Goal: Navigation & Orientation: Find specific page/section

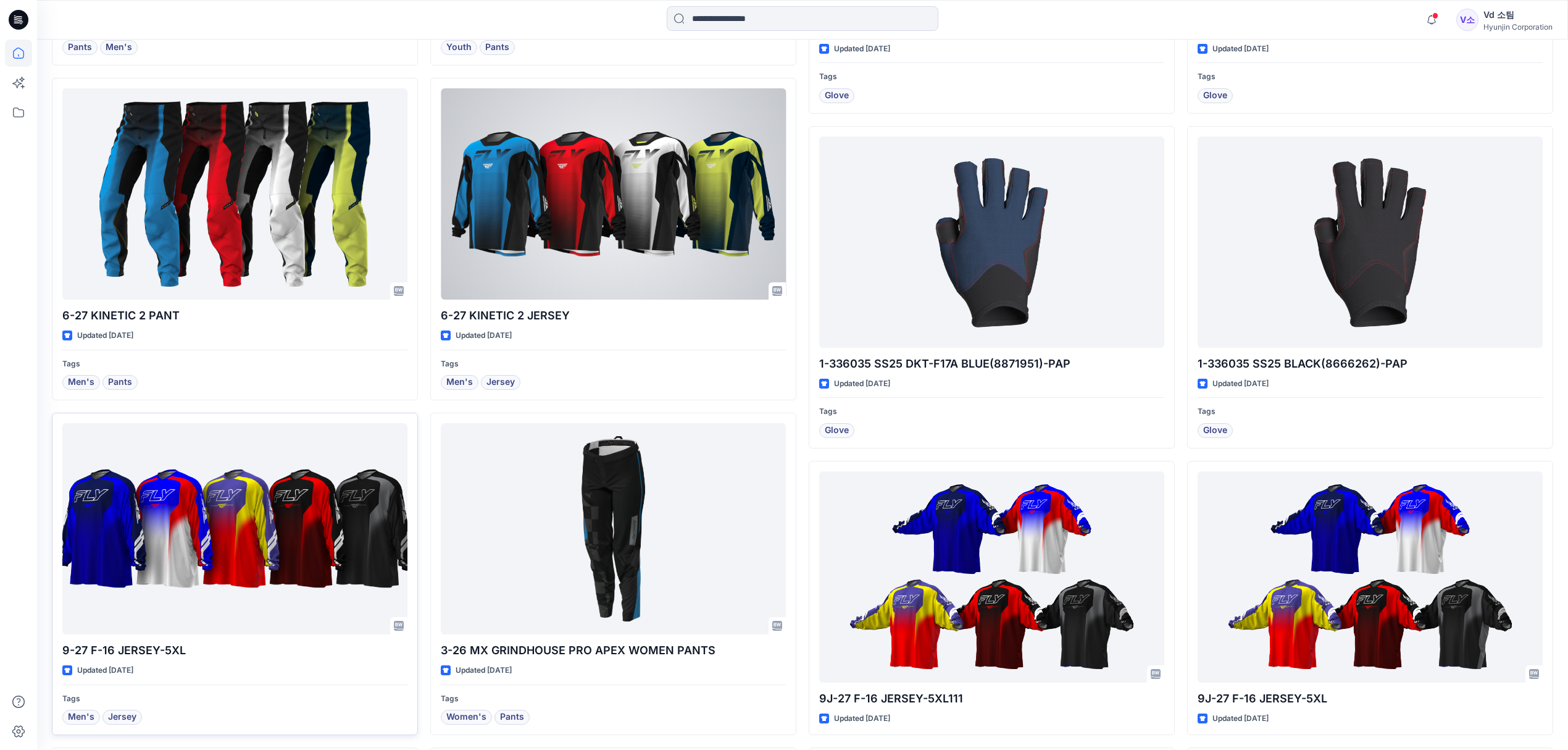
scroll to position [2361, 0]
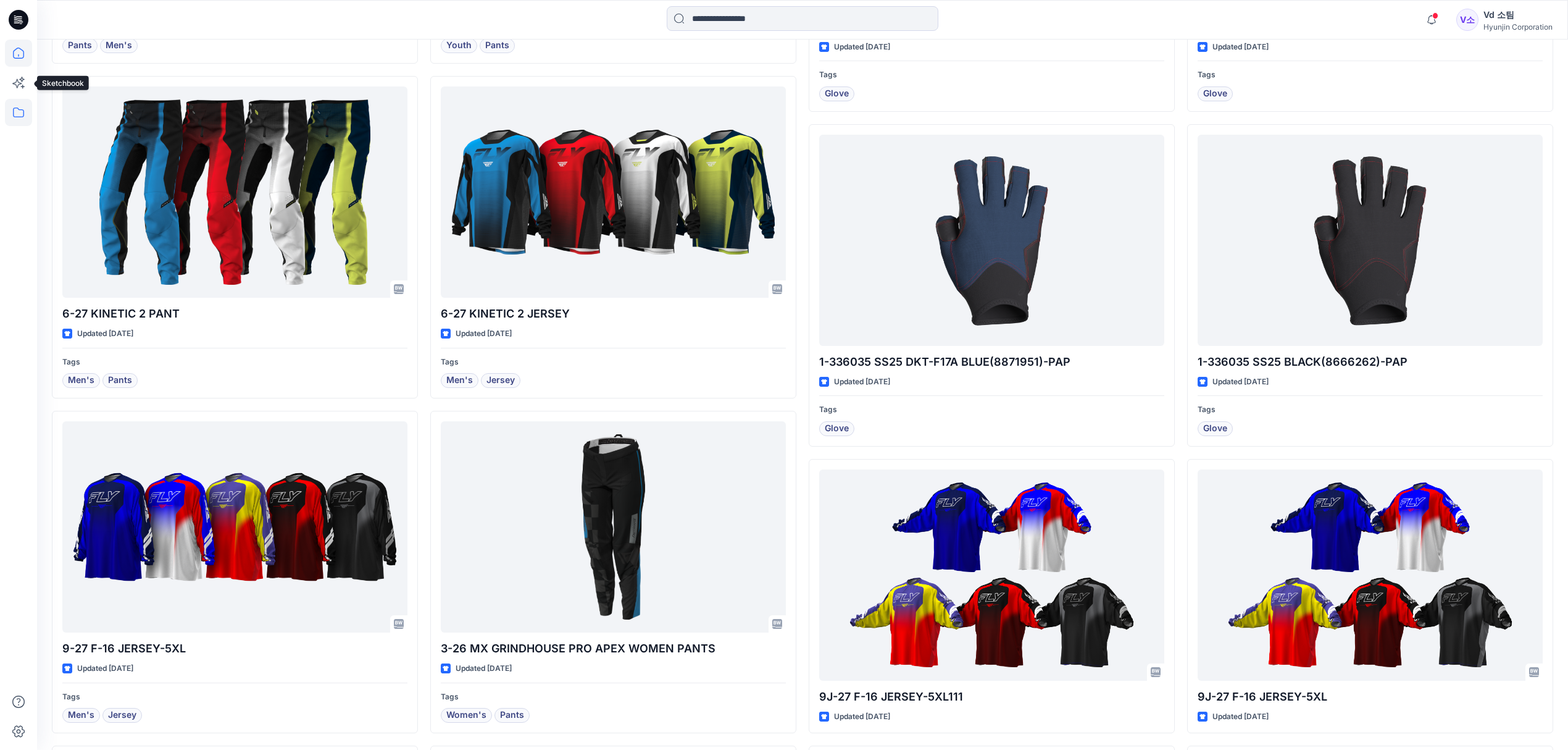
click at [21, 104] on icon at bounding box center [18, 113] width 27 height 27
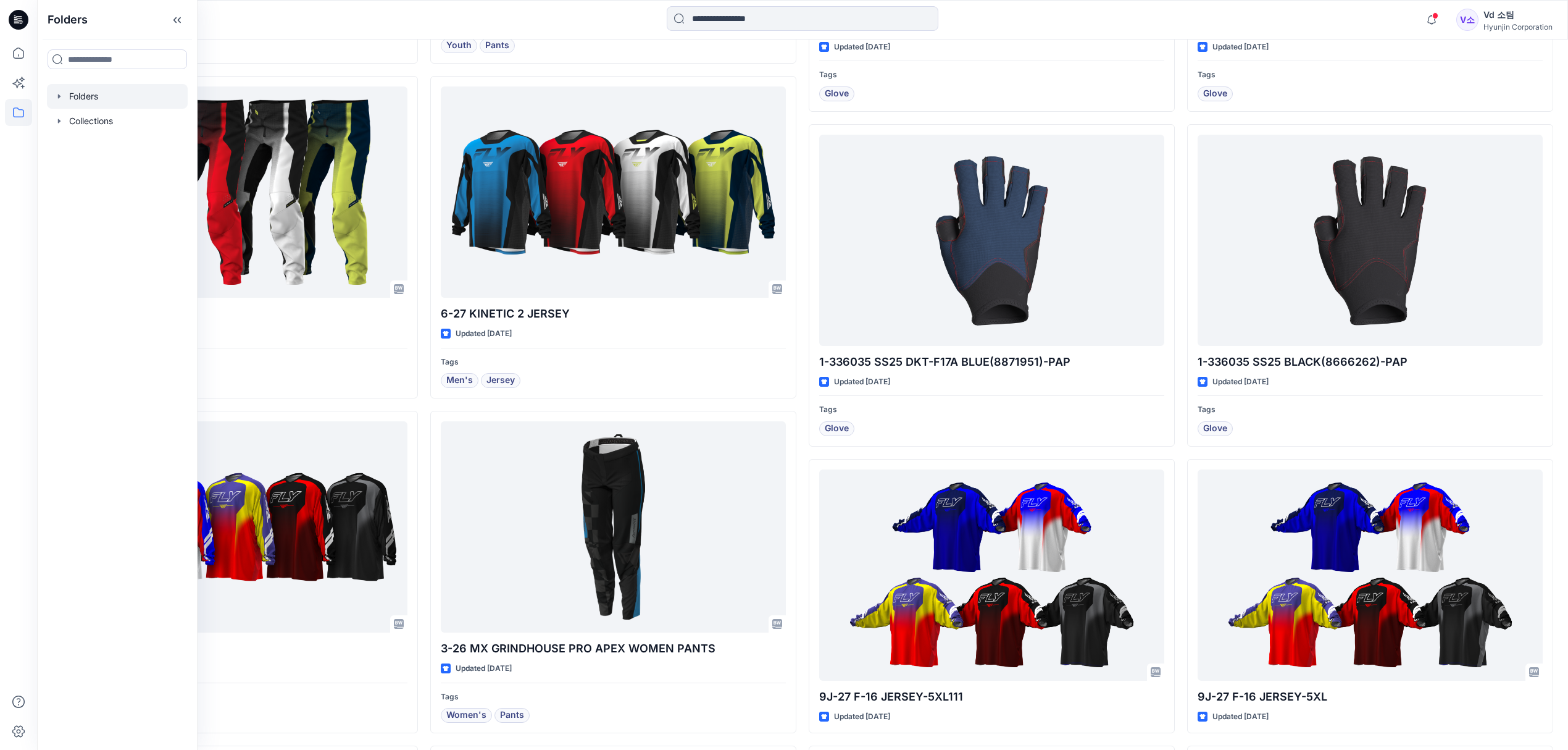
click at [99, 98] on div at bounding box center [117, 96] width 141 height 24
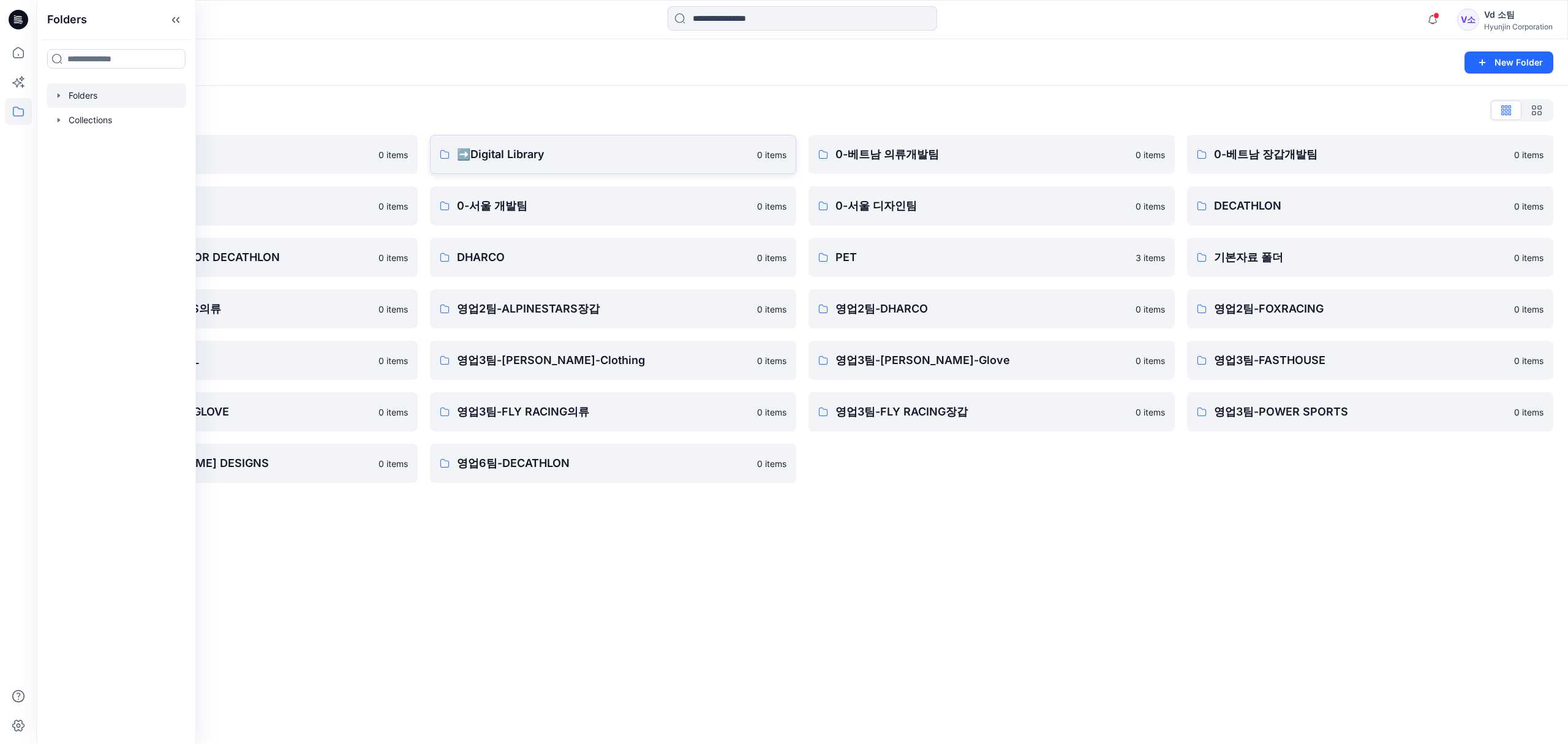
click at [498, 143] on link "➡️Digital Library 0 items" at bounding box center [613, 154] width 367 height 39
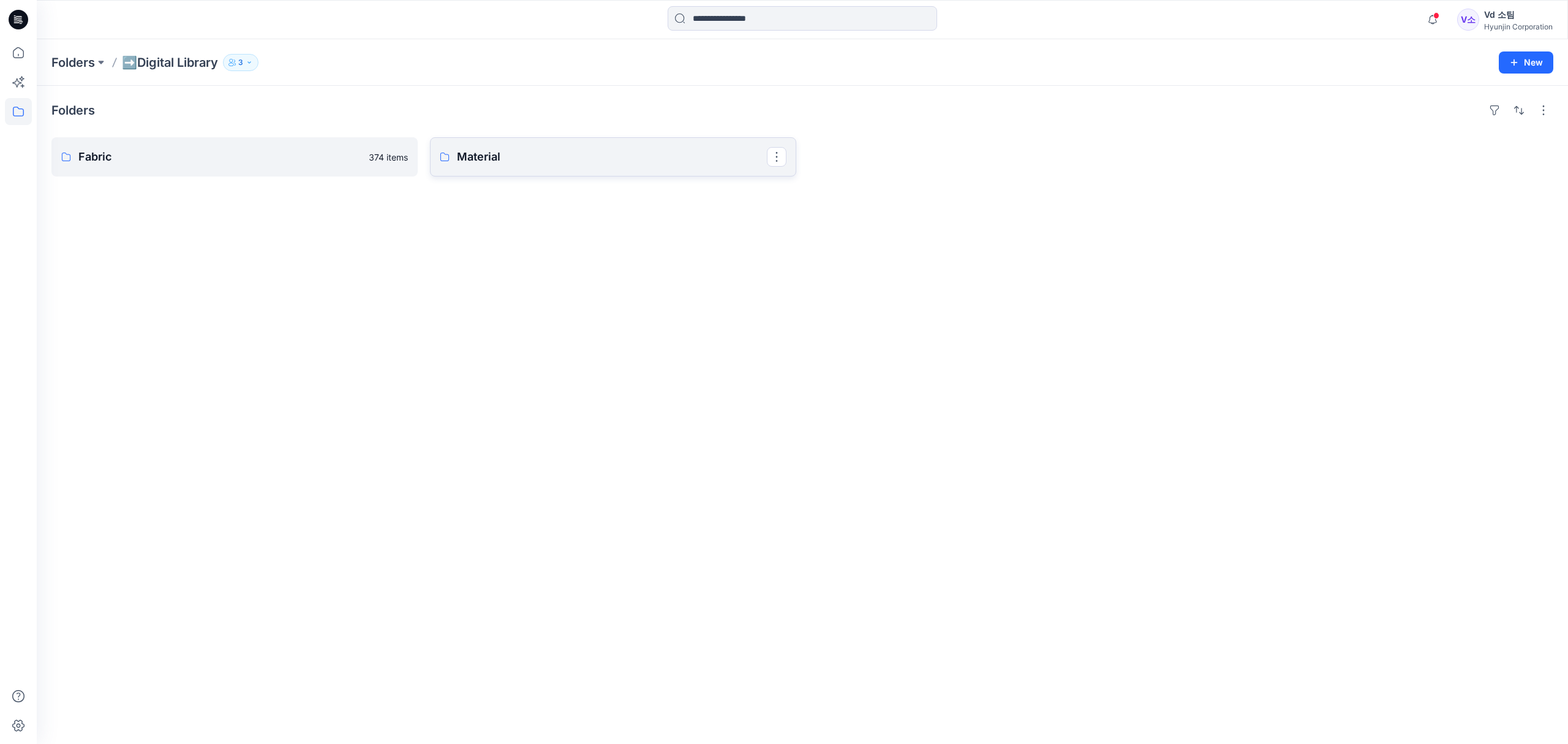
click at [510, 153] on p "Material" at bounding box center [611, 156] width 310 height 17
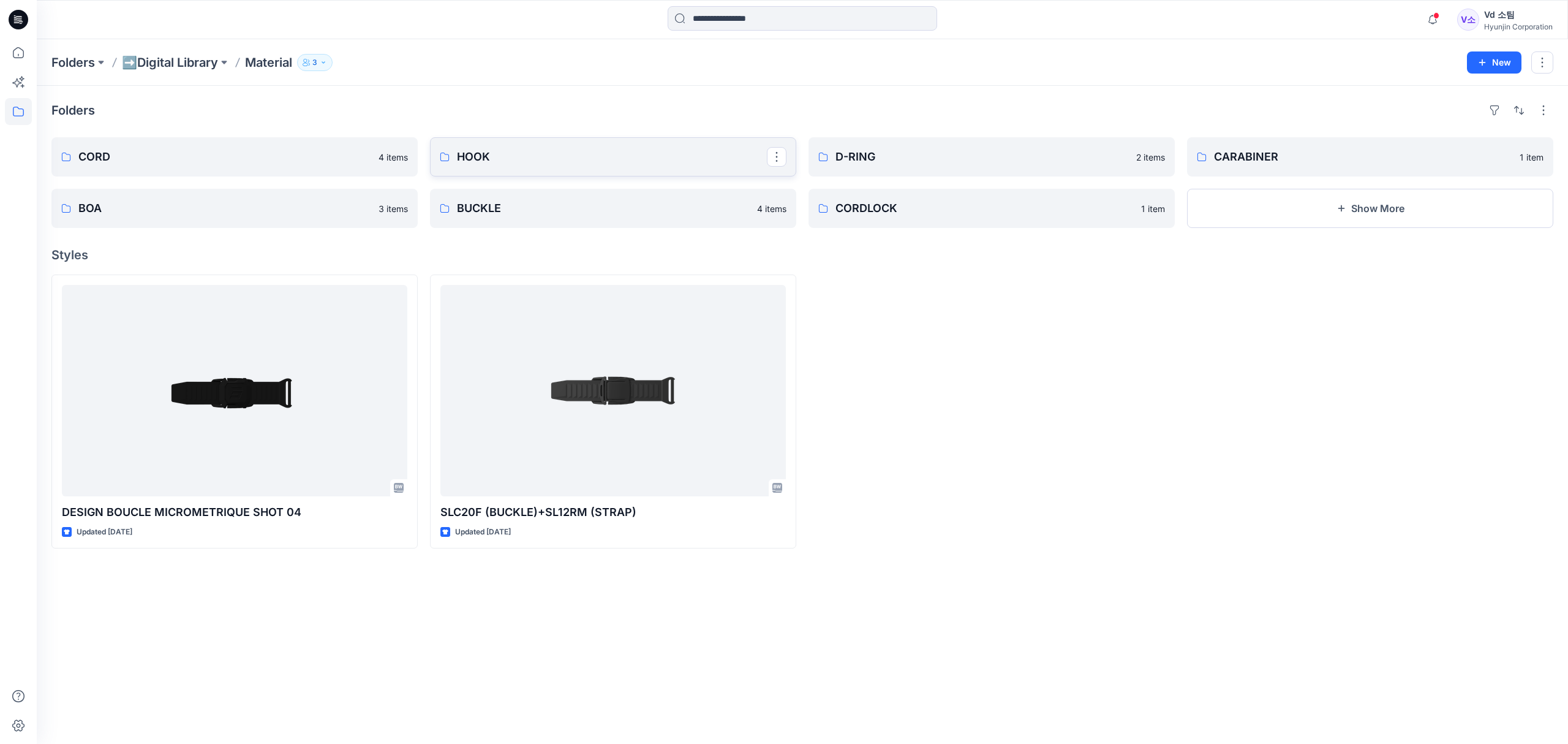
click at [692, 167] on link "HOOK" at bounding box center [613, 157] width 367 height 39
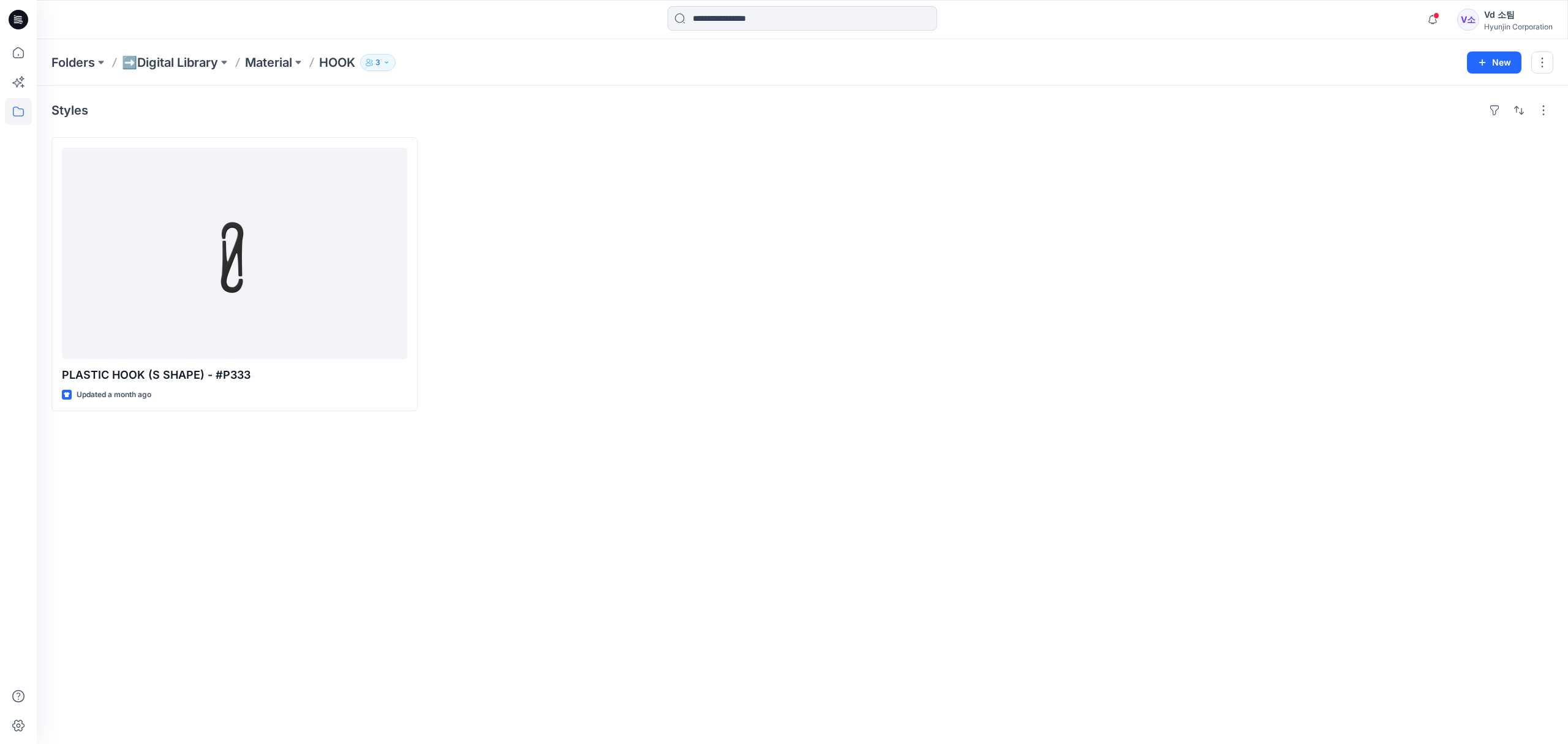
click at [272, 72] on div "Folders ➡️Digital Library Material HOOK 3 New" at bounding box center [802, 62] width 1532 height 46
click at [272, 64] on p "Material" at bounding box center [268, 62] width 47 height 17
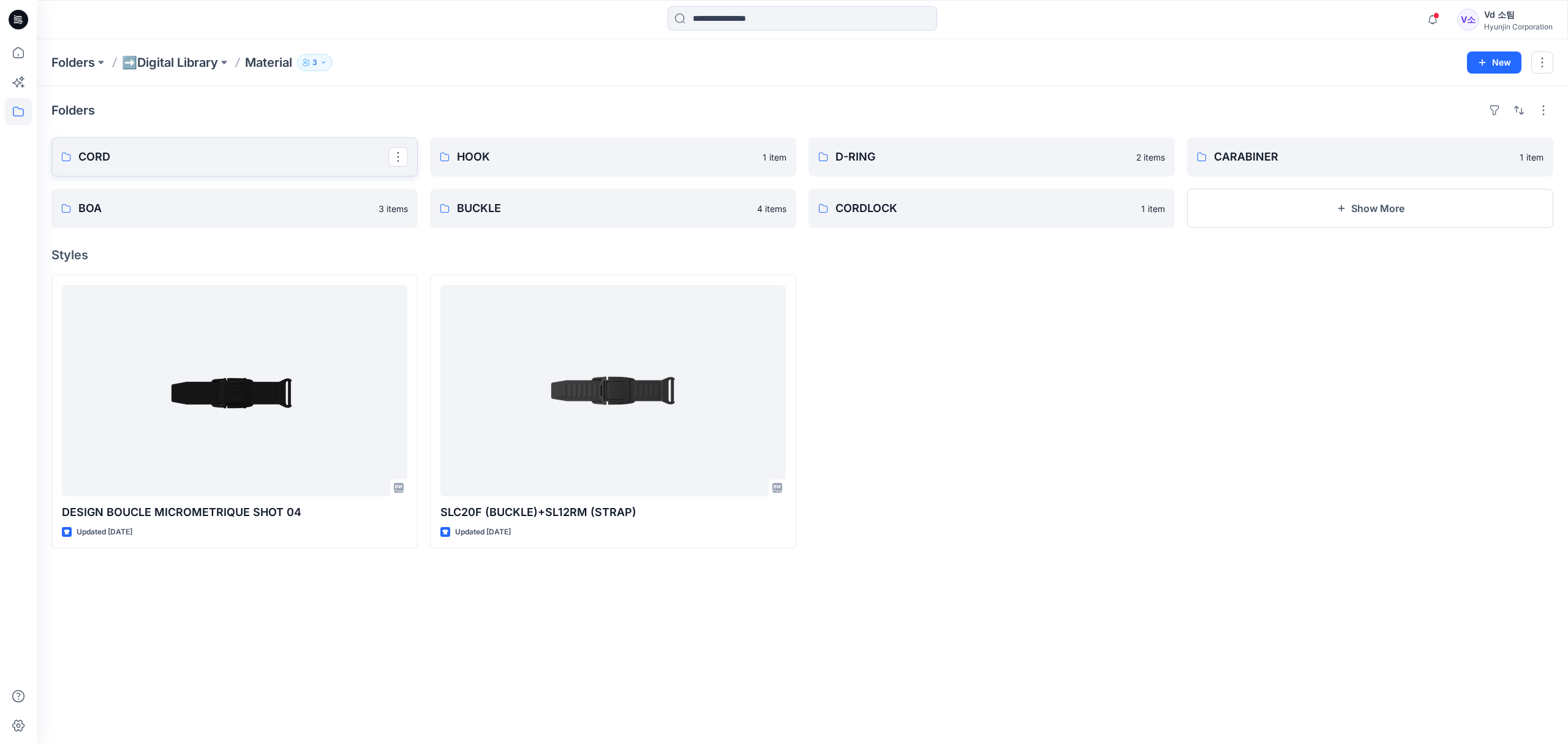
click at [229, 167] on link "CORD" at bounding box center [234, 157] width 367 height 39
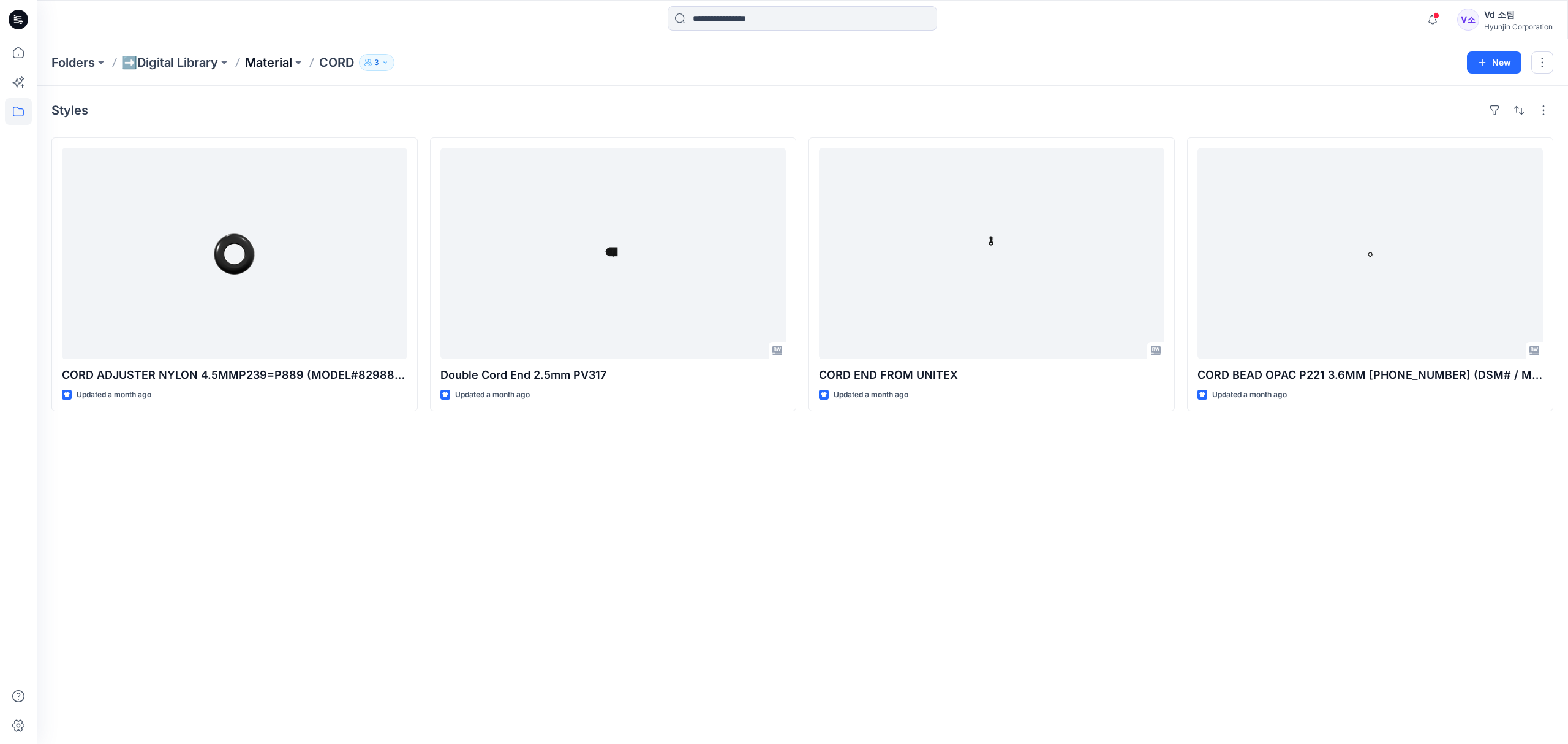
click at [274, 63] on p "Material" at bounding box center [268, 62] width 47 height 17
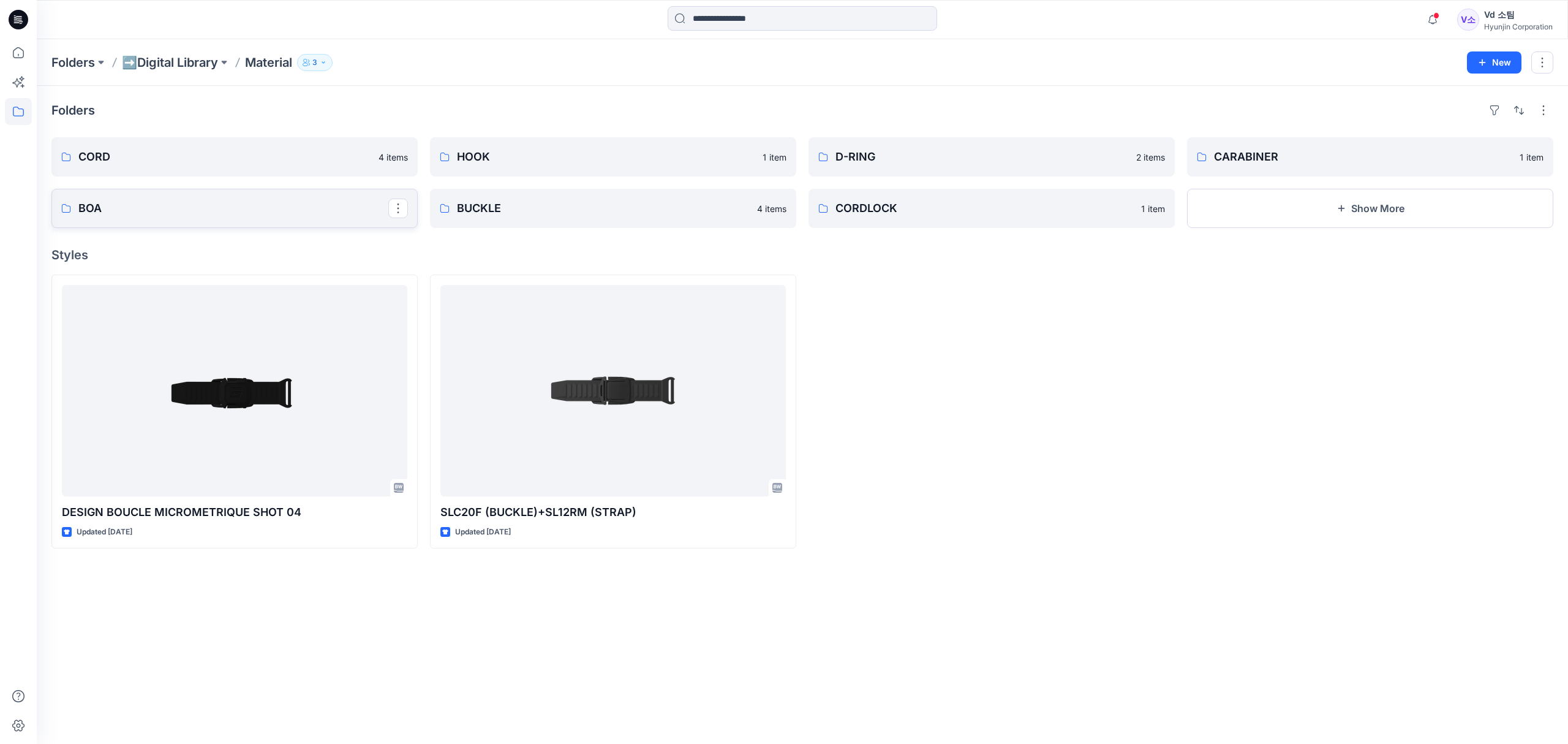
click at [204, 224] on link "BOA" at bounding box center [234, 208] width 367 height 39
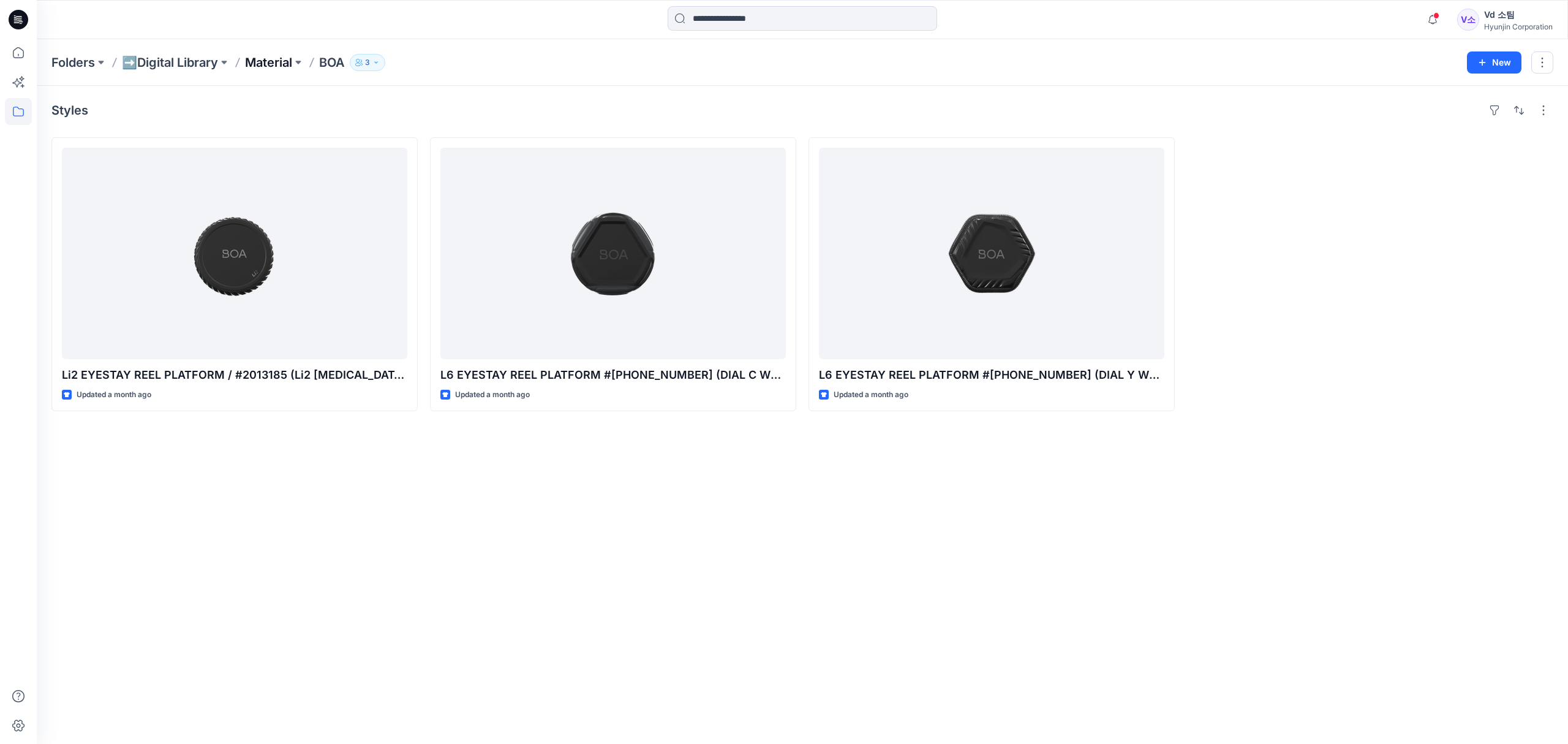
click at [285, 63] on p "Material" at bounding box center [268, 62] width 47 height 17
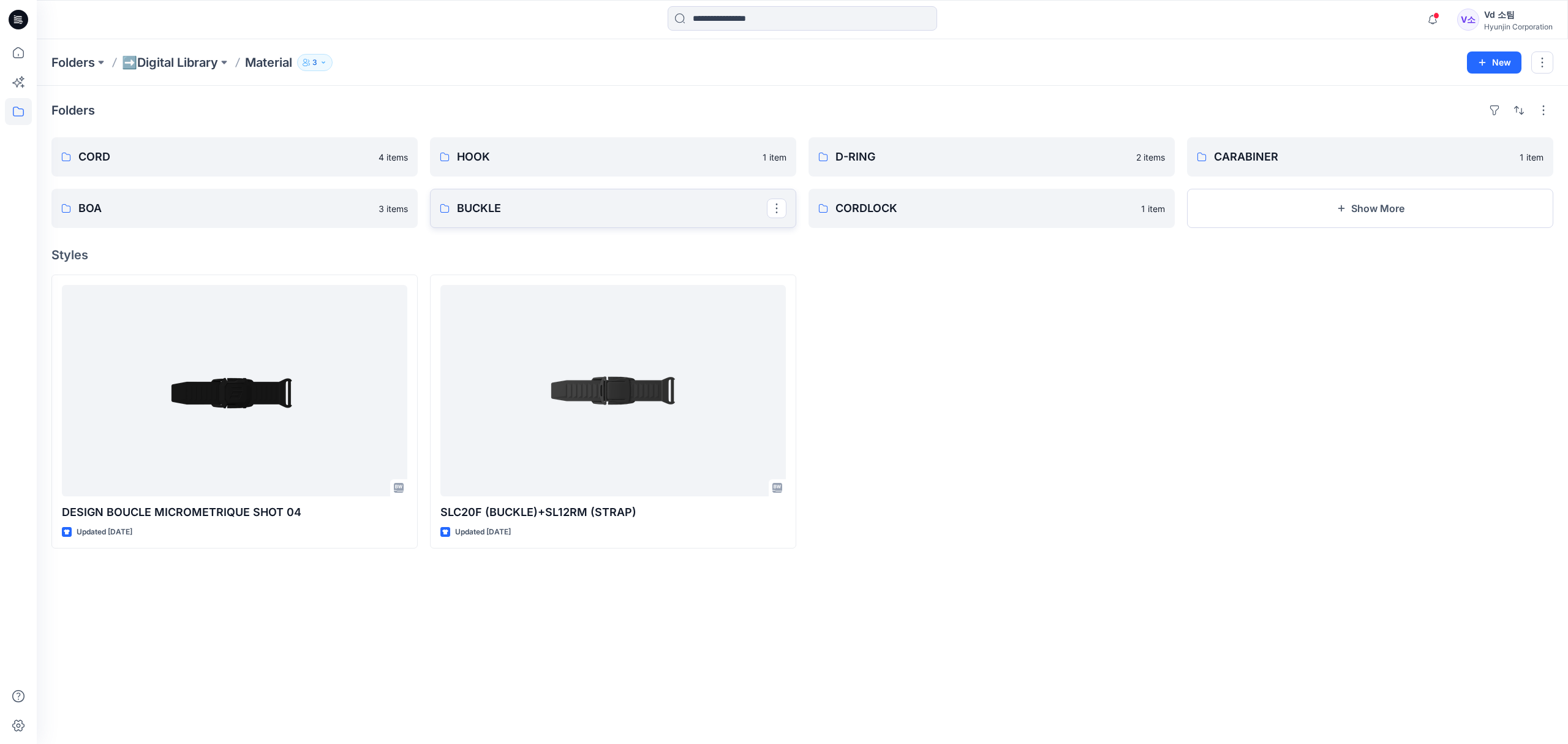
click at [506, 207] on p "BUCKLE" at bounding box center [611, 208] width 310 height 17
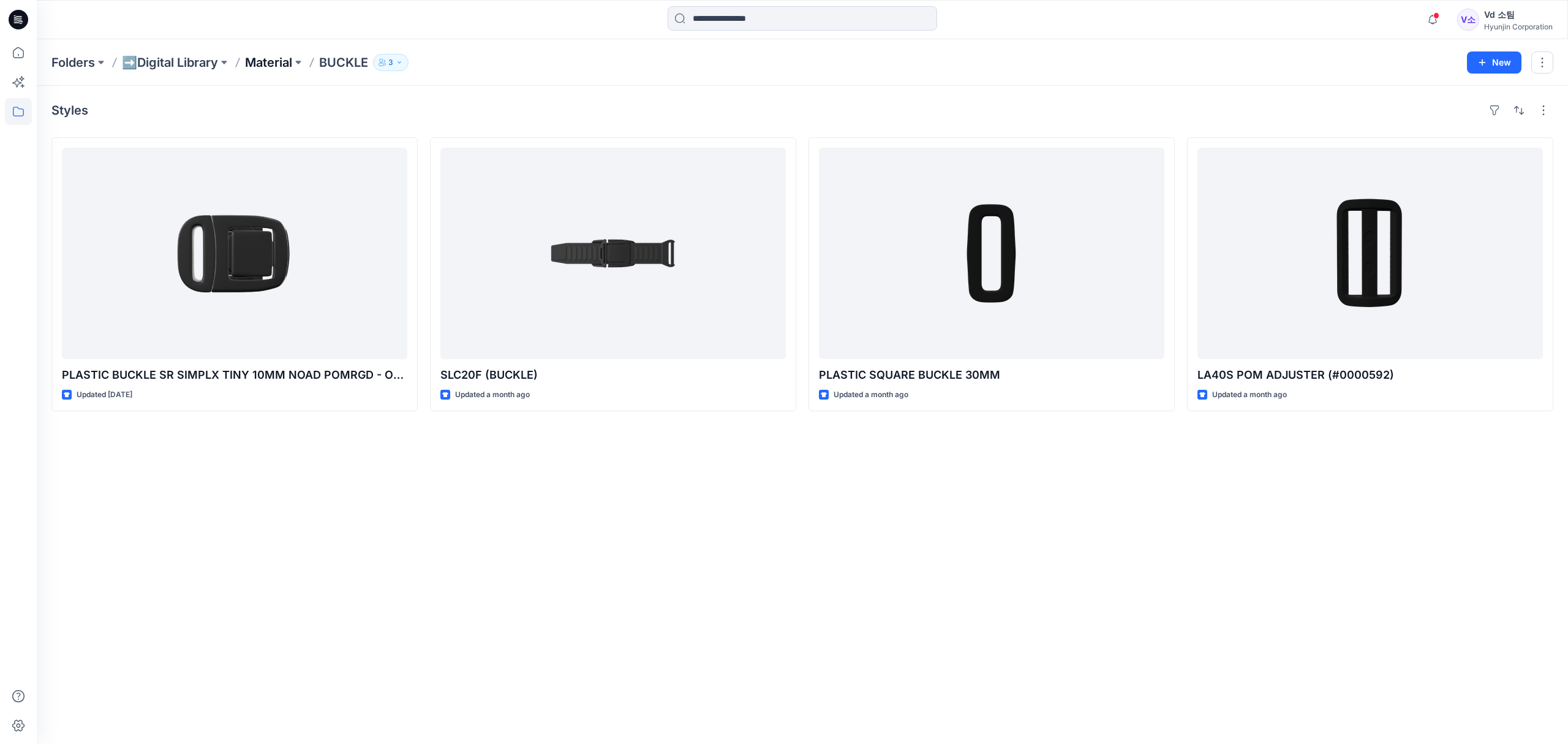
click at [268, 67] on p "Material" at bounding box center [268, 62] width 47 height 17
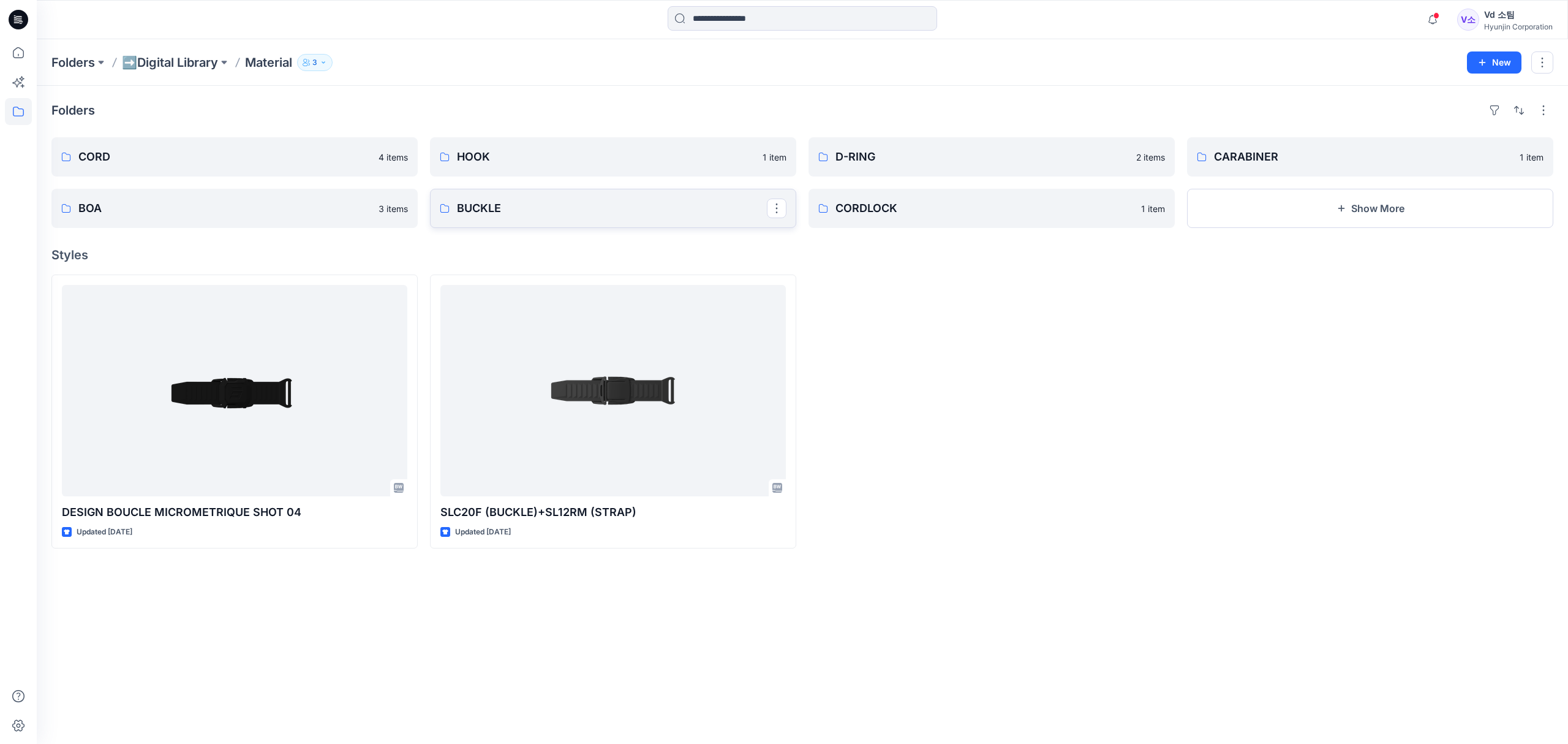
click at [618, 216] on p "BUCKLE" at bounding box center [611, 208] width 310 height 17
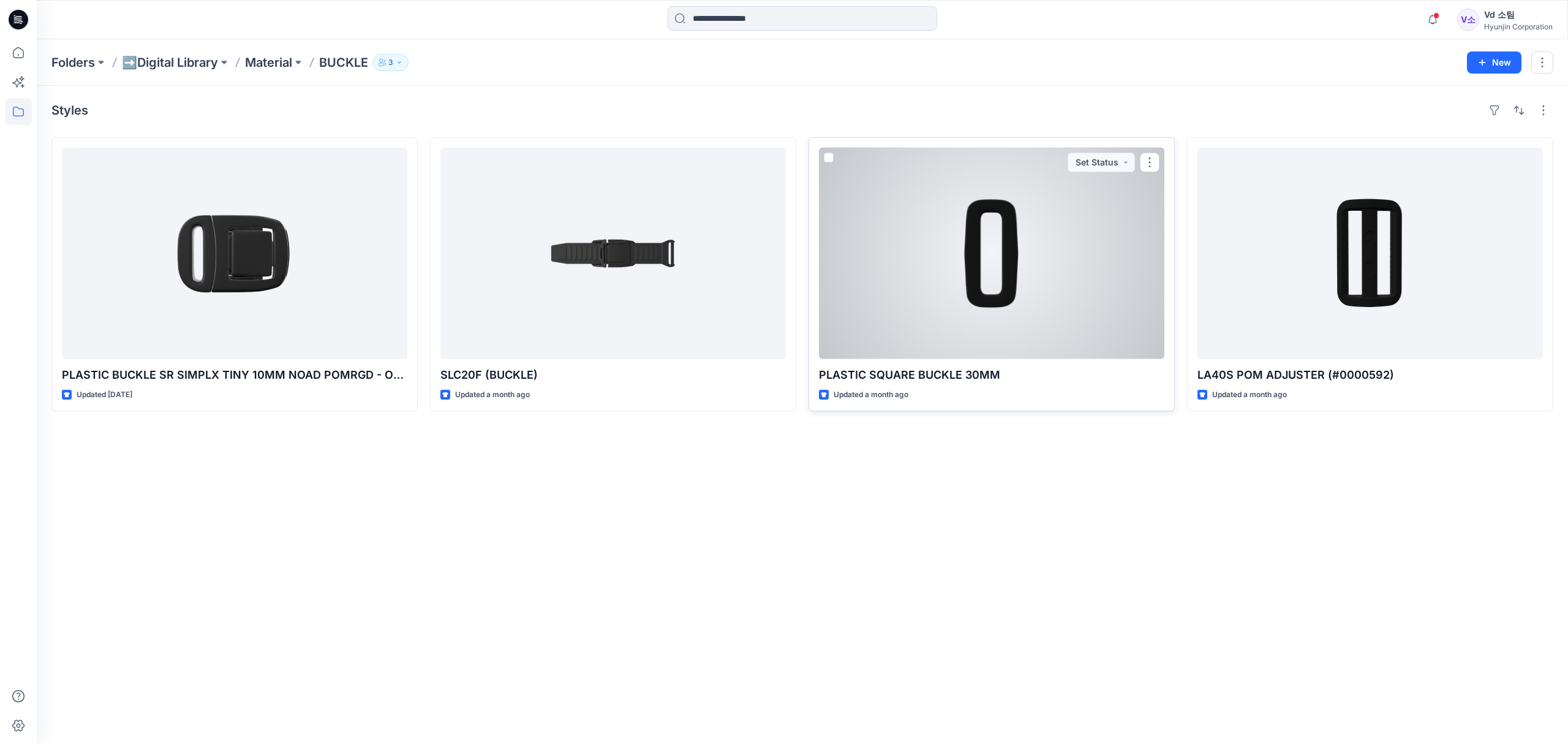
click at [1035, 290] on div at bounding box center [992, 253] width 346 height 211
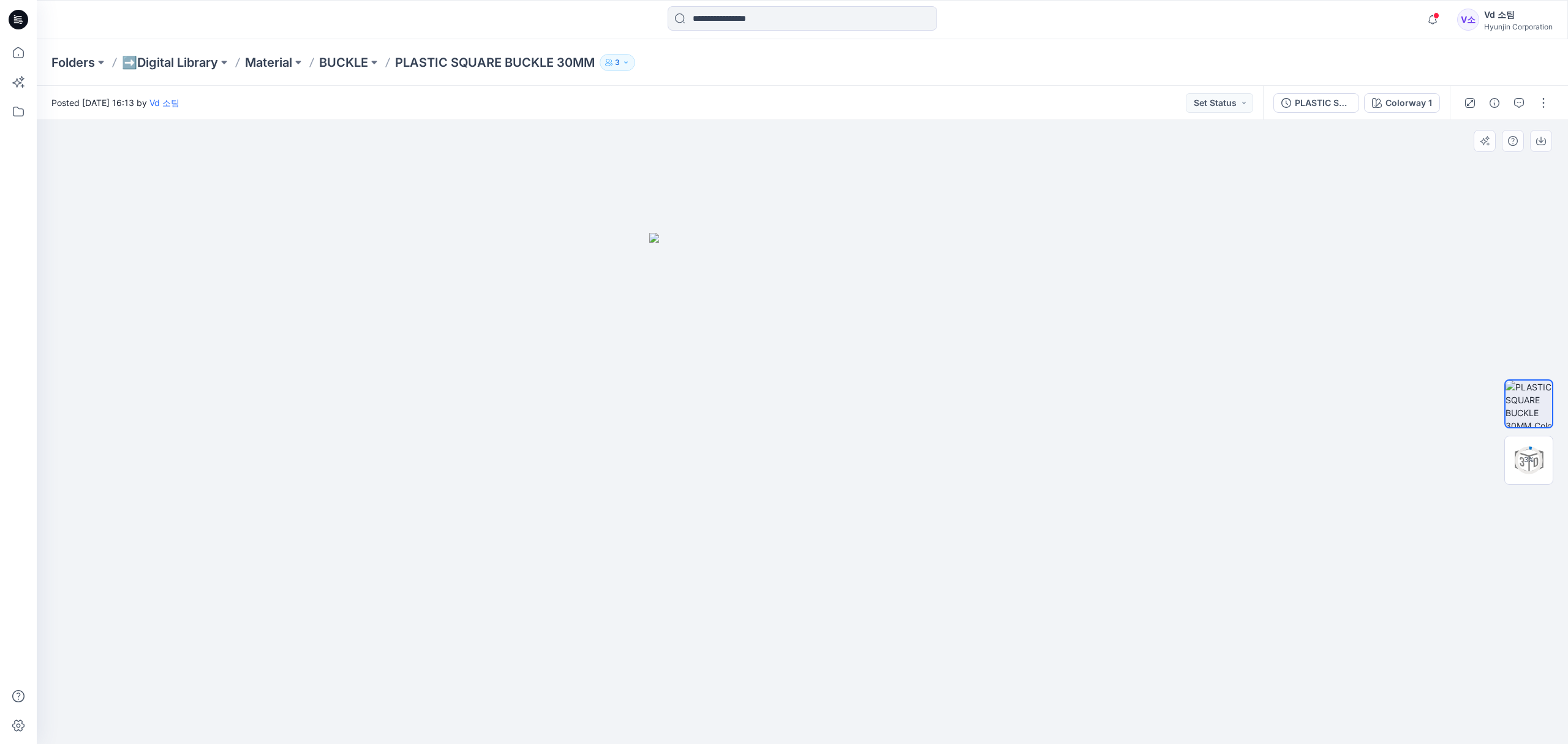
drag, startPoint x: 844, startPoint y: 470, endPoint x: 745, endPoint y: 500, distance: 103.4
click at [704, 501] on img at bounding box center [802, 488] width 306 height 511
click at [1540, 449] on div at bounding box center [1529, 459] width 49 height 49
click at [355, 65] on p "BUCKLE" at bounding box center [343, 62] width 49 height 17
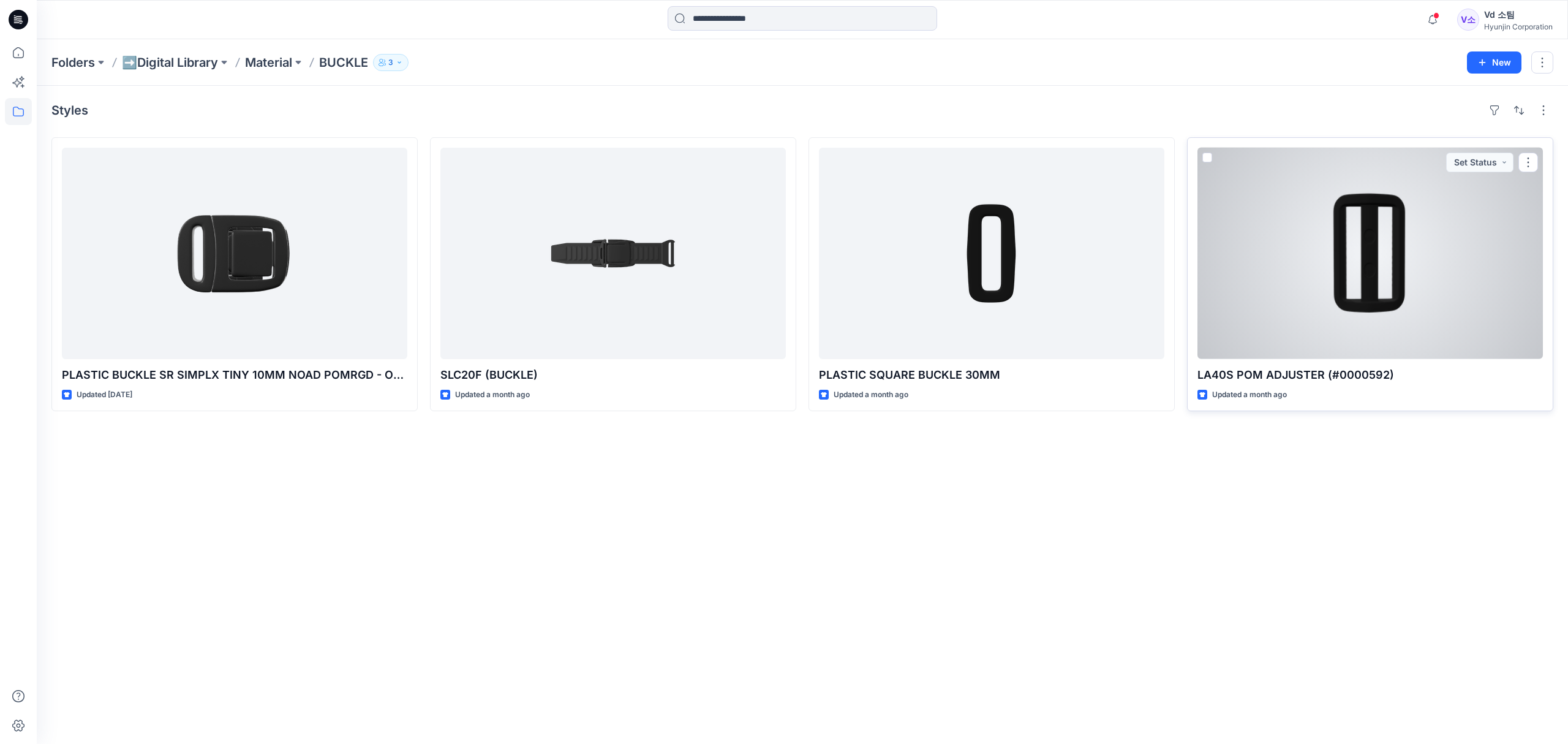
click at [1251, 260] on div at bounding box center [1370, 253] width 346 height 211
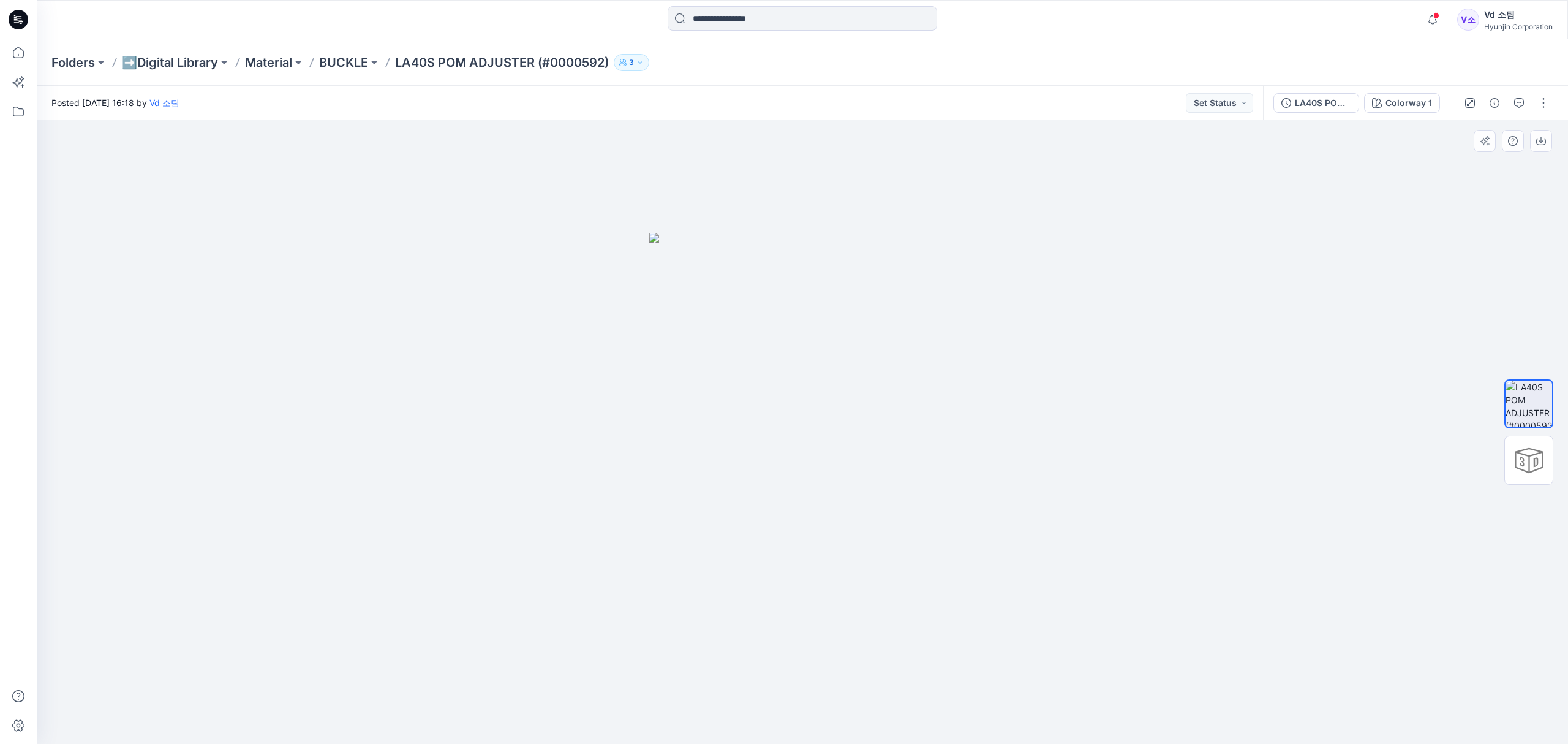
drag, startPoint x: 863, startPoint y: 427, endPoint x: 591, endPoint y: 515, distance: 285.9
click at [591, 515] on div at bounding box center [802, 432] width 1532 height 624
click at [1525, 459] on div at bounding box center [1529, 459] width 49 height 49
click at [271, 57] on p "Material" at bounding box center [268, 62] width 47 height 17
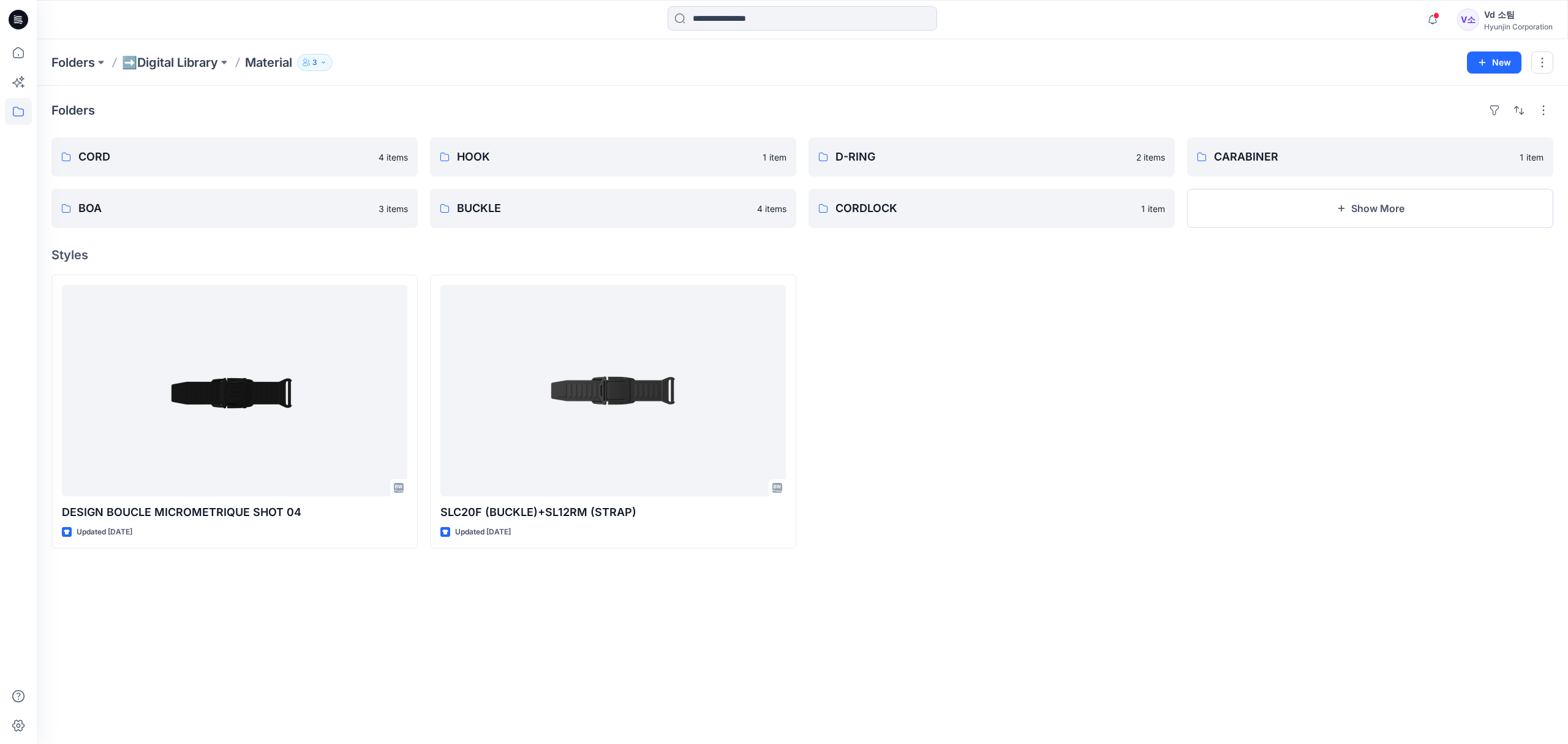
click at [988, 307] on div at bounding box center [992, 411] width 367 height 274
click at [23, 50] on icon at bounding box center [18, 52] width 27 height 27
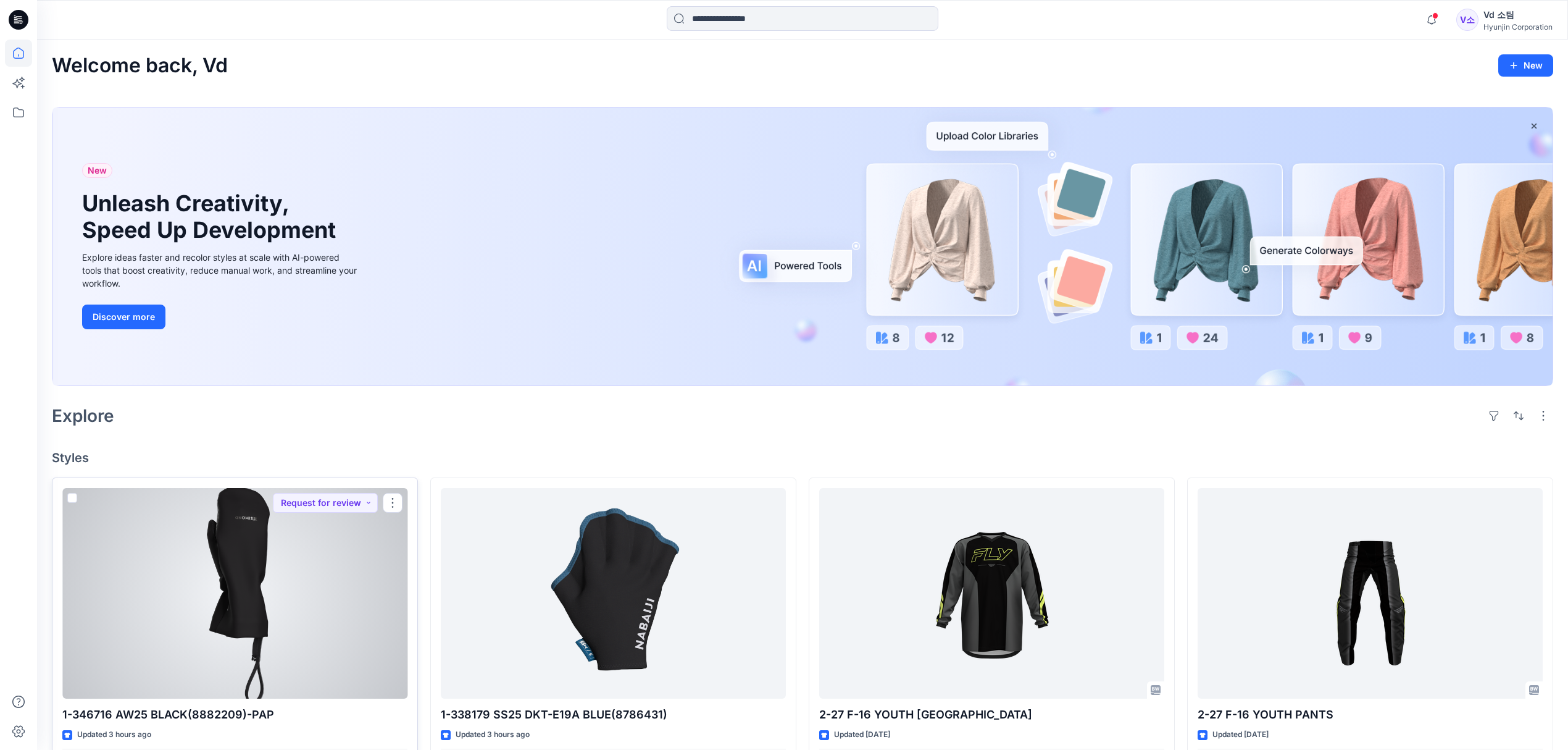
click at [317, 643] on div at bounding box center [235, 593] width 345 height 211
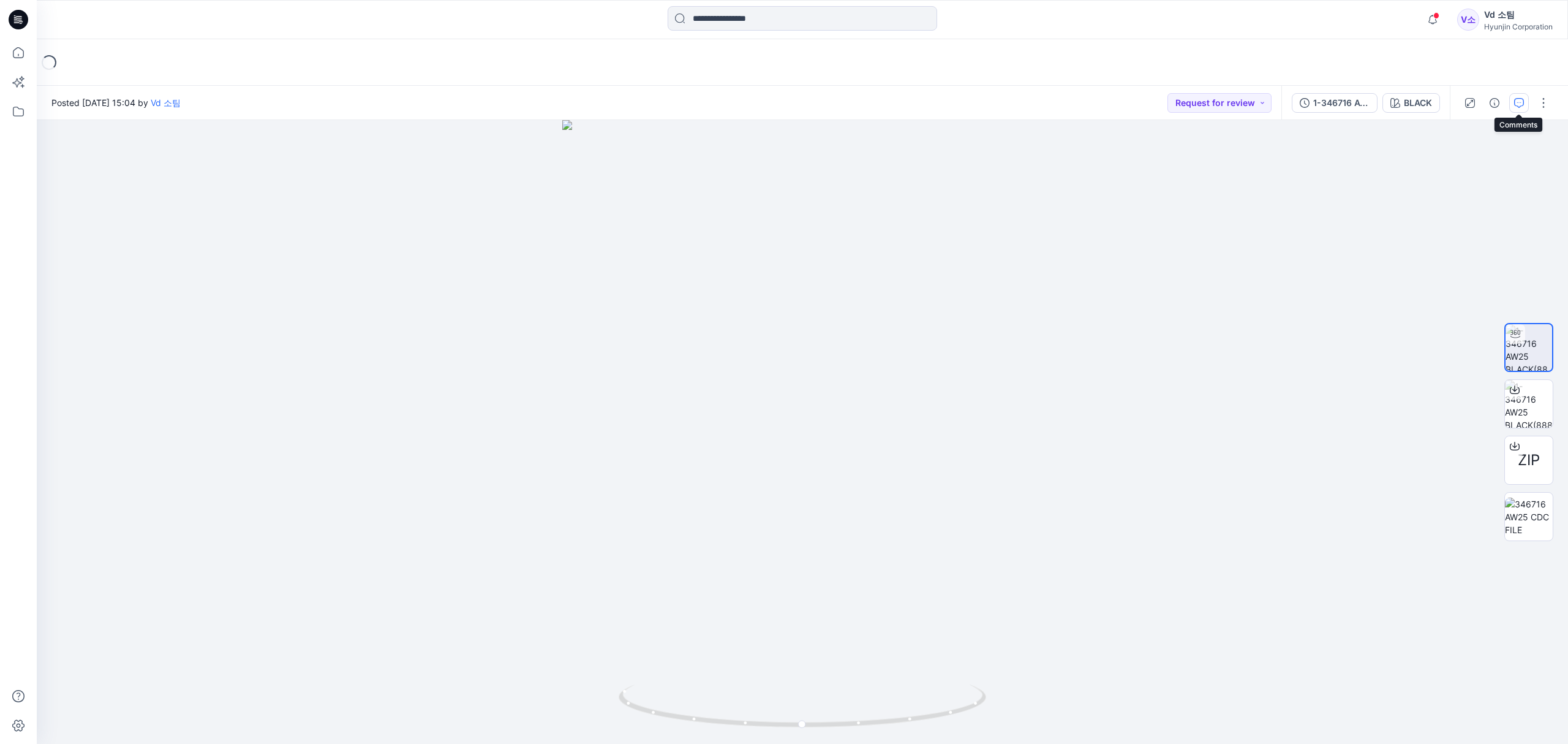
click at [1514, 100] on icon "button" at bounding box center [1519, 103] width 10 height 10
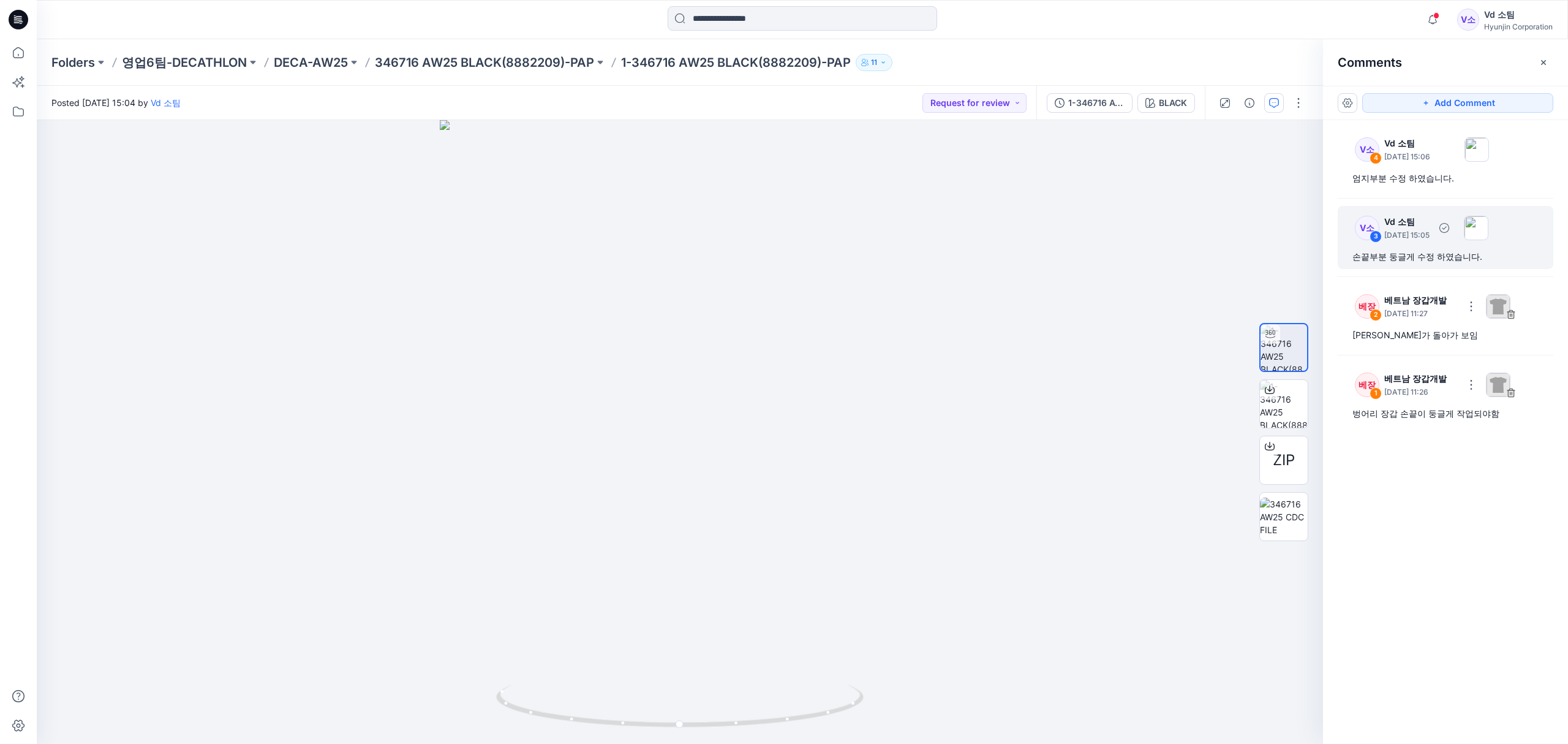
click at [1431, 255] on div "손끝부분 둥글게 수정 하였습니다." at bounding box center [1446, 257] width 186 height 15
click at [1061, 279] on button "button" at bounding box center [1067, 277] width 20 height 20
click at [1065, 305] on p "Edit comment" at bounding box center [1070, 305] width 55 height 13
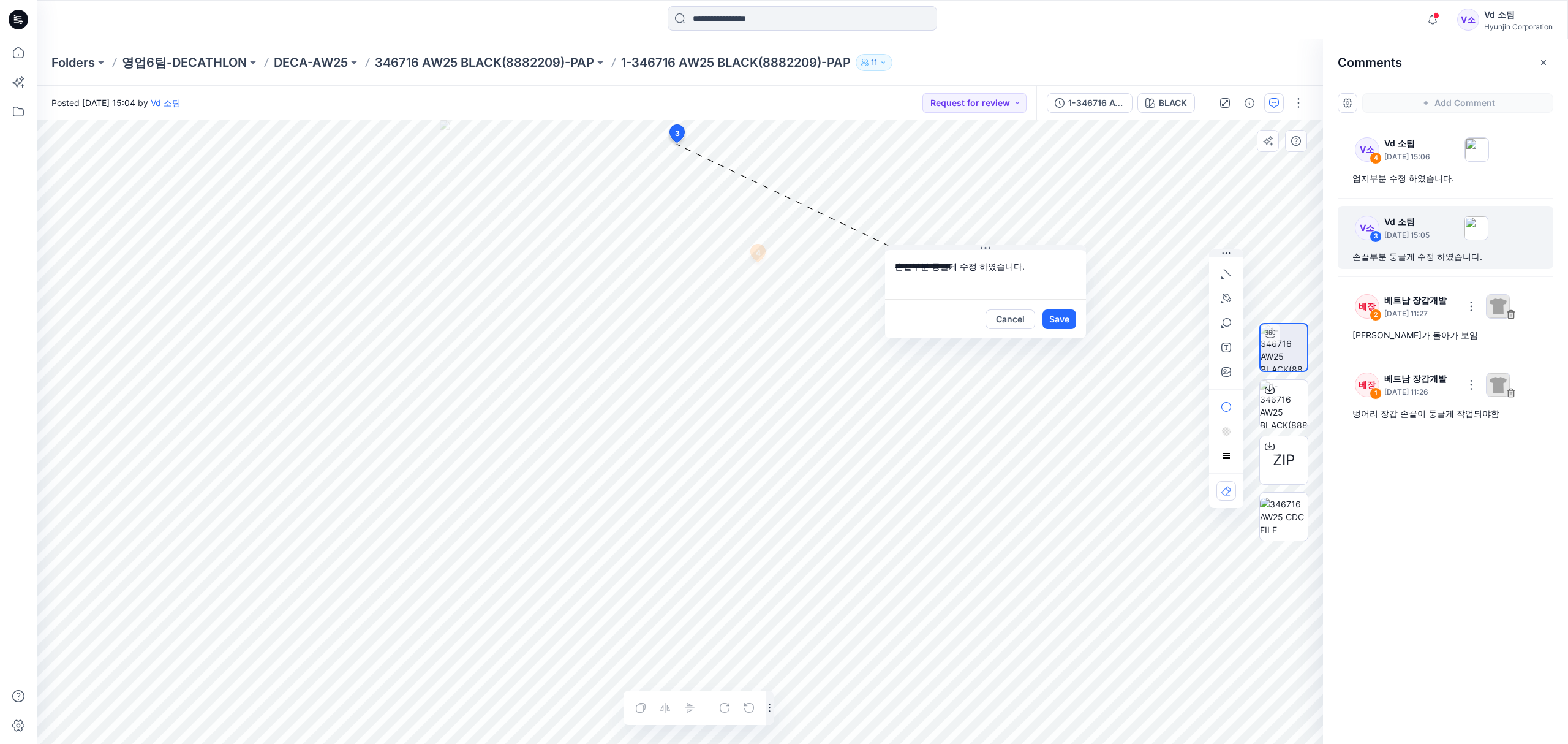
click at [1040, 270] on textarea "**********" at bounding box center [985, 274] width 201 height 49
click at [1351, 110] on button "button" at bounding box center [1347, 102] width 20 height 20
click at [1462, 545] on div "V소 4 Vd 소팀 September 08, 2025 15:06 엄지부분 수정 하였습니다. V소 3 Vd 소팀 September 08, 202…" at bounding box center [1446, 409] width 245 height 579
click at [1020, 317] on button "Cancel" at bounding box center [1010, 319] width 50 height 20
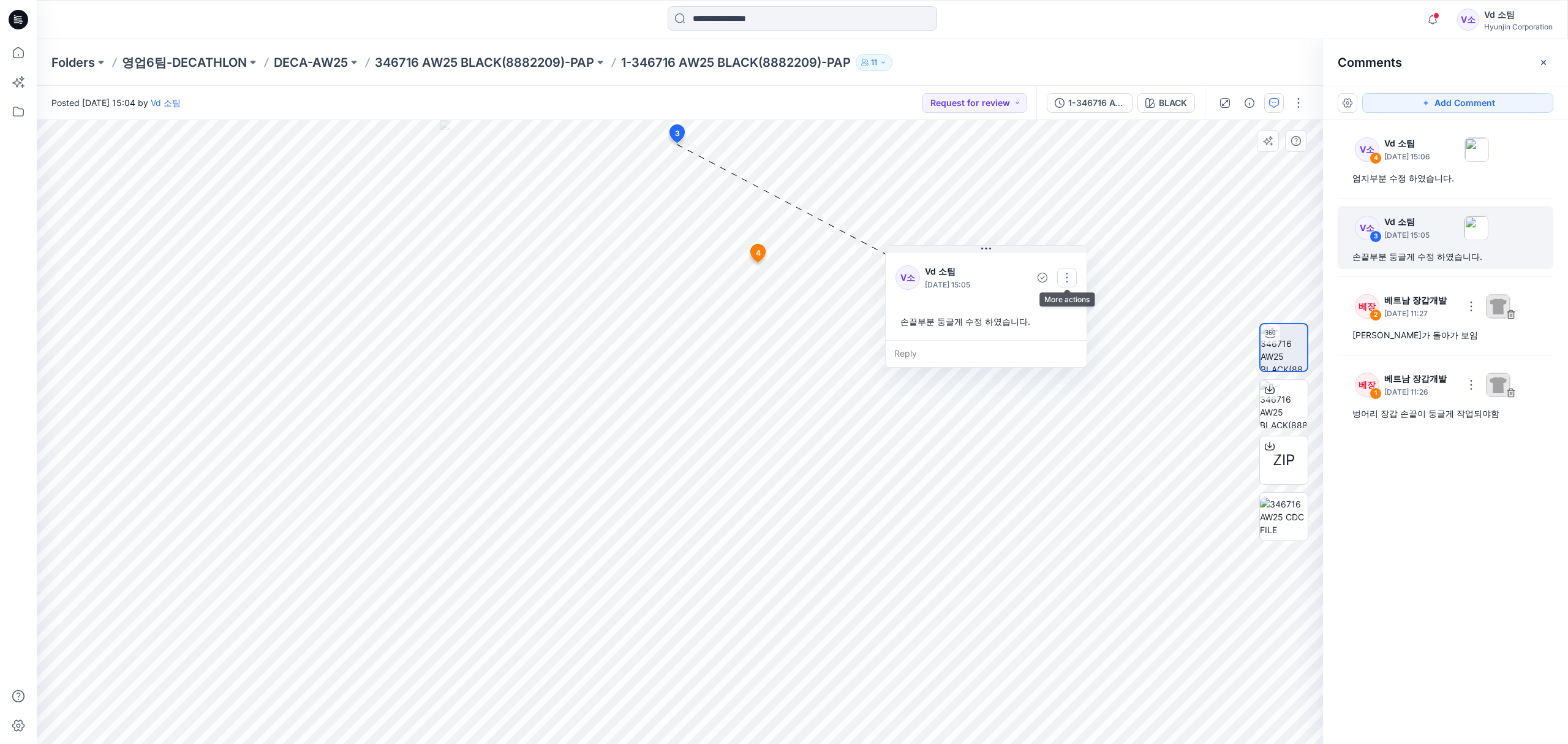
click at [1064, 280] on button "button" at bounding box center [1067, 277] width 20 height 20
click at [1071, 305] on p "Edit comment" at bounding box center [1070, 305] width 55 height 13
click at [897, 271] on textarea "**********" at bounding box center [985, 274] width 201 height 49
click at [909, 270] on textarea "**********" at bounding box center [985, 274] width 201 height 49
click at [926, 264] on textarea "**********" at bounding box center [985, 274] width 201 height 49
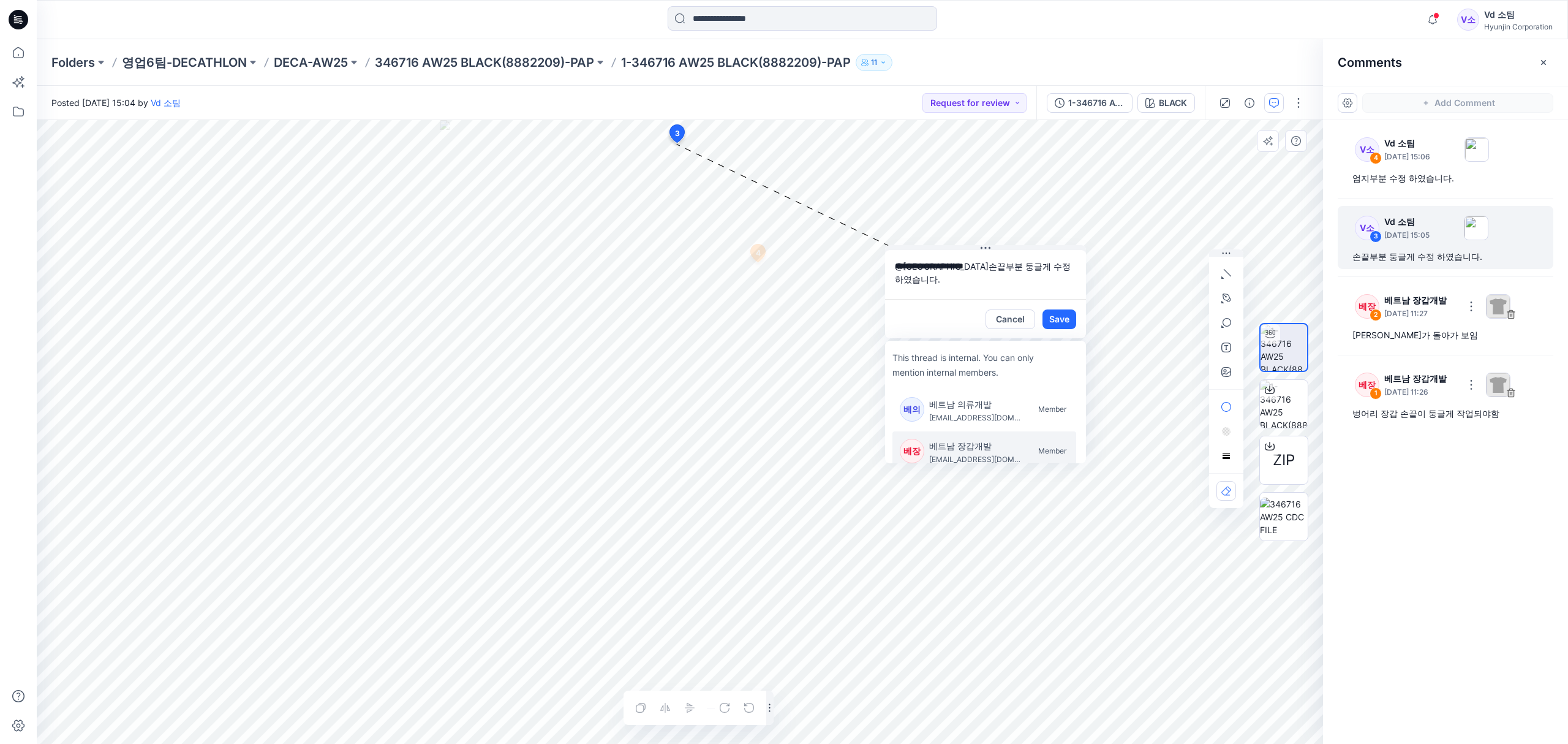
click at [954, 439] on p "베트남 장갑개발" at bounding box center [975, 446] width 92 height 15
type textarea "**********"
click at [852, 260] on div "**********" at bounding box center [680, 431] width 1286 height 624
click at [1066, 322] on button "Save" at bounding box center [1059, 319] width 34 height 20
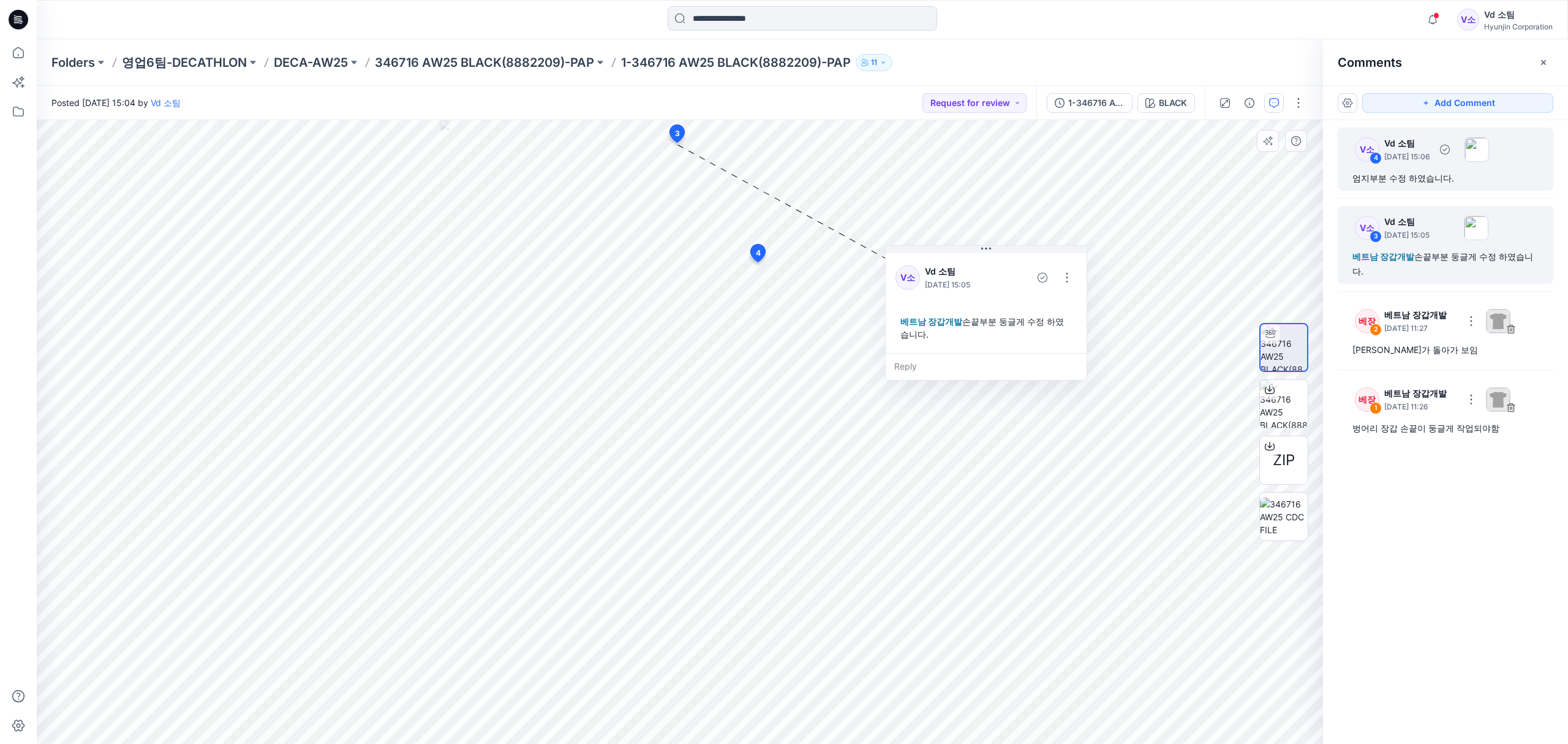
click at [1388, 176] on div "엄지부분 수정 하였습니다." at bounding box center [1446, 178] width 186 height 15
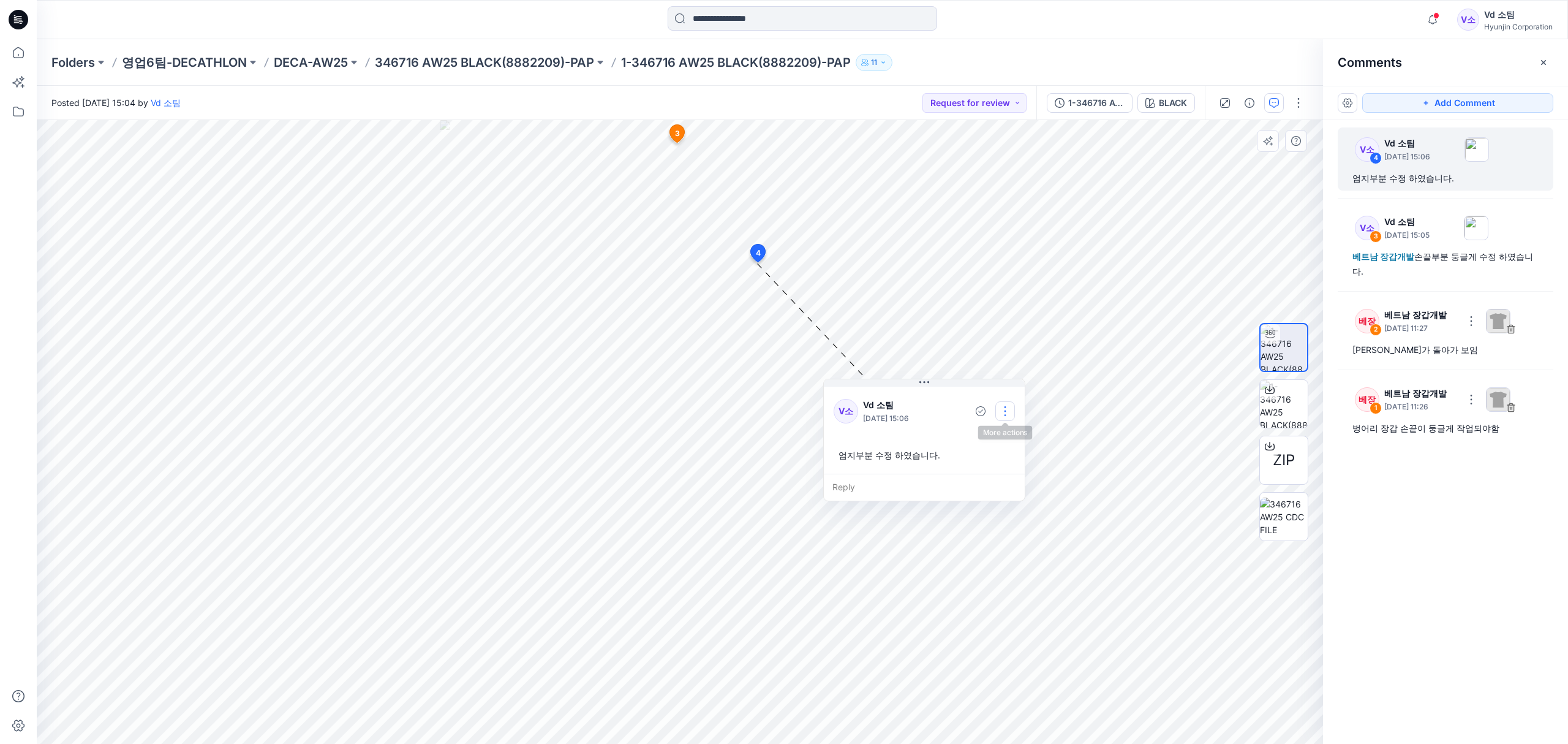
click at [1008, 404] on button "button" at bounding box center [1005, 410] width 20 height 20
click at [1008, 435] on p "Edit comment" at bounding box center [1008, 439] width 55 height 13
click at [829, 400] on textarea "**********" at bounding box center [924, 408] width 201 height 49
paste textarea "*********"
type textarea "**********"
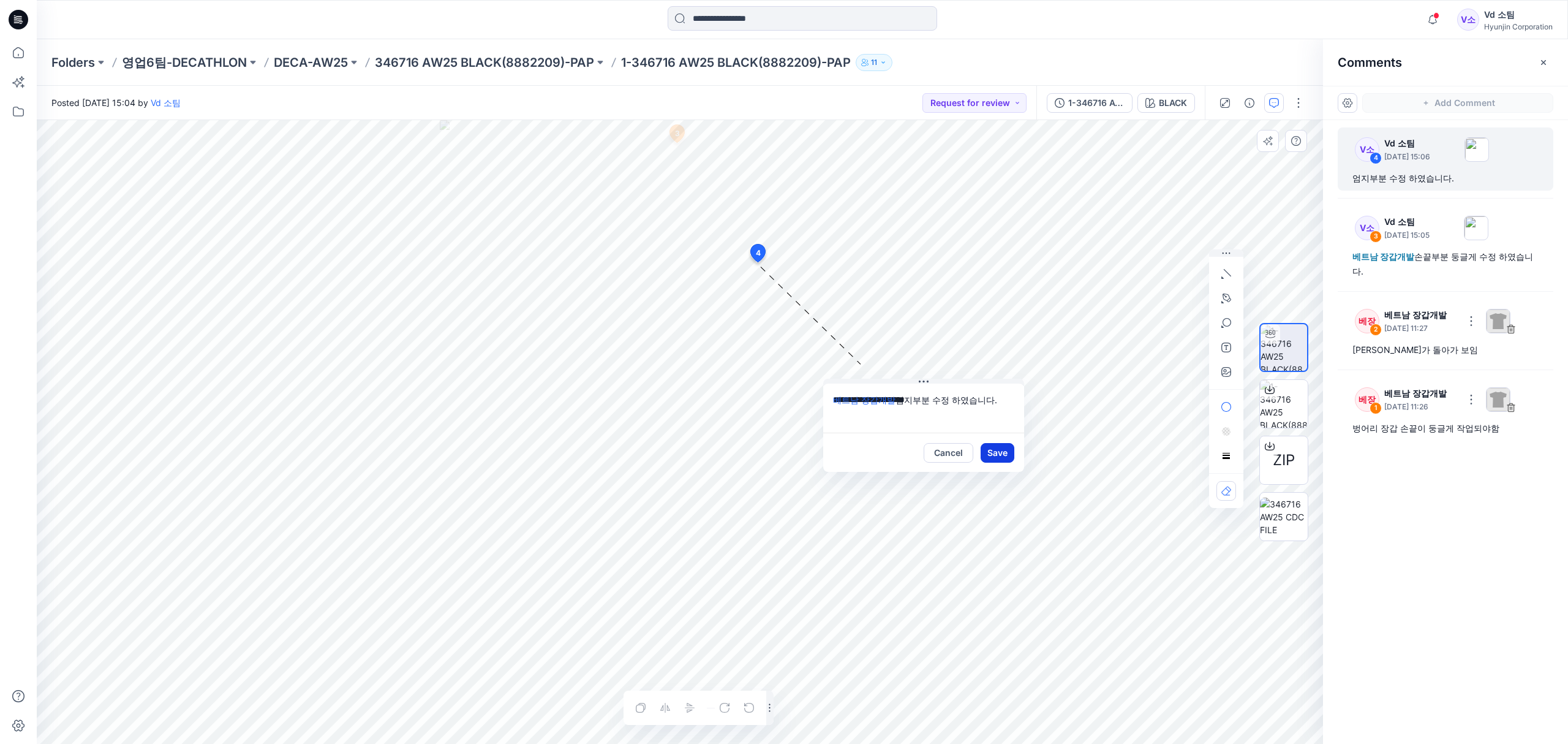
click at [990, 449] on button "Save" at bounding box center [998, 452] width 34 height 20
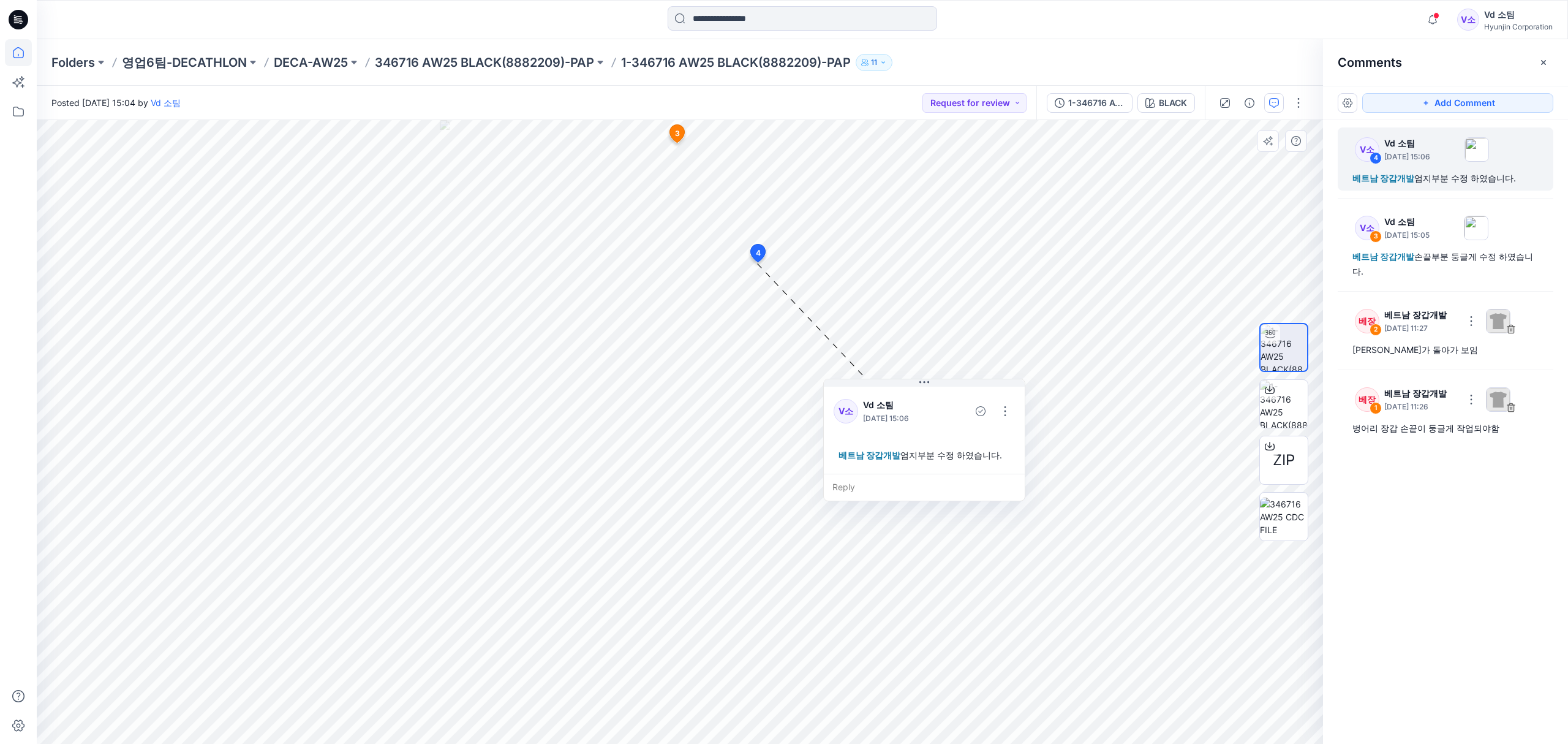
click at [17, 51] on icon at bounding box center [18, 52] width 27 height 27
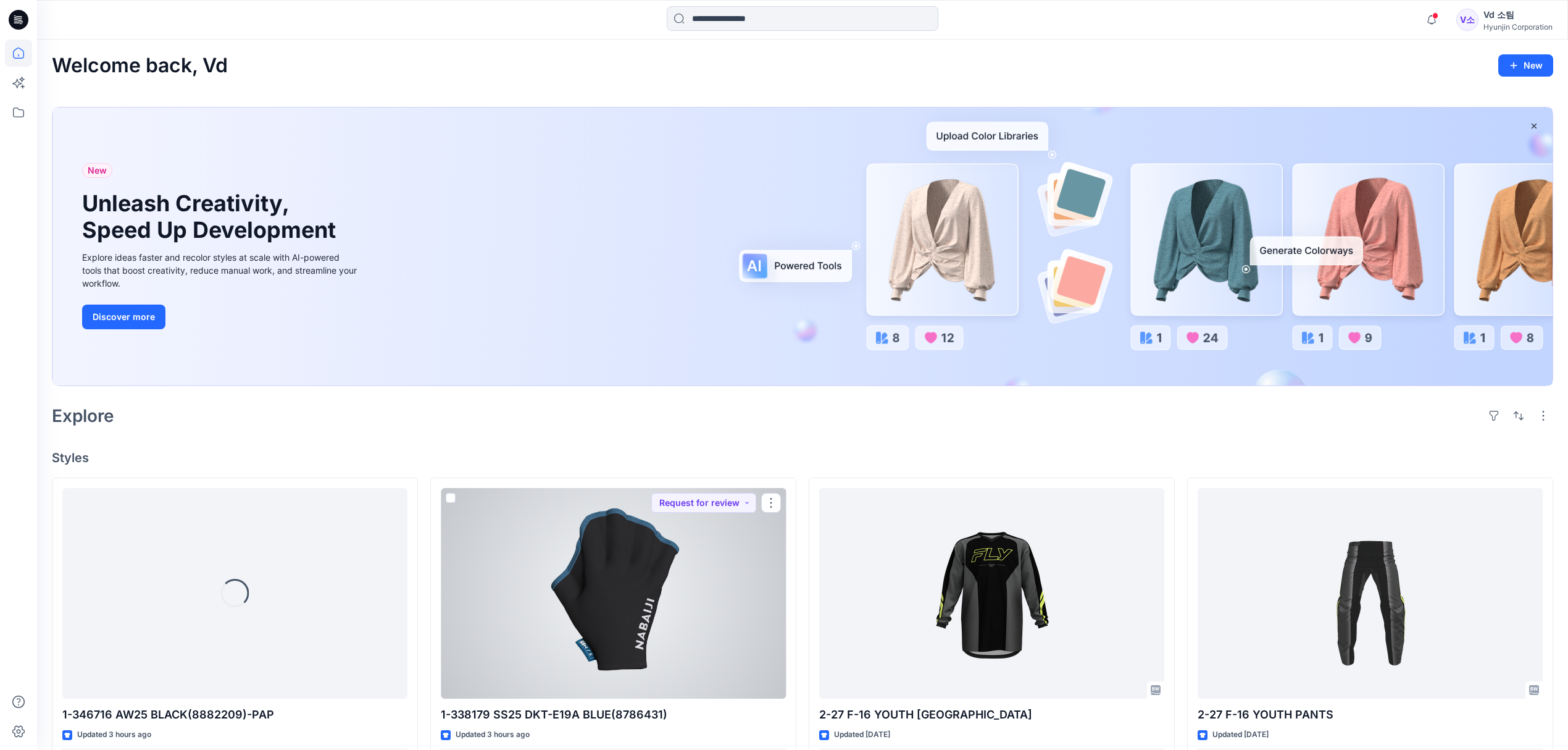
click at [578, 614] on div at bounding box center [613, 593] width 345 height 211
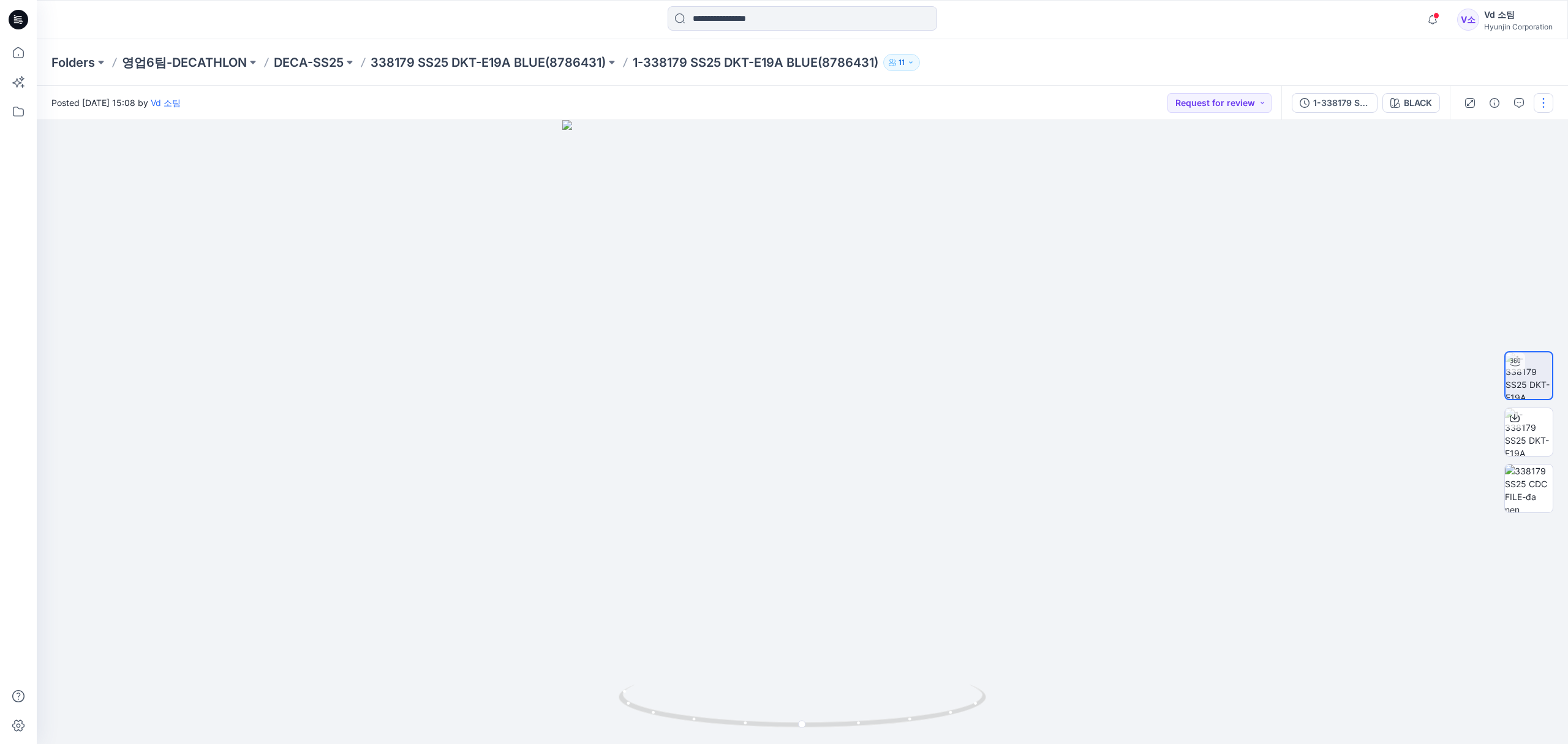
click at [1540, 100] on button "button" at bounding box center [1543, 102] width 20 height 20
click at [1512, 106] on button "button" at bounding box center [1519, 102] width 20 height 20
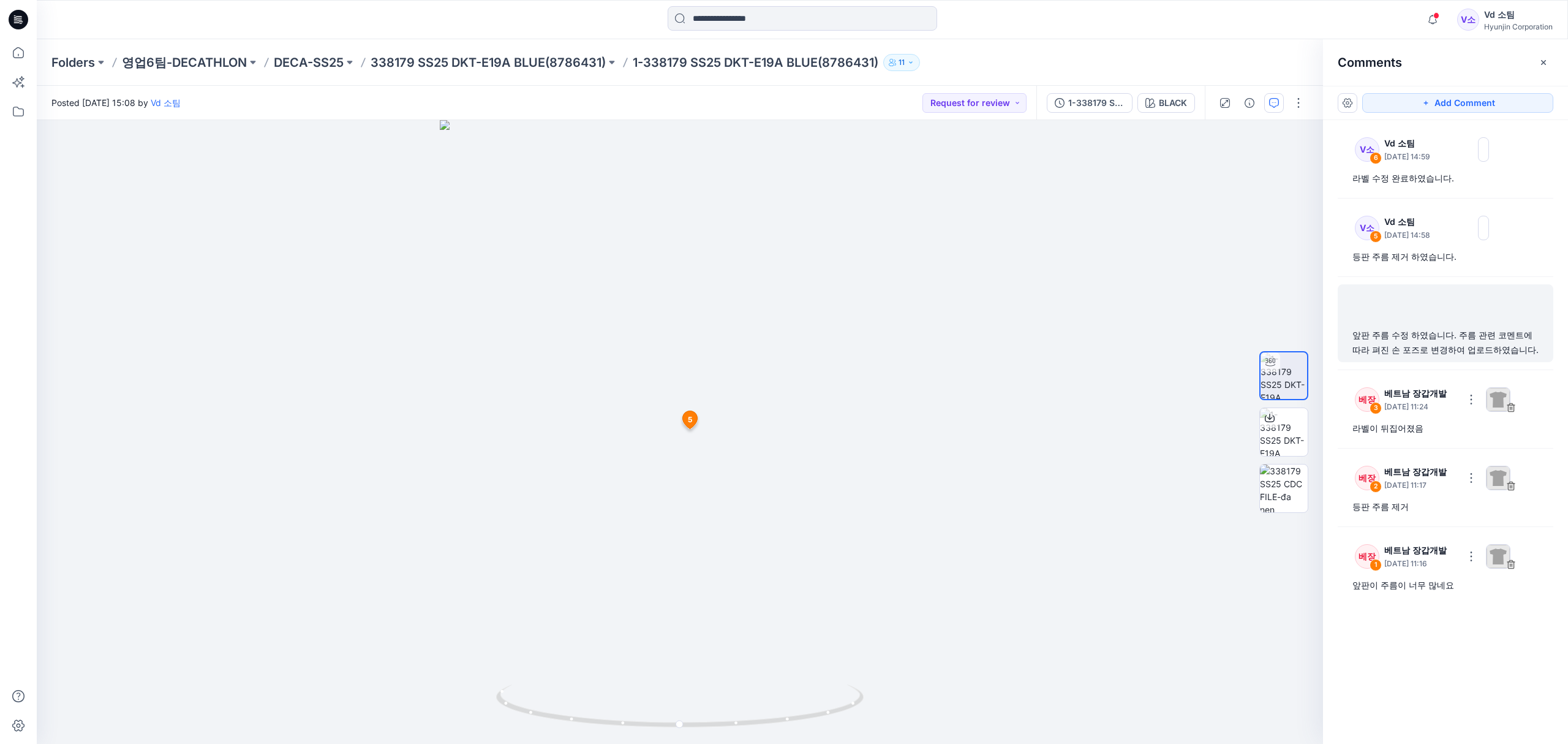
click at [1421, 331] on div "앞판 주름 수정 하였습니다. 주름 관련 코멘트에 따라 펴진 손 포즈로 변경하여 업로드하였습니다." at bounding box center [1446, 342] width 186 height 30
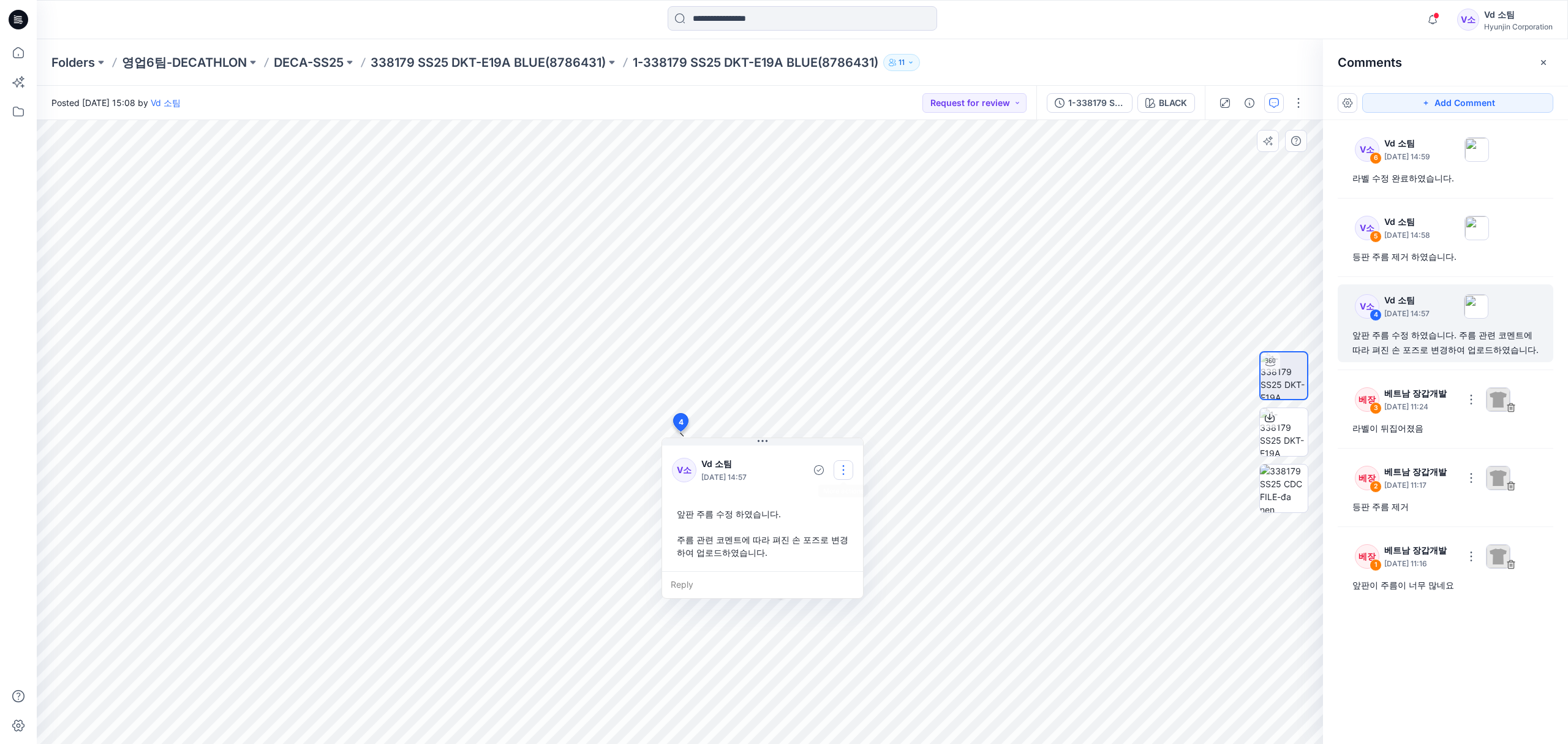
click at [839, 467] on button "button" at bounding box center [843, 470] width 20 height 20
click at [829, 494] on p "Edit comment" at bounding box center [847, 498] width 55 height 13
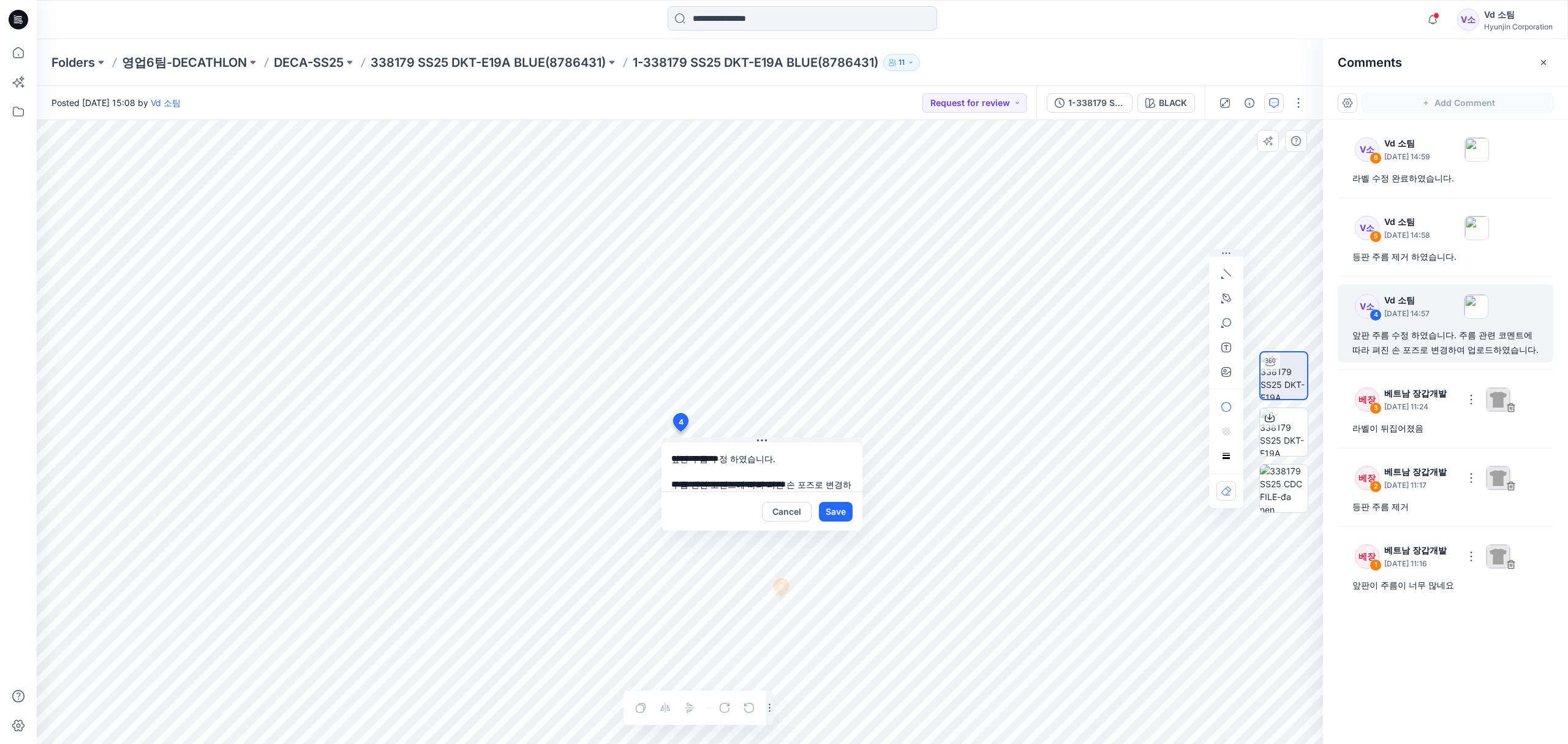
scroll to position [11, 0]
click at [671, 447] on textarea "**********" at bounding box center [762, 467] width 201 height 49
type textarea "**********"
click at [836, 504] on button "Save" at bounding box center [836, 511] width 34 height 20
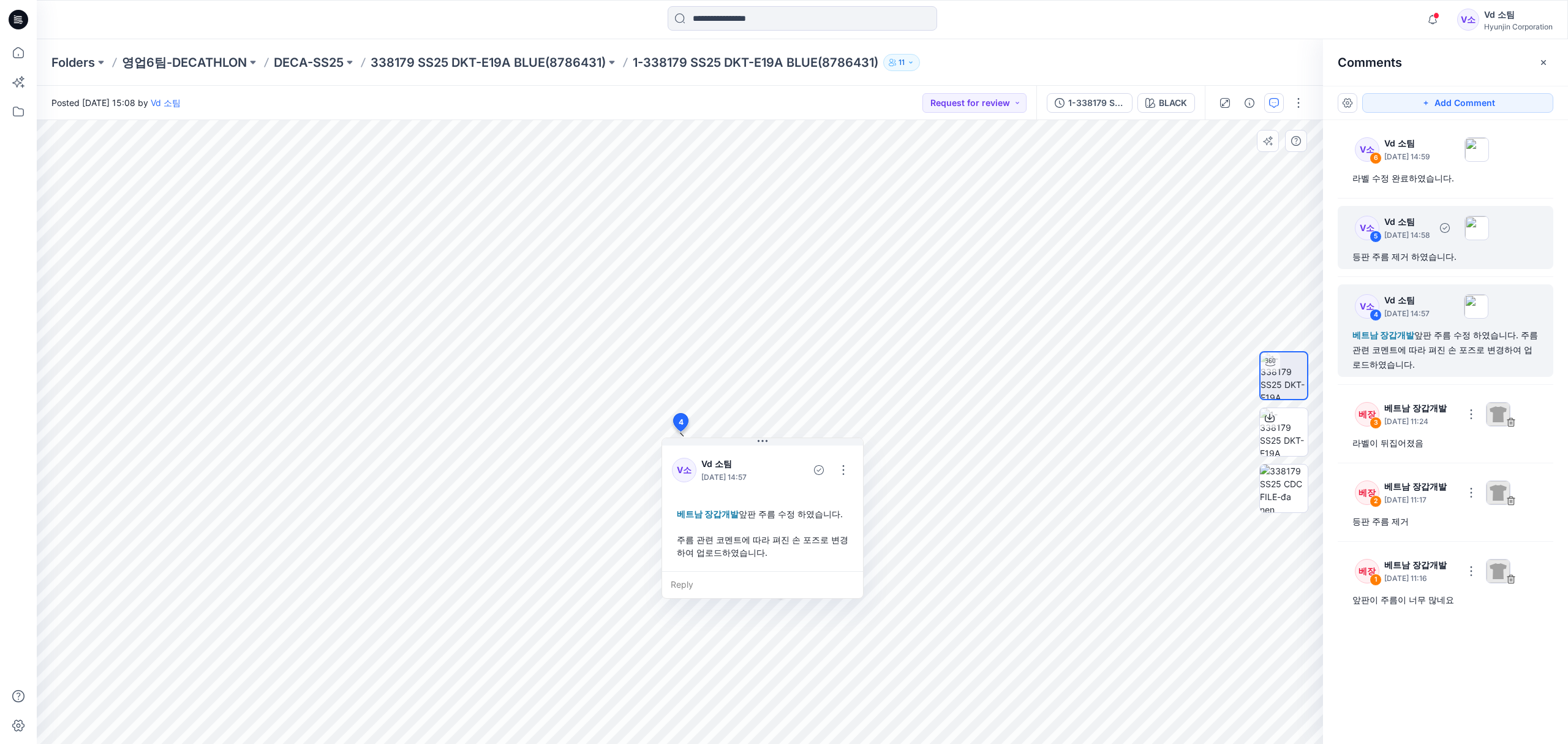
click at [1444, 257] on div "등판 주름 제거 하였습니다." at bounding box center [1446, 257] width 186 height 15
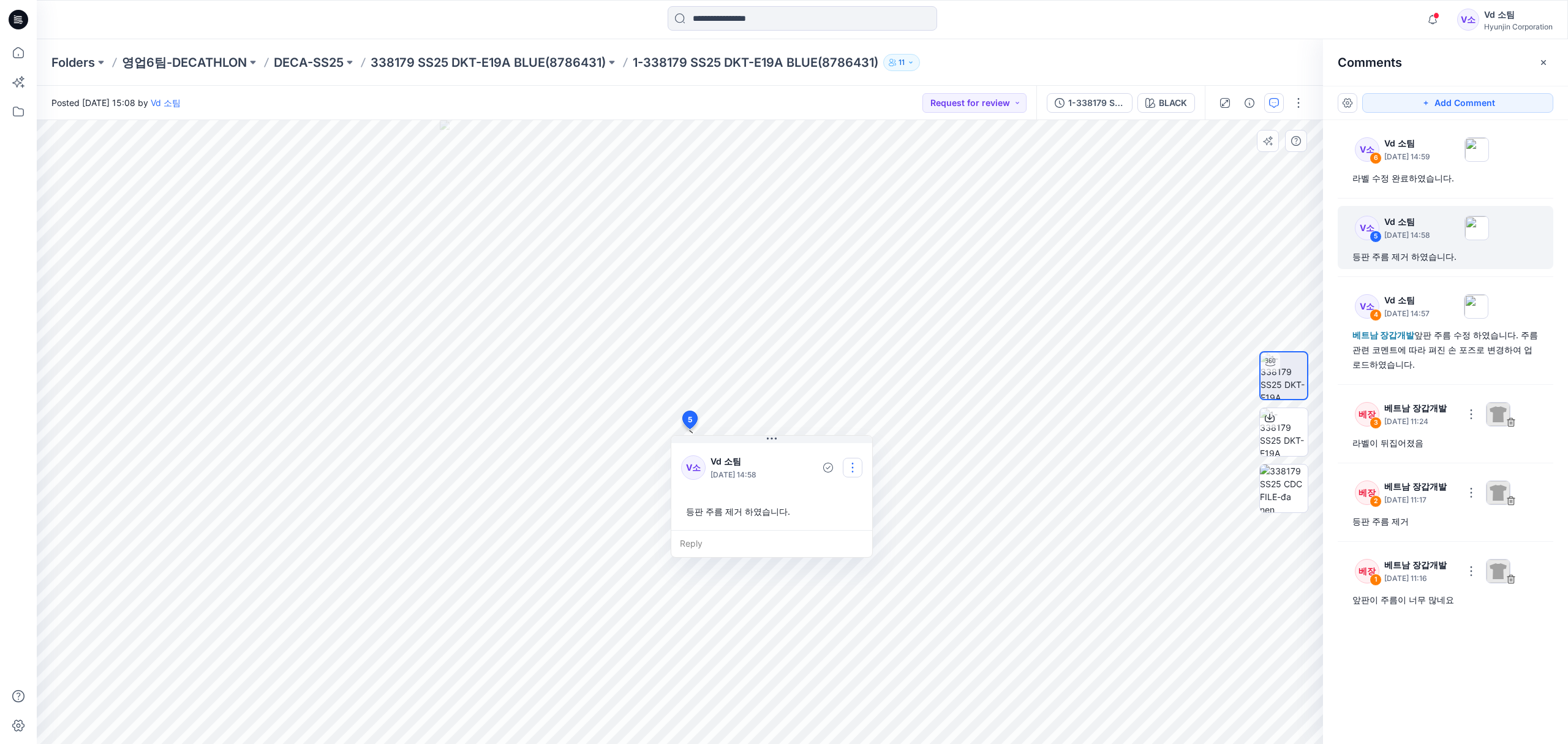
click at [859, 466] on button "button" at bounding box center [852, 467] width 20 height 20
click at [837, 490] on p "Edit comment" at bounding box center [856, 496] width 55 height 13
click at [682, 457] on textarea "**********" at bounding box center [771, 464] width 201 height 49
type textarea "**********"
click at [836, 504] on button "Save" at bounding box center [845, 509] width 34 height 20
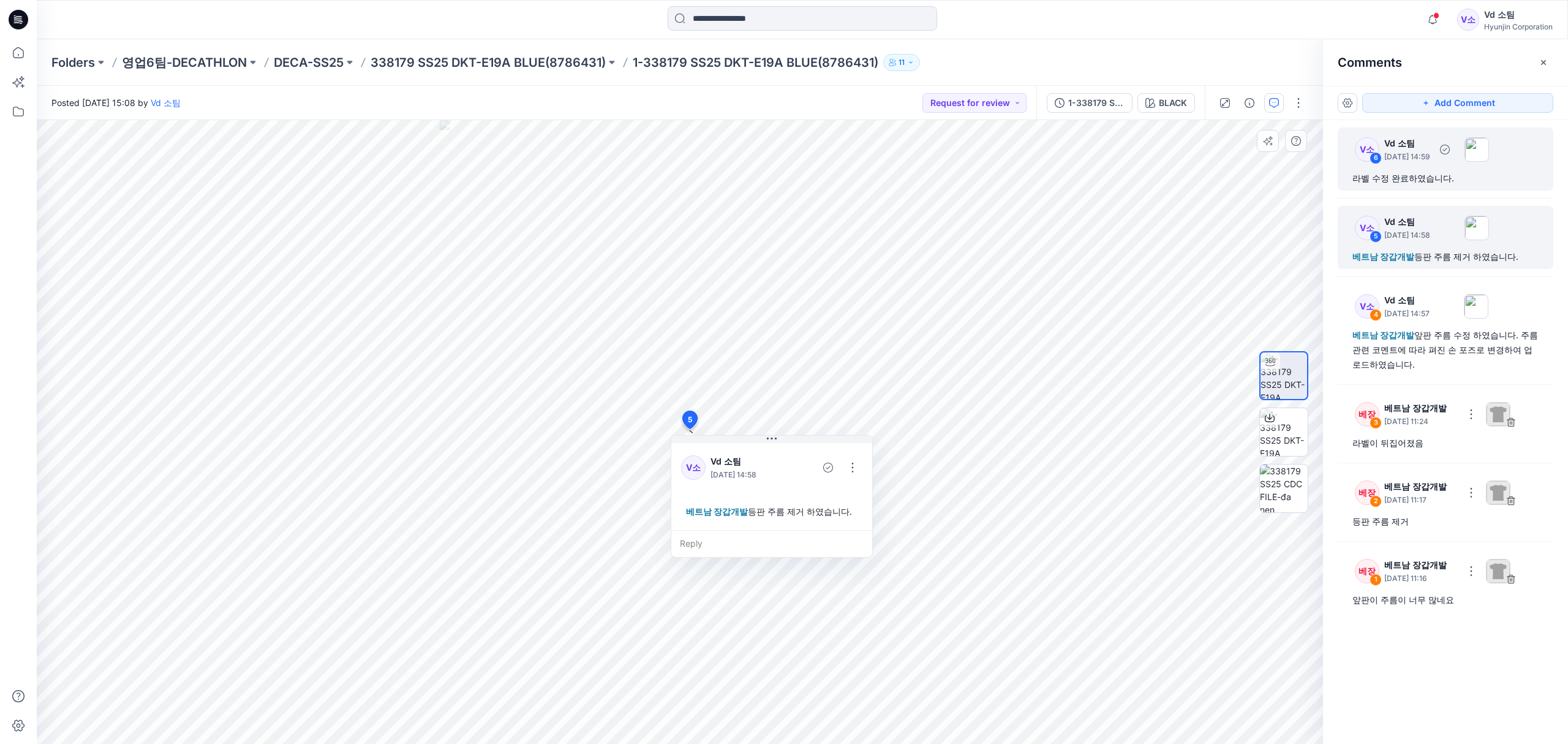
click at [1442, 178] on div "라벨 수정 완료하였습니다." at bounding box center [1446, 178] width 186 height 15
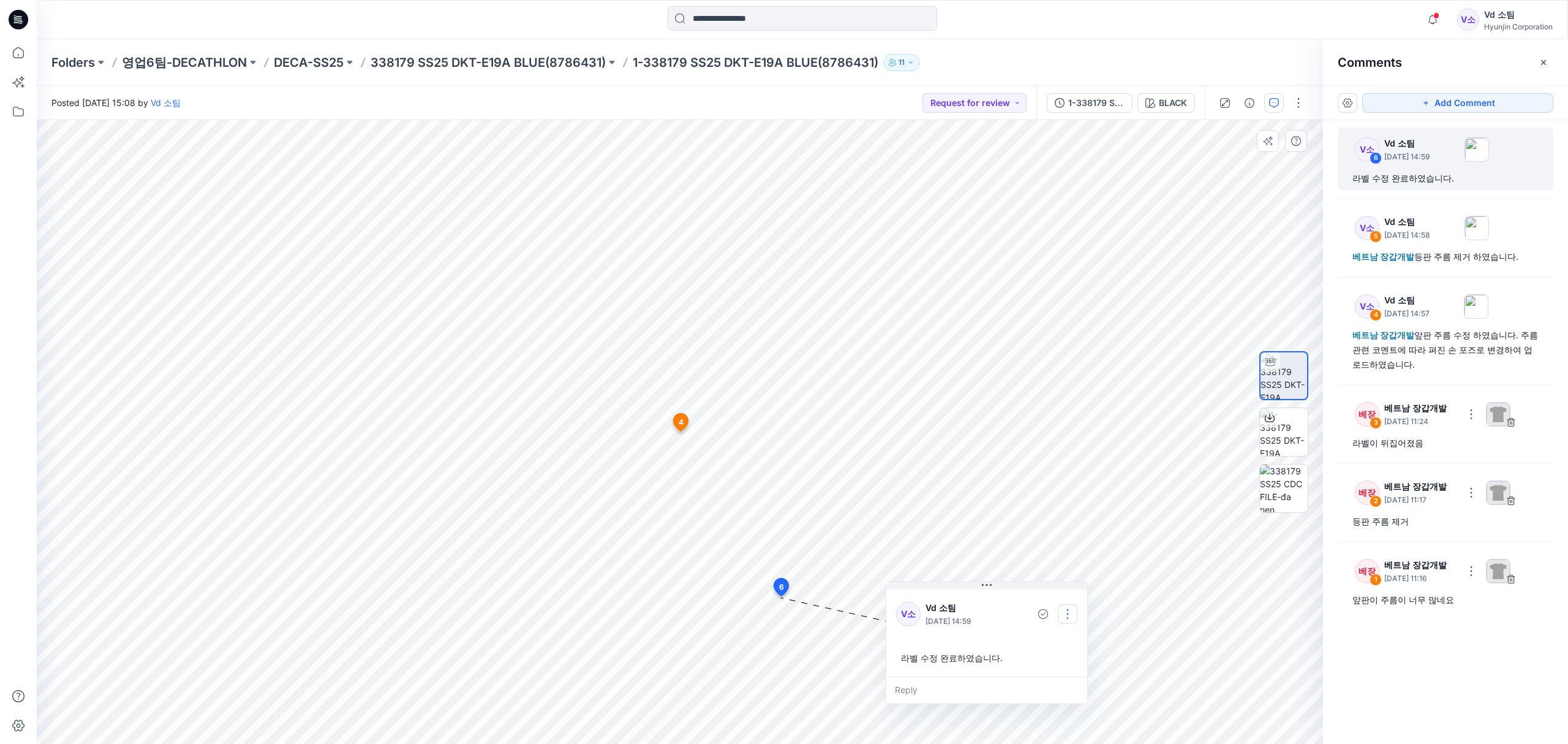
click at [1066, 608] on button "button" at bounding box center [1068, 613] width 20 height 20
click at [1062, 636] on p "Edit comment" at bounding box center [1071, 642] width 55 height 13
click at [895, 604] on textarea "**********" at bounding box center [986, 611] width 201 height 49
type textarea "**********"
click at [1059, 650] on button "Save" at bounding box center [1060, 655] width 34 height 20
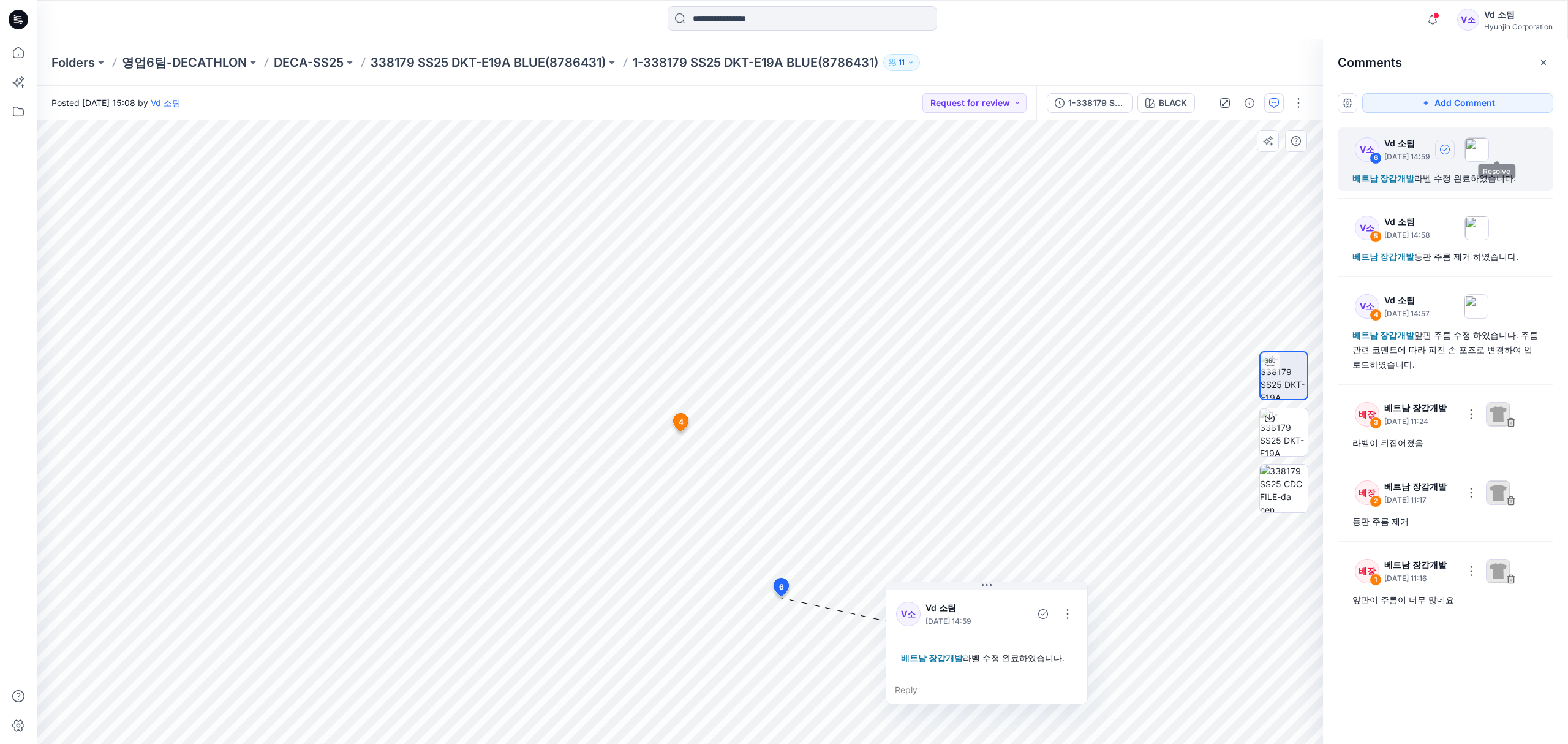
click at [1450, 147] on icon "button" at bounding box center [1445, 149] width 10 height 10
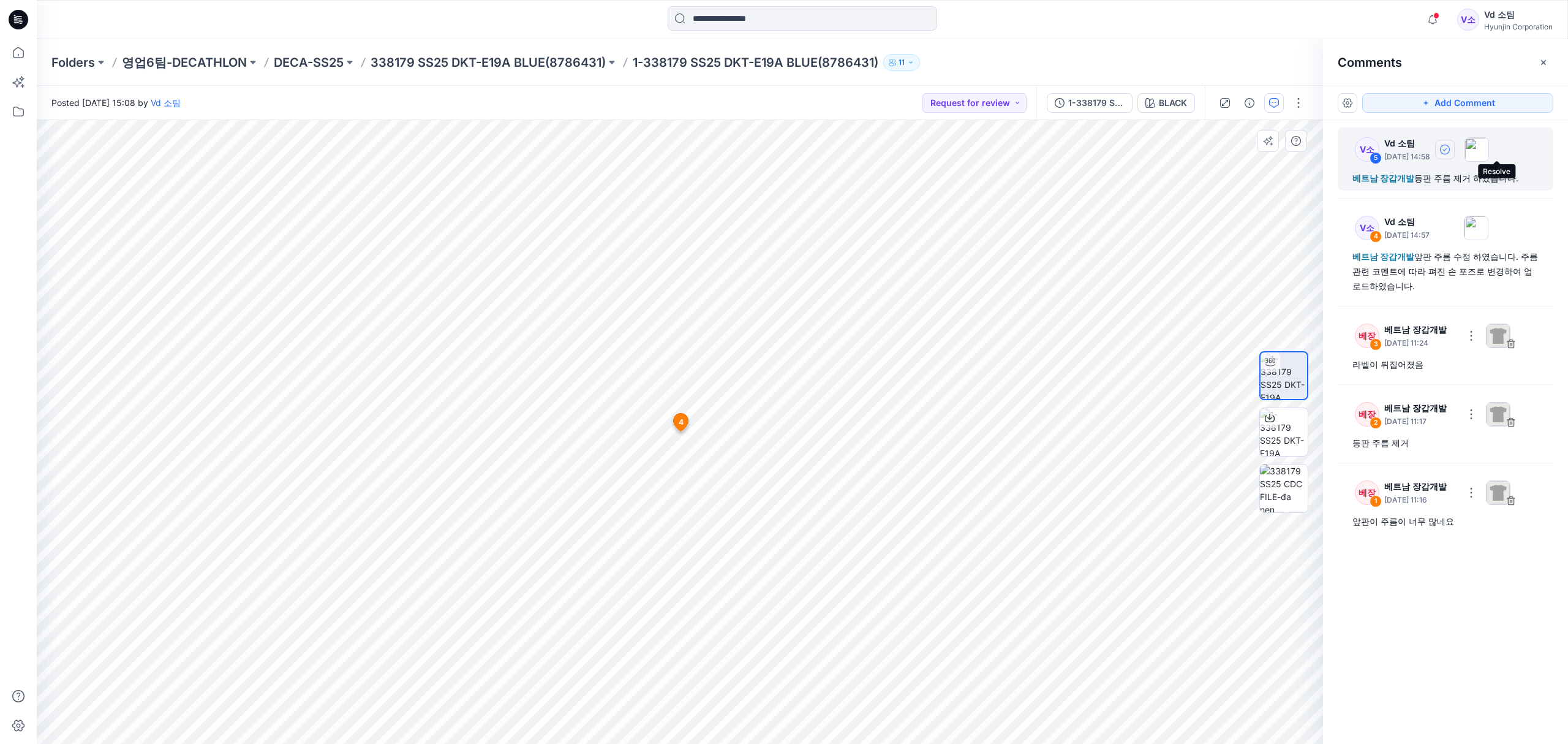
click at [1450, 152] on icon "button" at bounding box center [1445, 149] width 10 height 10
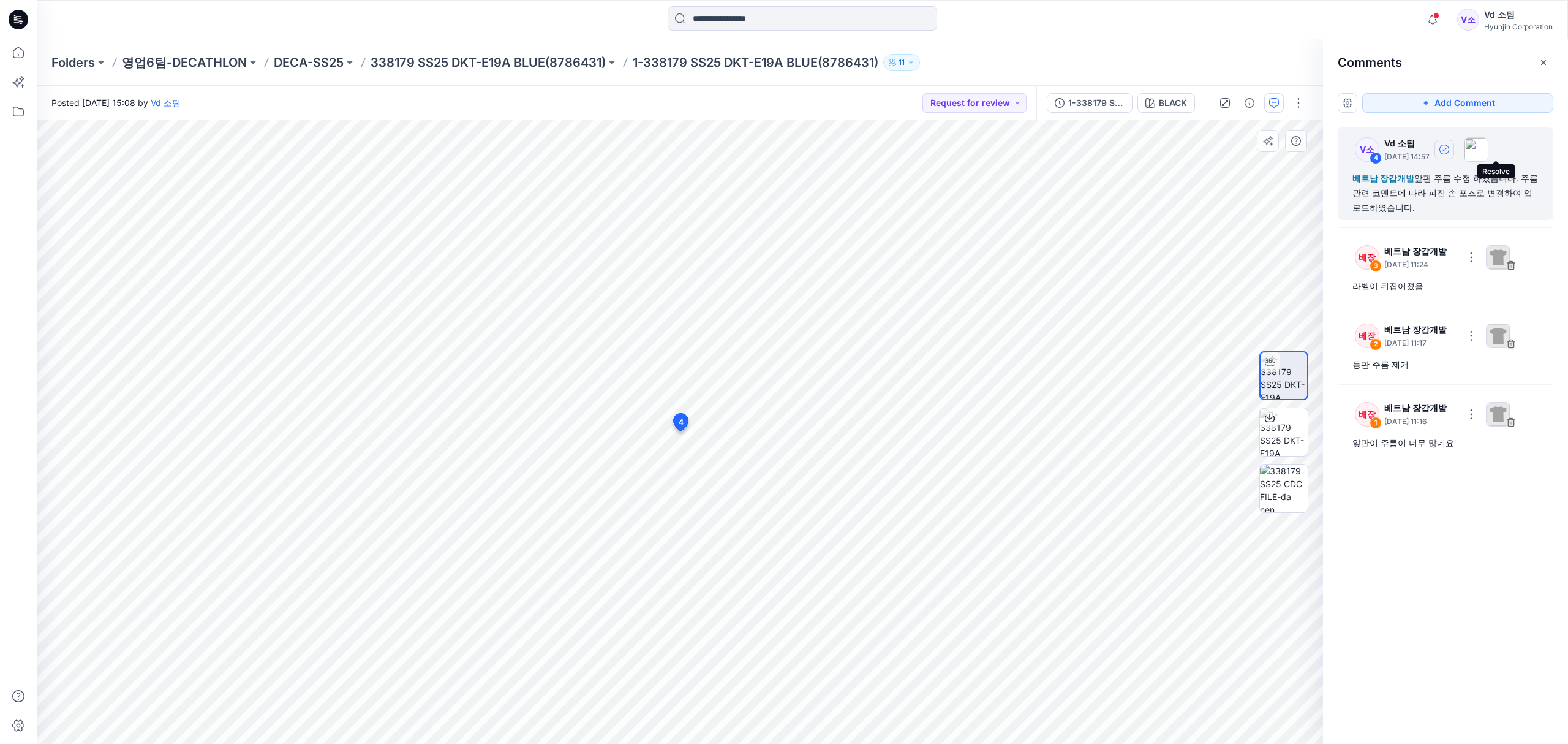
click at [1454, 155] on button "button" at bounding box center [1444, 149] width 20 height 20
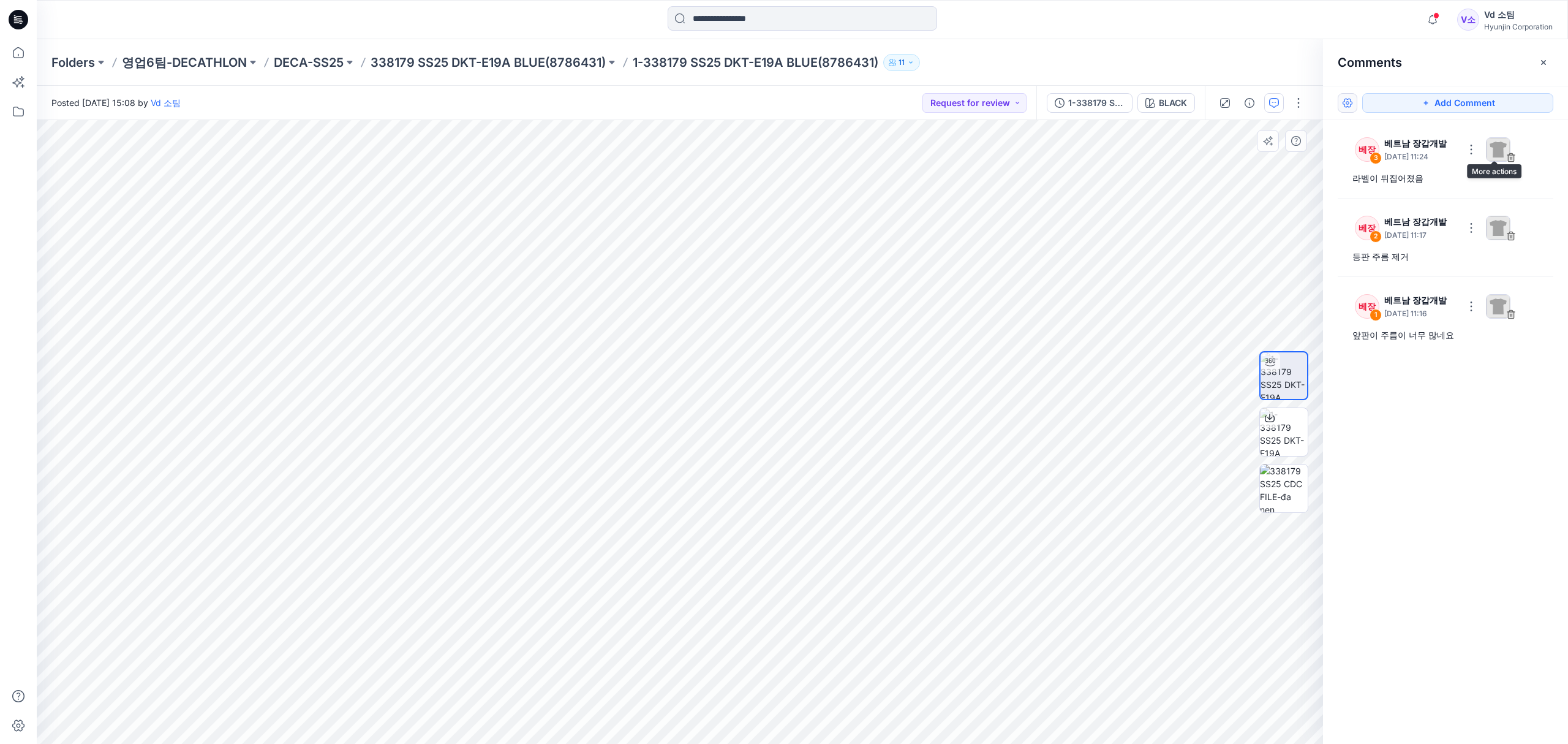
click at [1339, 100] on button "button" at bounding box center [1347, 102] width 20 height 20
click at [1382, 155] on p "Show resolved comments" at bounding box center [1398, 155] width 103 height 13
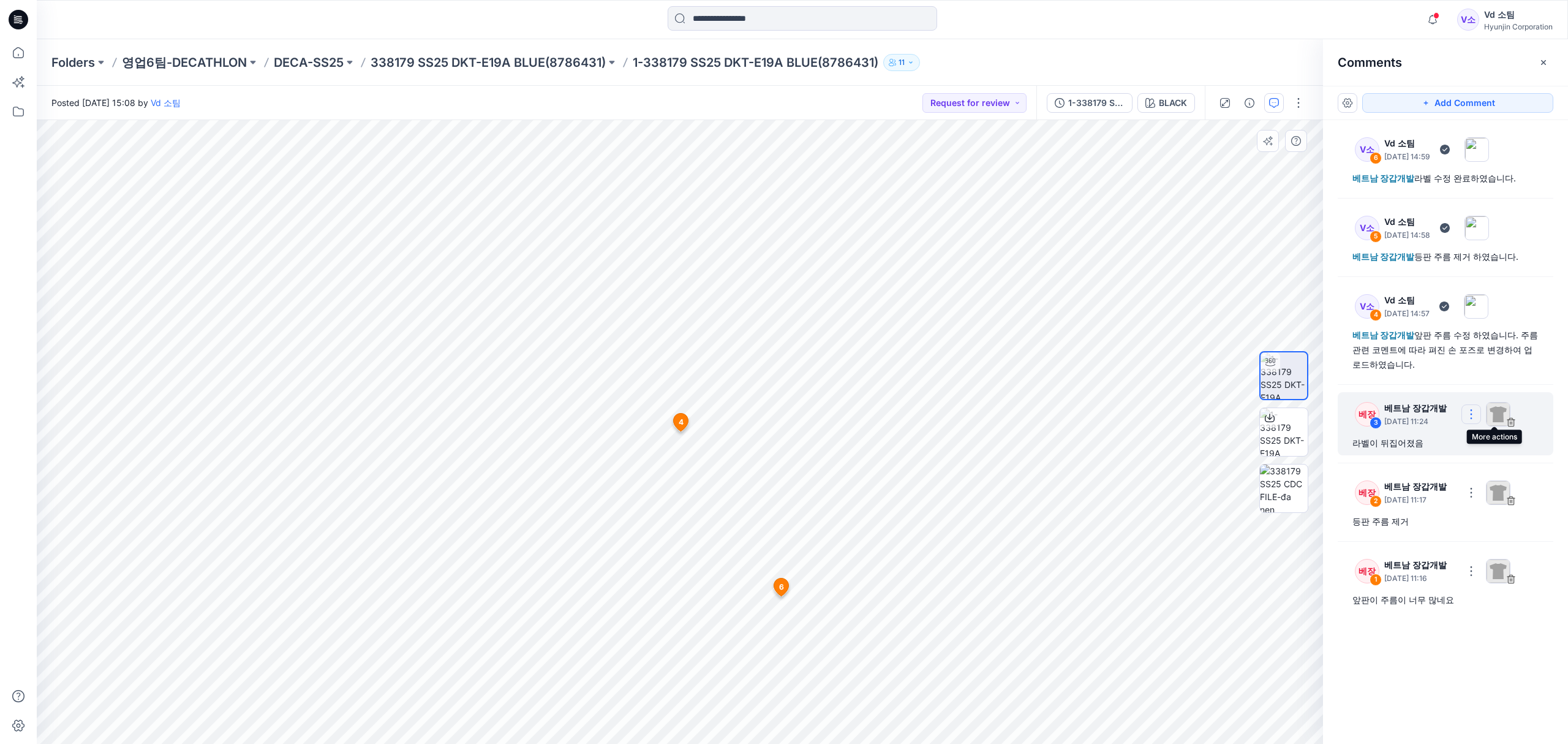
click at [1481, 413] on button "button" at bounding box center [1471, 414] width 20 height 20
click at [1449, 668] on div "V소 6 Vd 소팀 September 08, 2025 14:59 베트남 장갑개발 라벨 수정 완료하였습니다. V소 5 Vd 소팀 Septembe…" at bounding box center [1446, 409] width 245 height 579
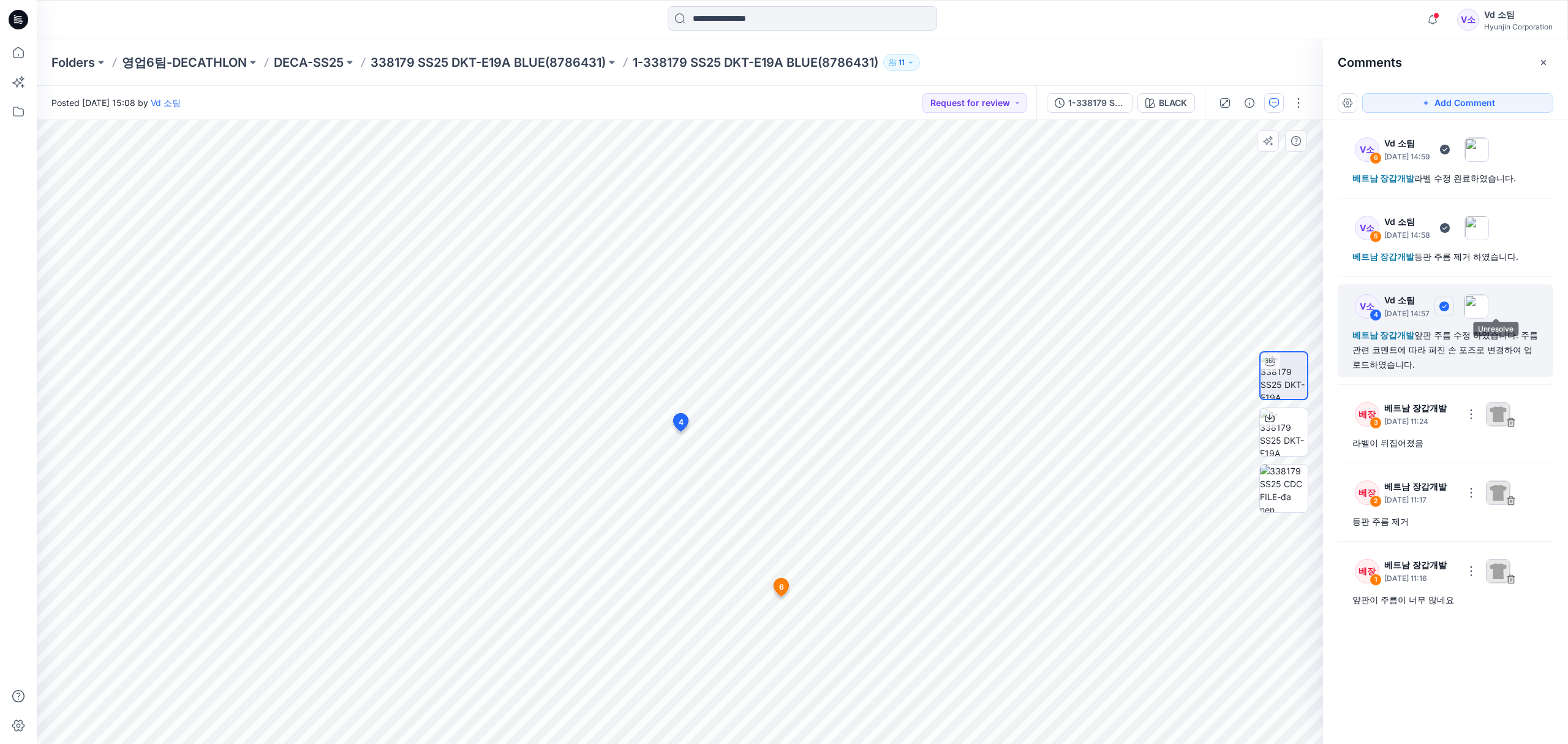
click at [1450, 309] on icon "button" at bounding box center [1444, 306] width 10 height 10
click at [1450, 223] on icon "button" at bounding box center [1445, 227] width 10 height 10
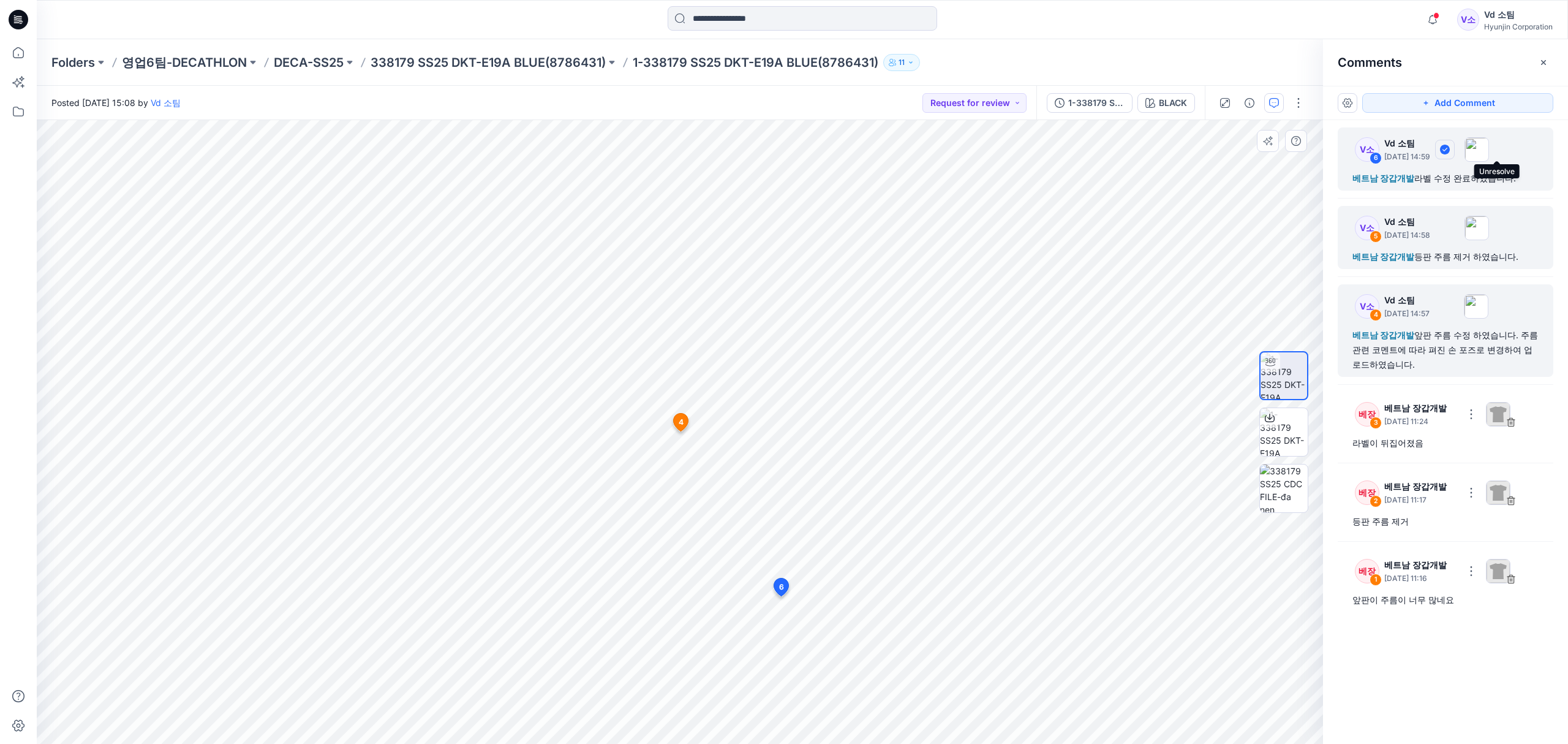
click at [1450, 151] on icon "button" at bounding box center [1445, 149] width 10 height 10
click at [1209, 50] on div "Folders 영업6팀-DECATHLON DECA-SS25 338179 SS25 DKT-E19A BLUE(8786431) 1-338179 SS…" at bounding box center [802, 62] width 1532 height 46
click at [1540, 61] on icon "button" at bounding box center [1544, 63] width 10 height 10
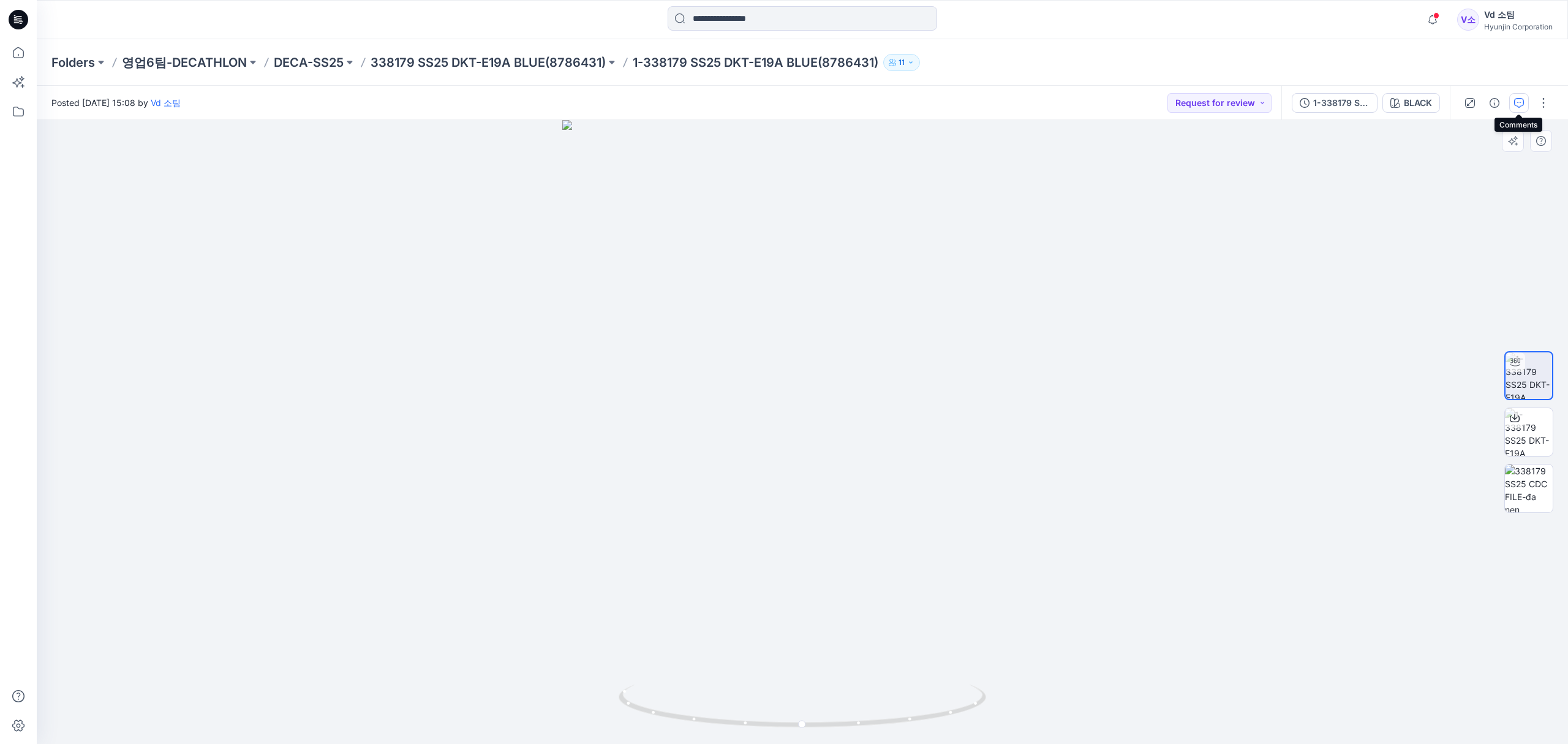
click at [1512, 104] on button "button" at bounding box center [1519, 102] width 20 height 20
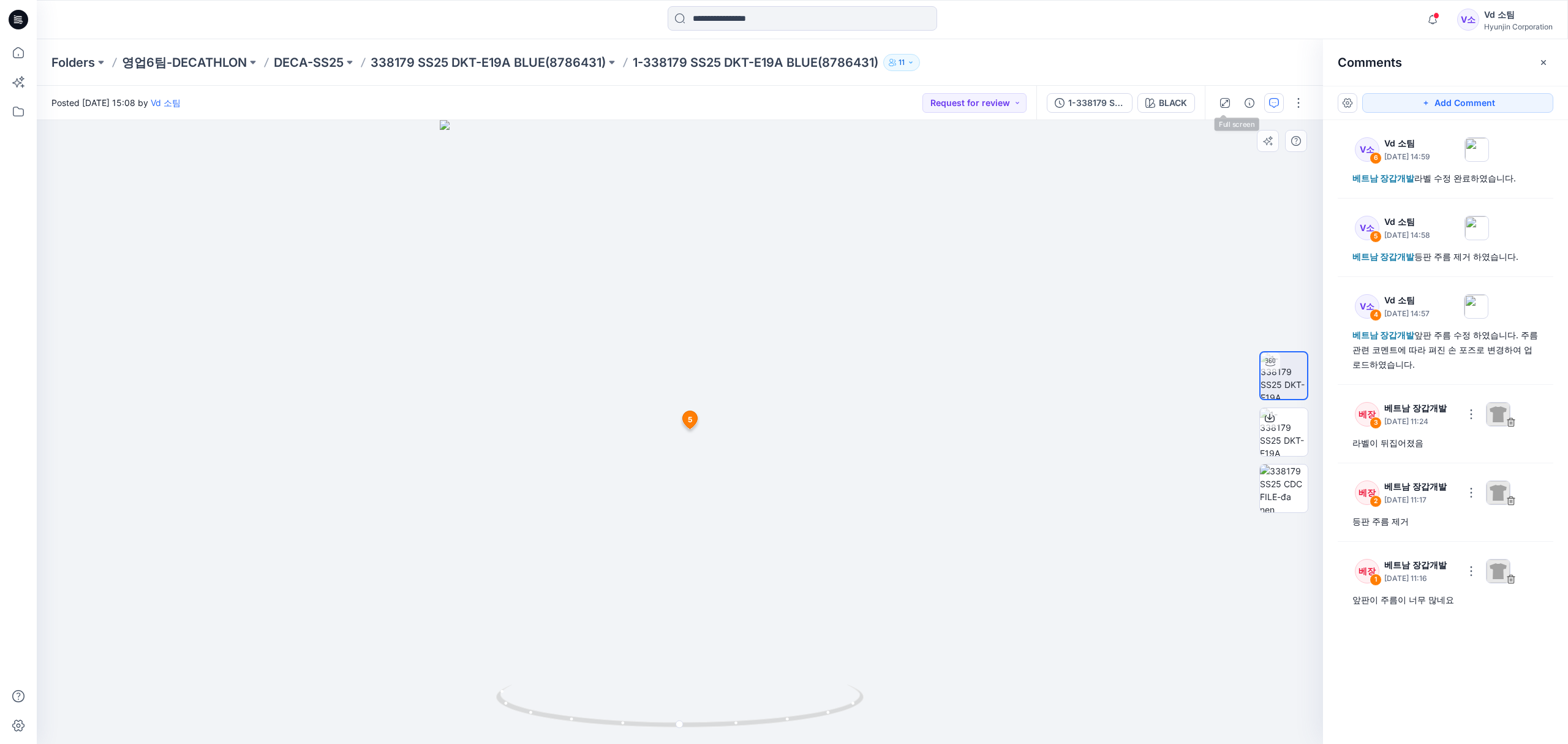
click at [1207, 62] on div "Folders 영업6팀-DECATHLON DECA-SS25 338179 SS25 DKT-E19A BLUE(8786431) 1-338179 SS…" at bounding box center [754, 62] width 1407 height 17
drag, startPoint x: 686, startPoint y: 726, endPoint x: 885, endPoint y: 692, distance: 201.9
click at [885, 692] on div at bounding box center [680, 431] width 1286 height 624
click at [18, 58] on icon at bounding box center [18, 52] width 11 height 11
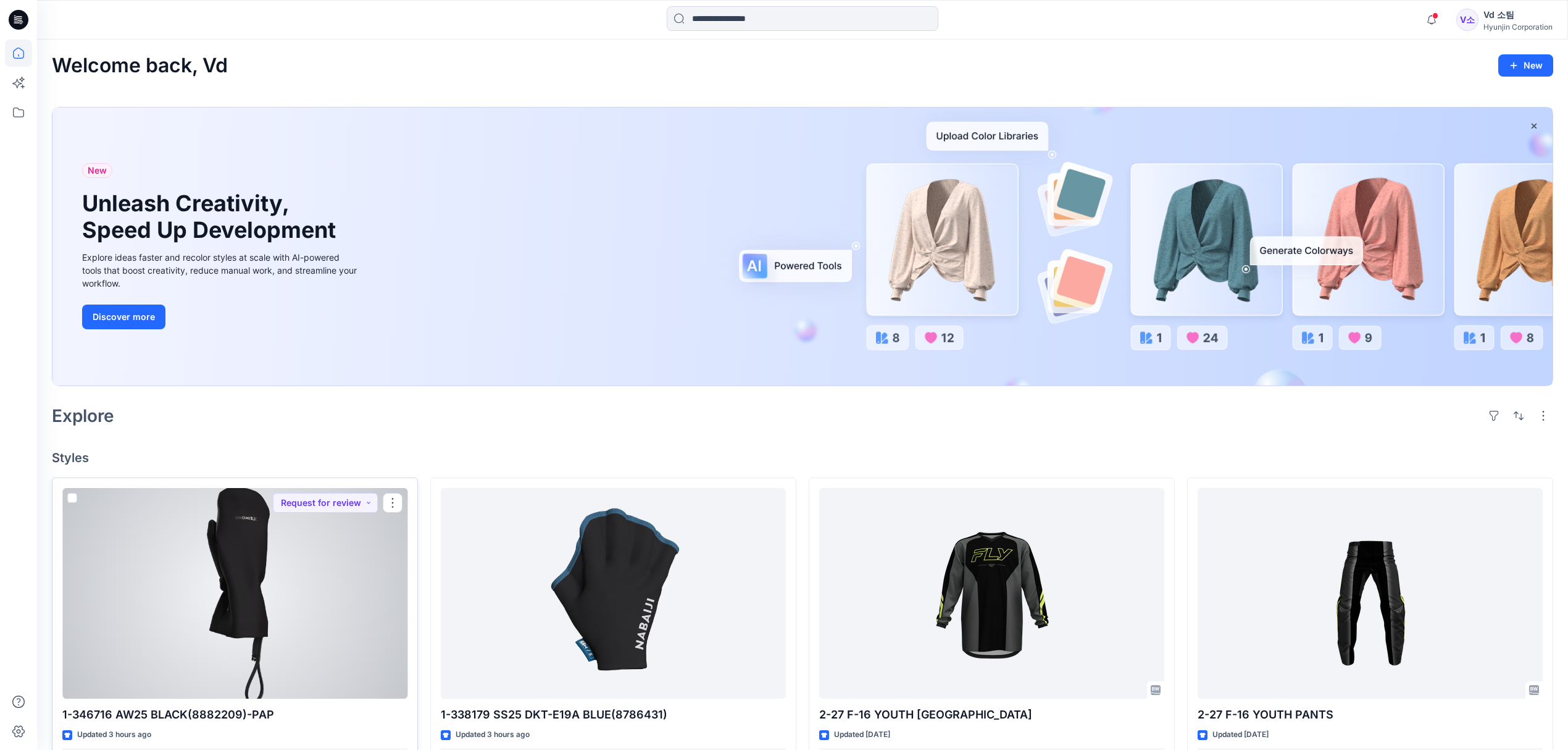
click at [292, 666] on div at bounding box center [235, 593] width 345 height 211
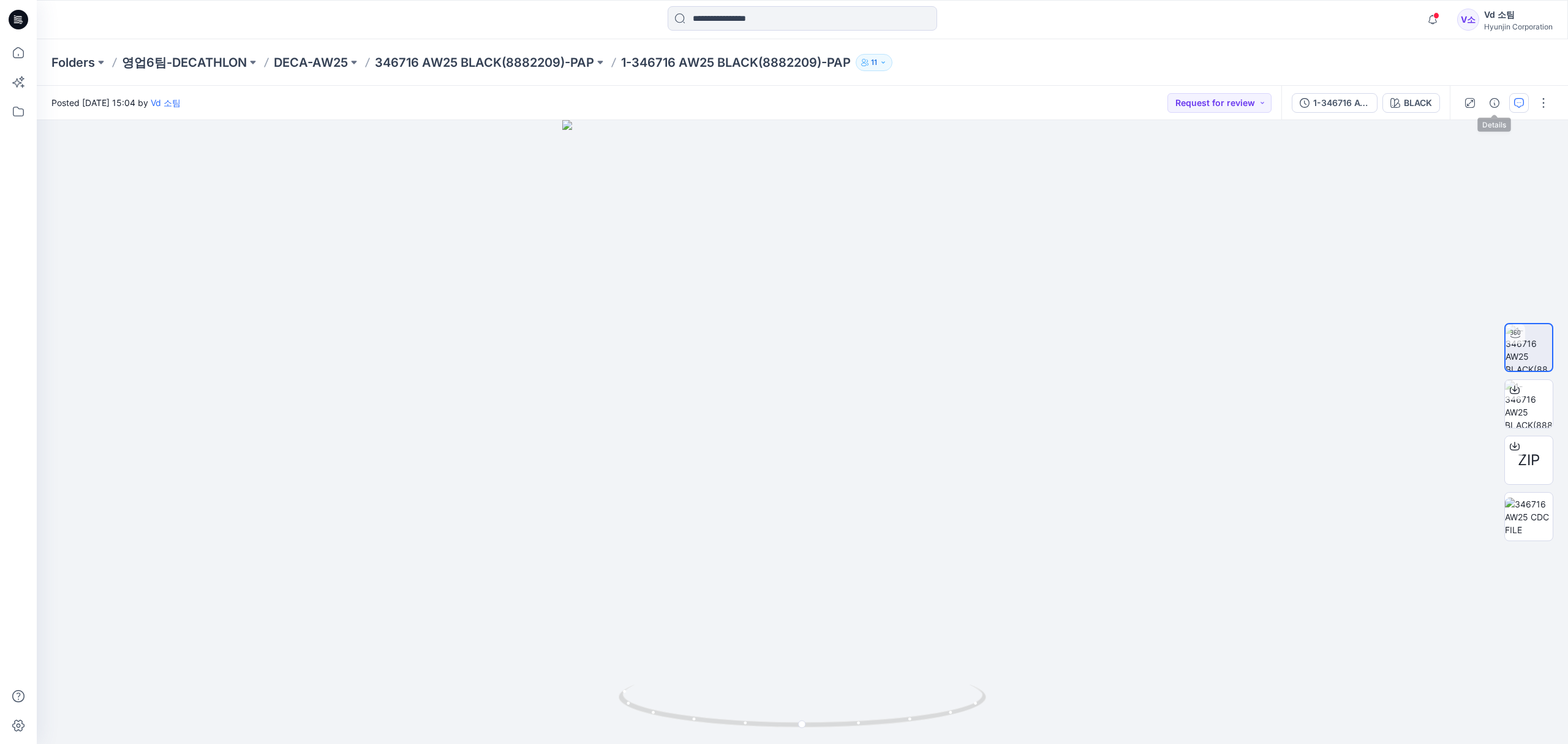
click at [1520, 104] on icon "button" at bounding box center [1519, 103] width 10 height 10
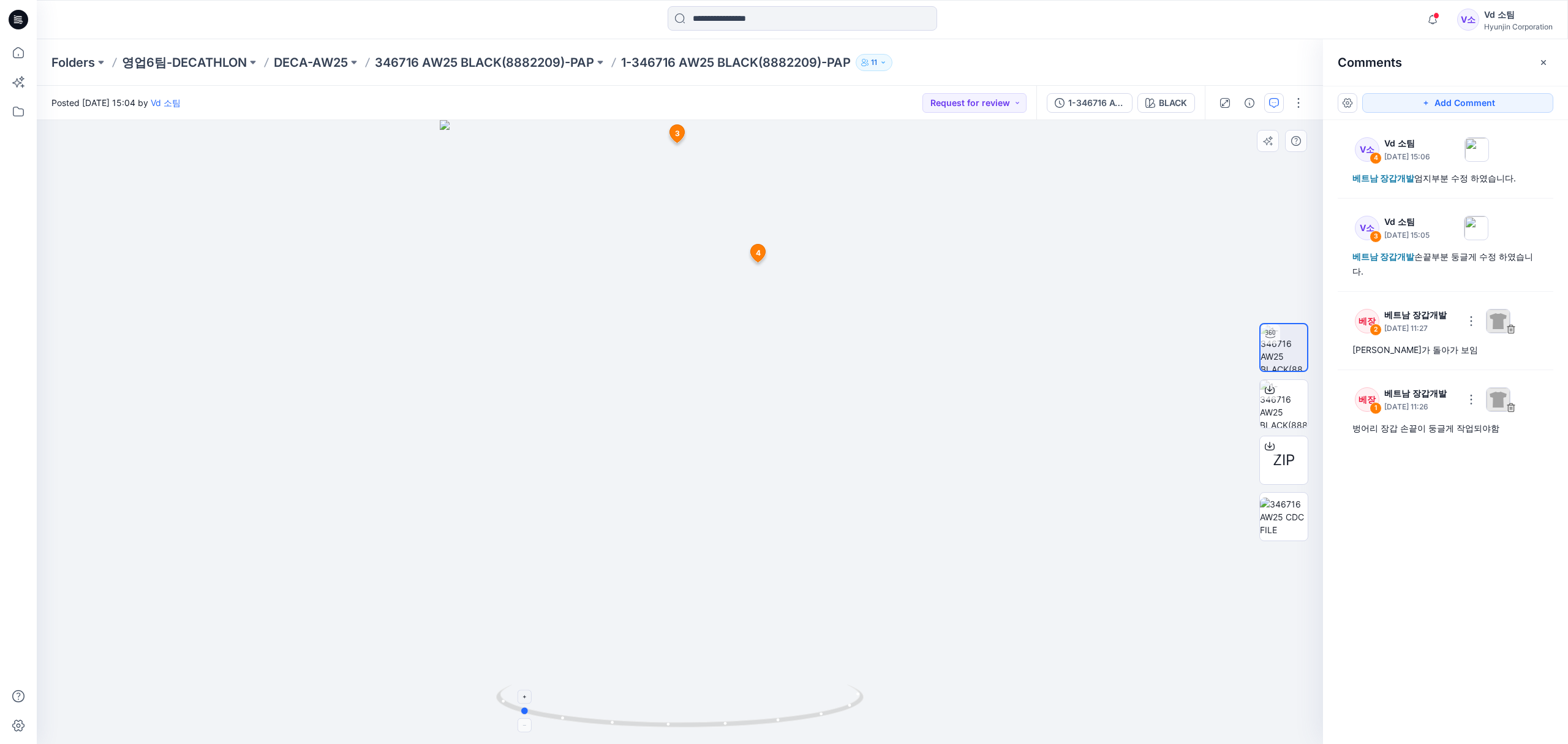
drag, startPoint x: 571, startPoint y: 713, endPoint x: 778, endPoint y: 702, distance: 207.3
click at [778, 702] on icon at bounding box center [681, 707] width 371 height 46
click at [655, 721] on icon at bounding box center [681, 707] width 371 height 46
drag, startPoint x: 593, startPoint y: 720, endPoint x: 573, endPoint y: 694, distance: 32.8
click at [573, 694] on icon at bounding box center [681, 707] width 371 height 46
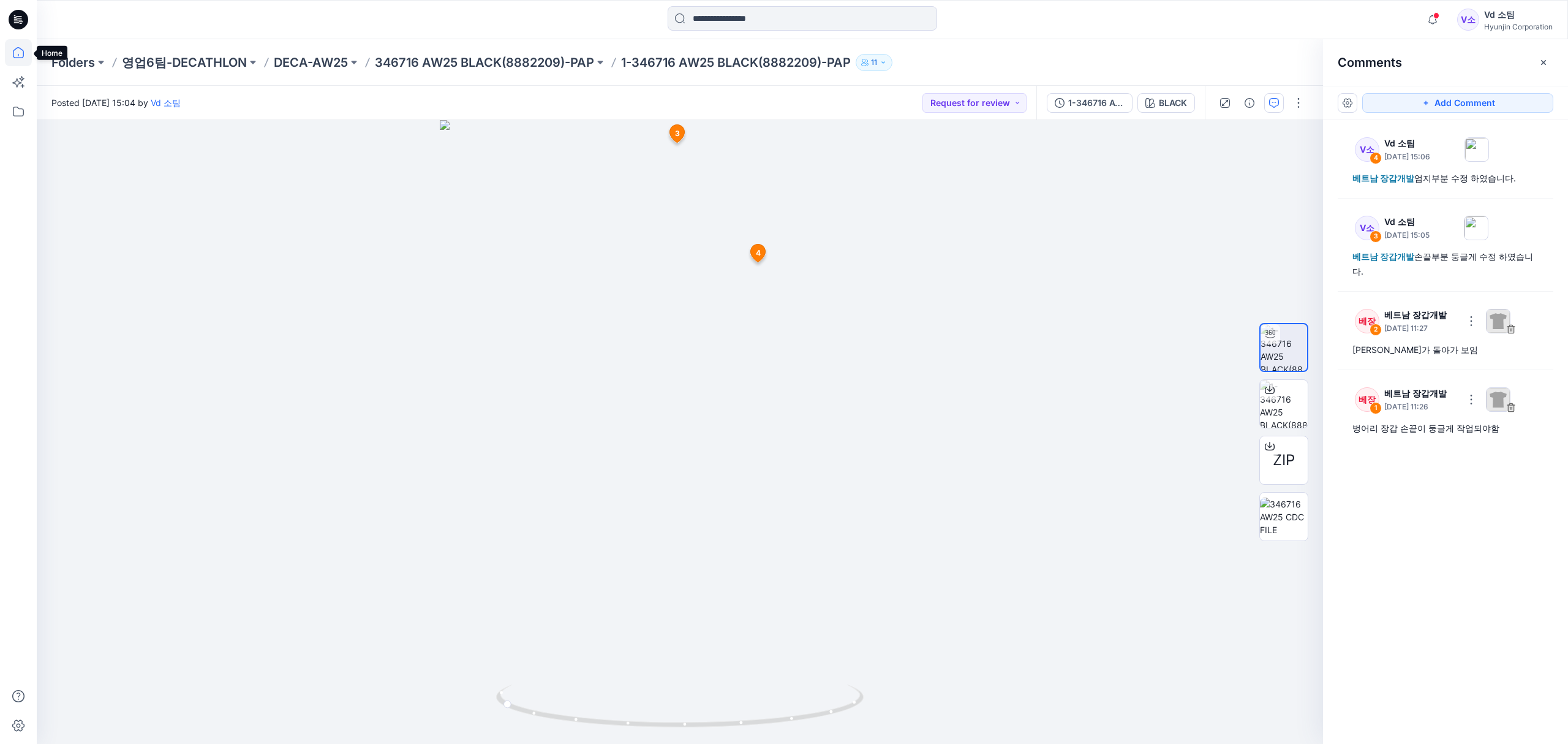
click at [17, 50] on icon at bounding box center [18, 52] width 27 height 27
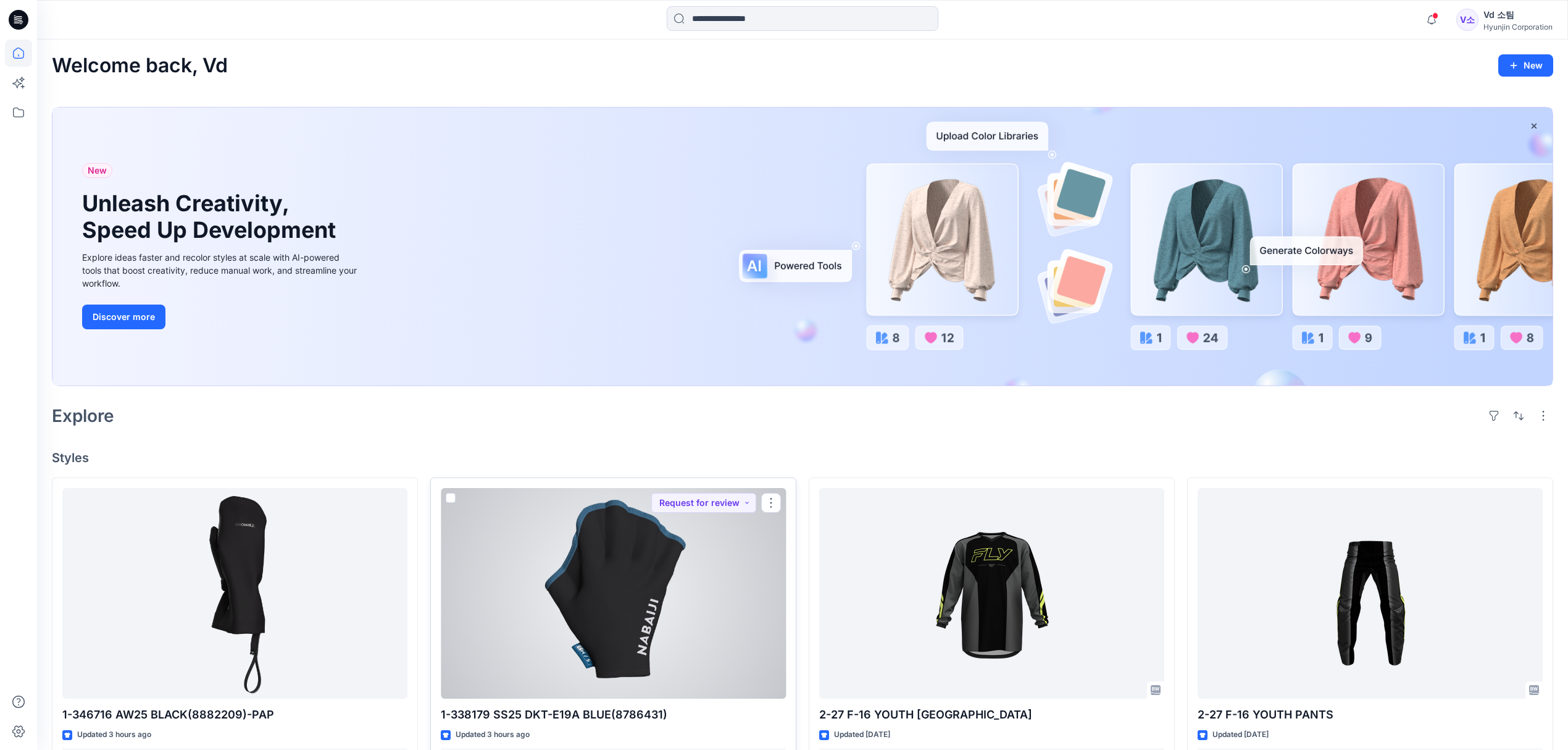
click at [516, 598] on div at bounding box center [613, 593] width 345 height 211
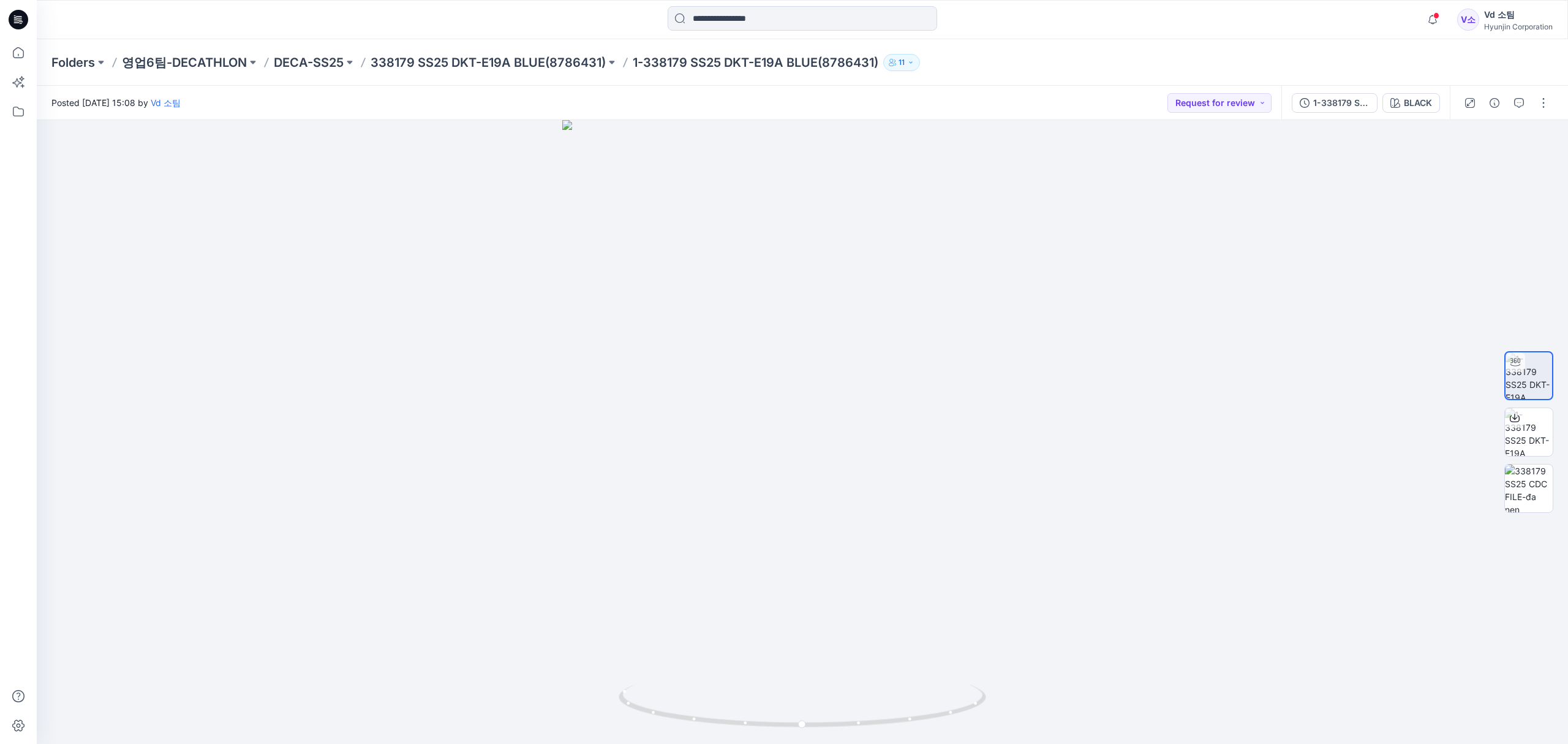
click at [1516, 113] on div at bounding box center [1507, 102] width 113 height 34
click at [1518, 109] on button "button" at bounding box center [1519, 102] width 20 height 20
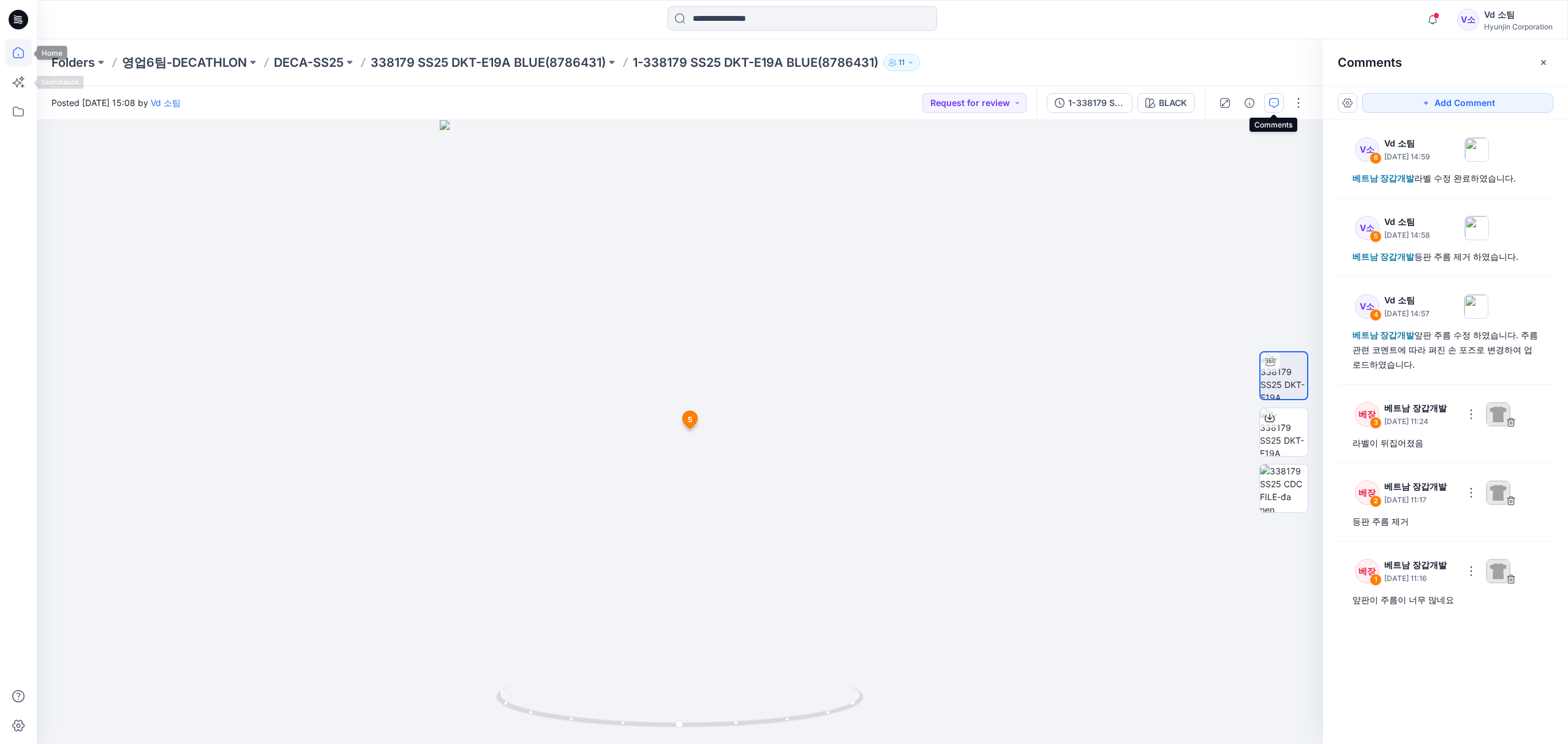
click at [11, 60] on icon at bounding box center [18, 52] width 27 height 27
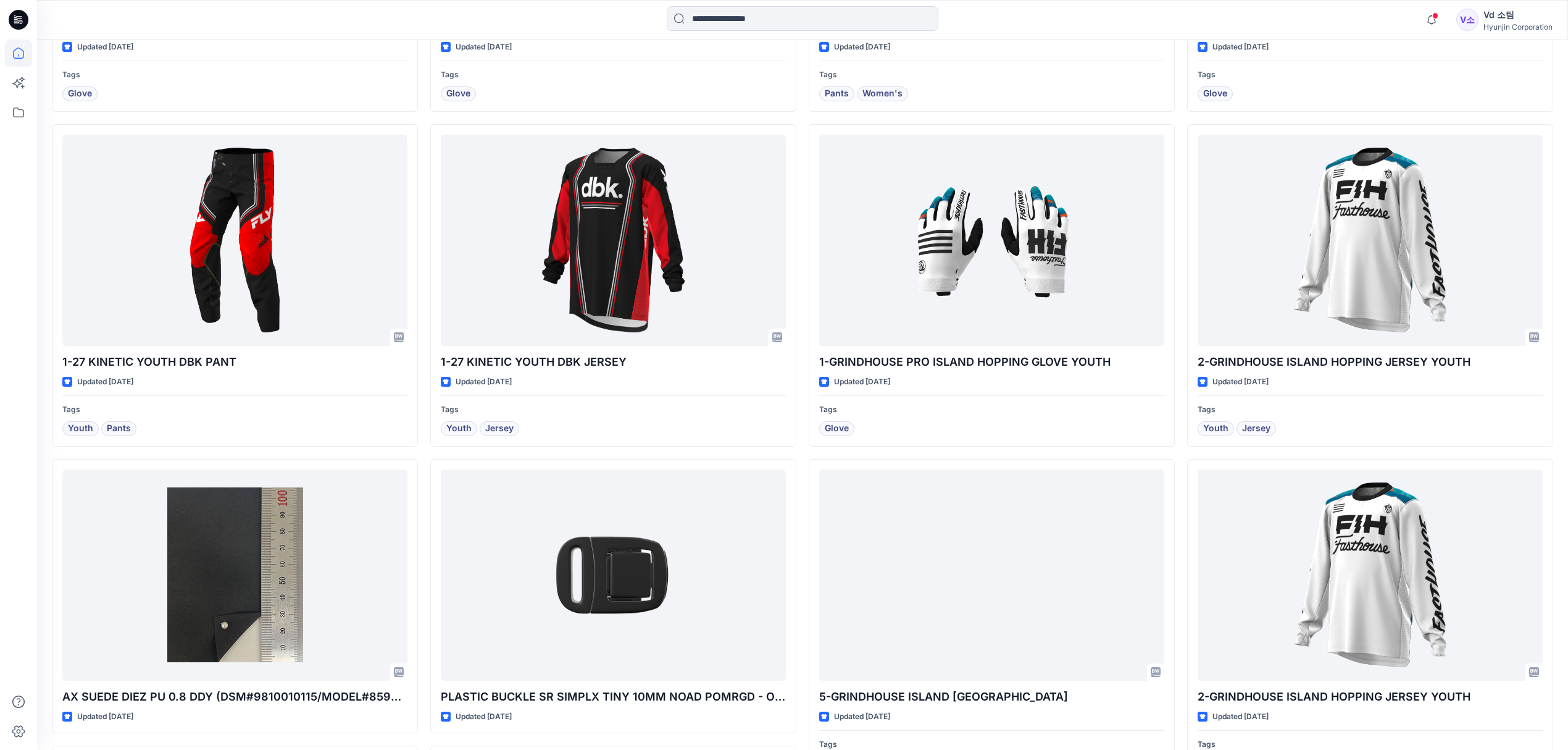
scroll to position [1343, 0]
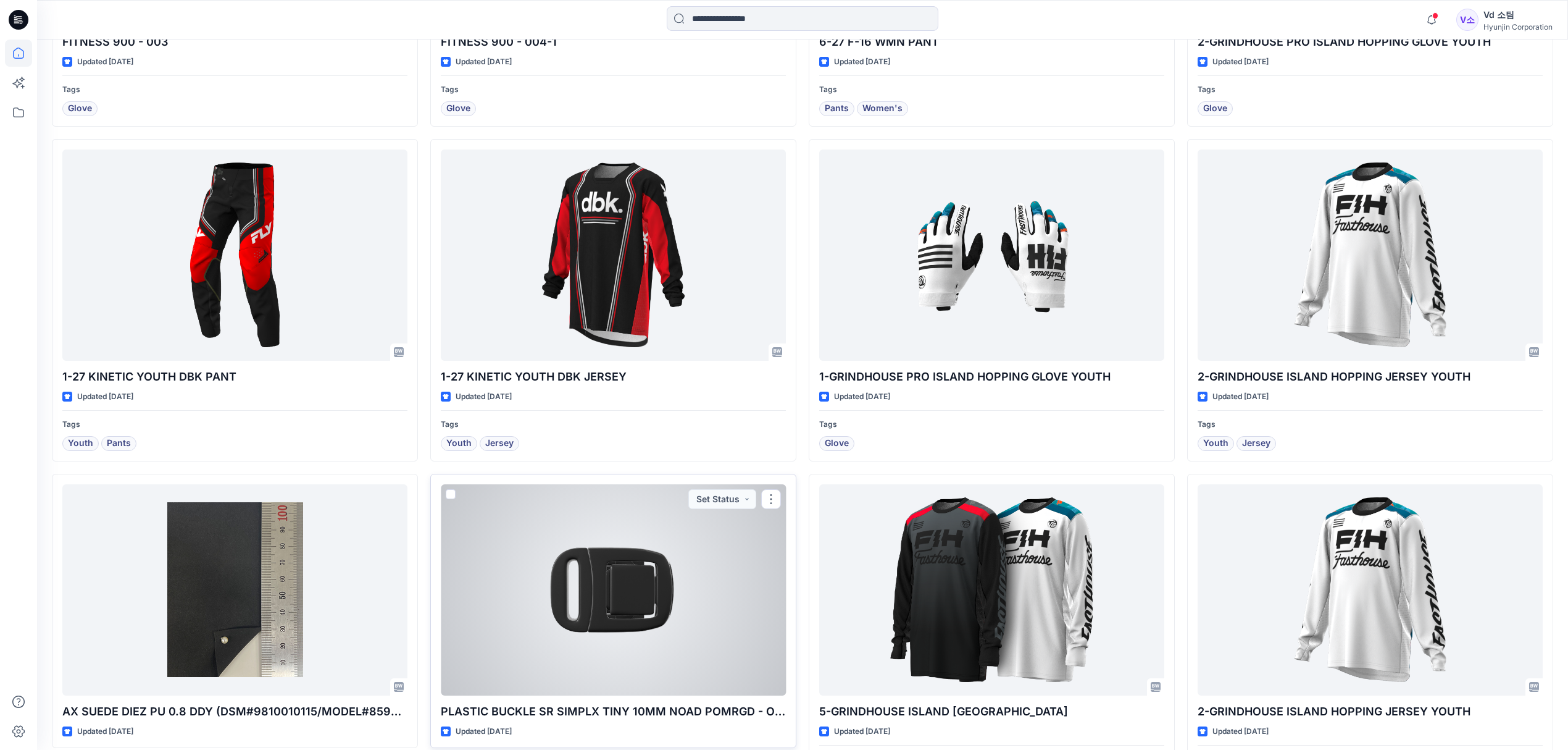
click at [643, 641] on div at bounding box center [613, 589] width 345 height 211
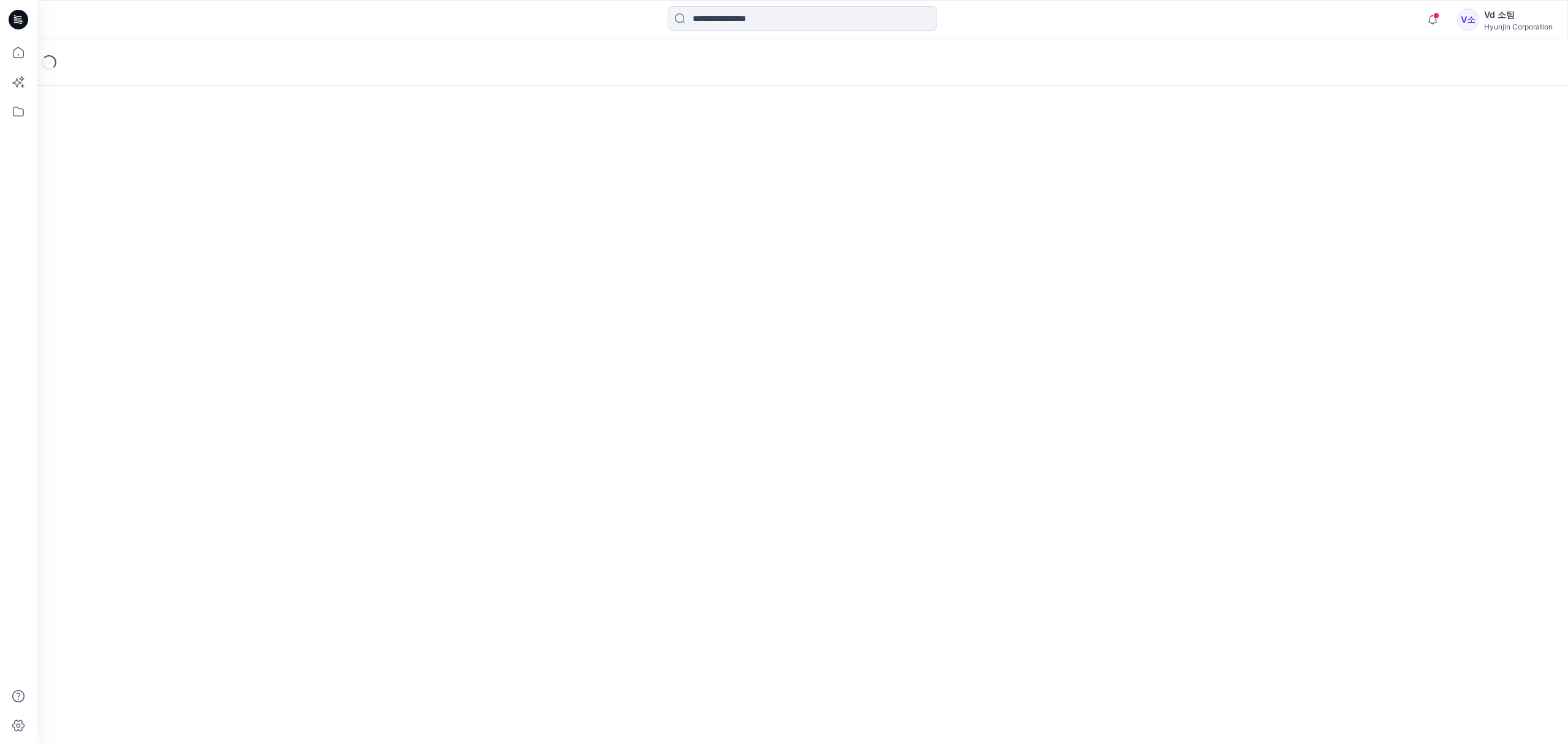
click at [638, 636] on div "Loading..." at bounding box center [802, 391] width 1532 height 704
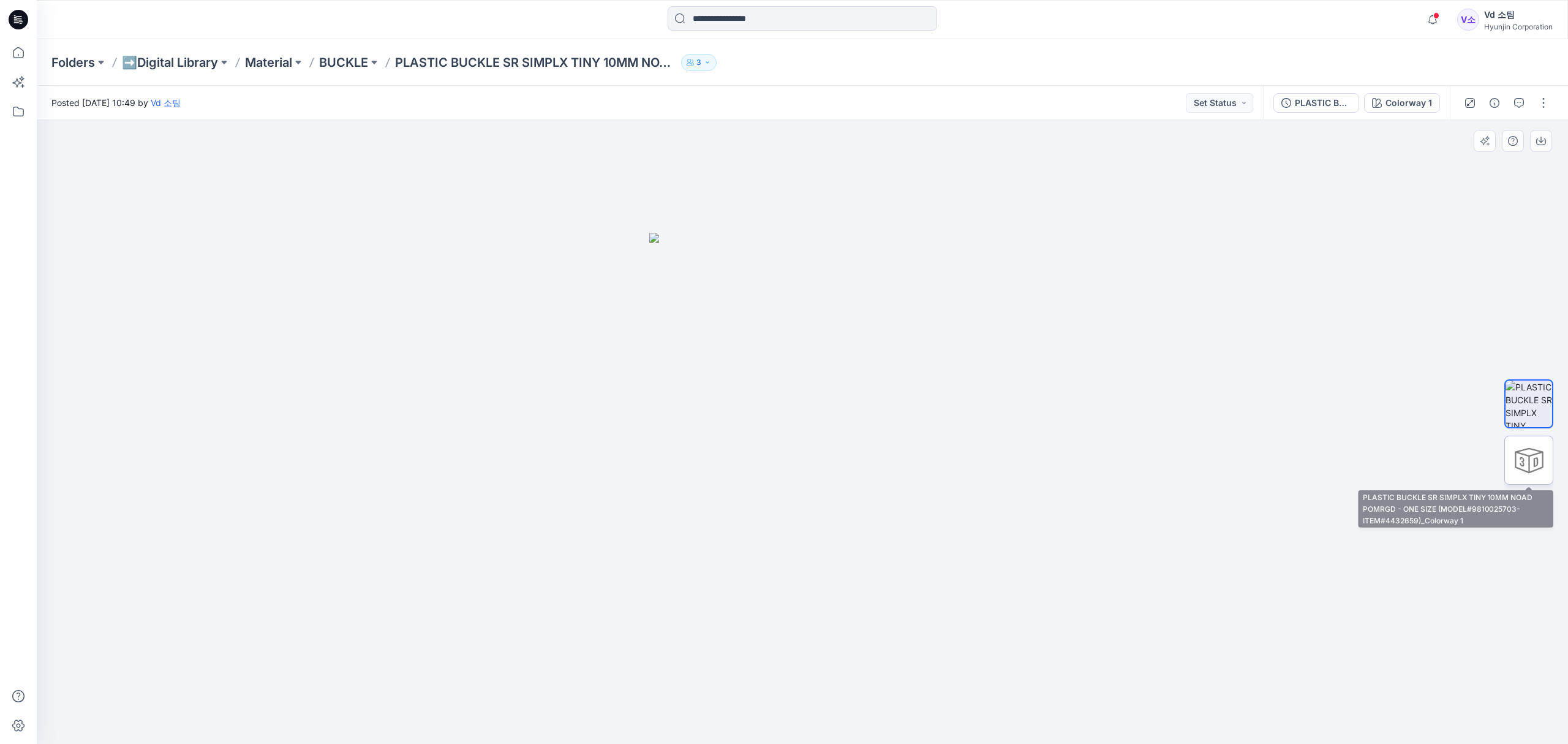
click at [1518, 466] on div at bounding box center [1529, 459] width 49 height 49
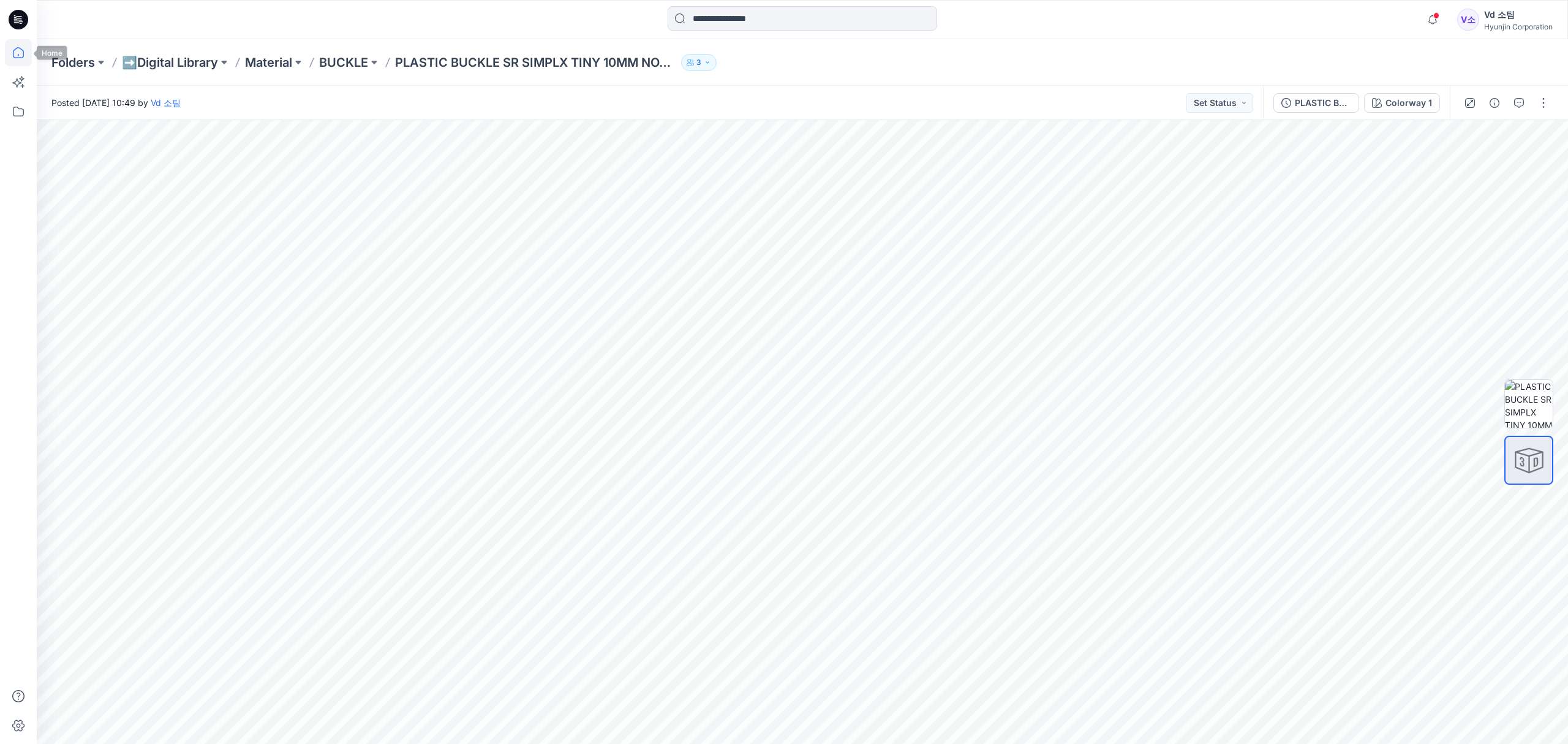
click at [26, 52] on icon at bounding box center [18, 52] width 27 height 27
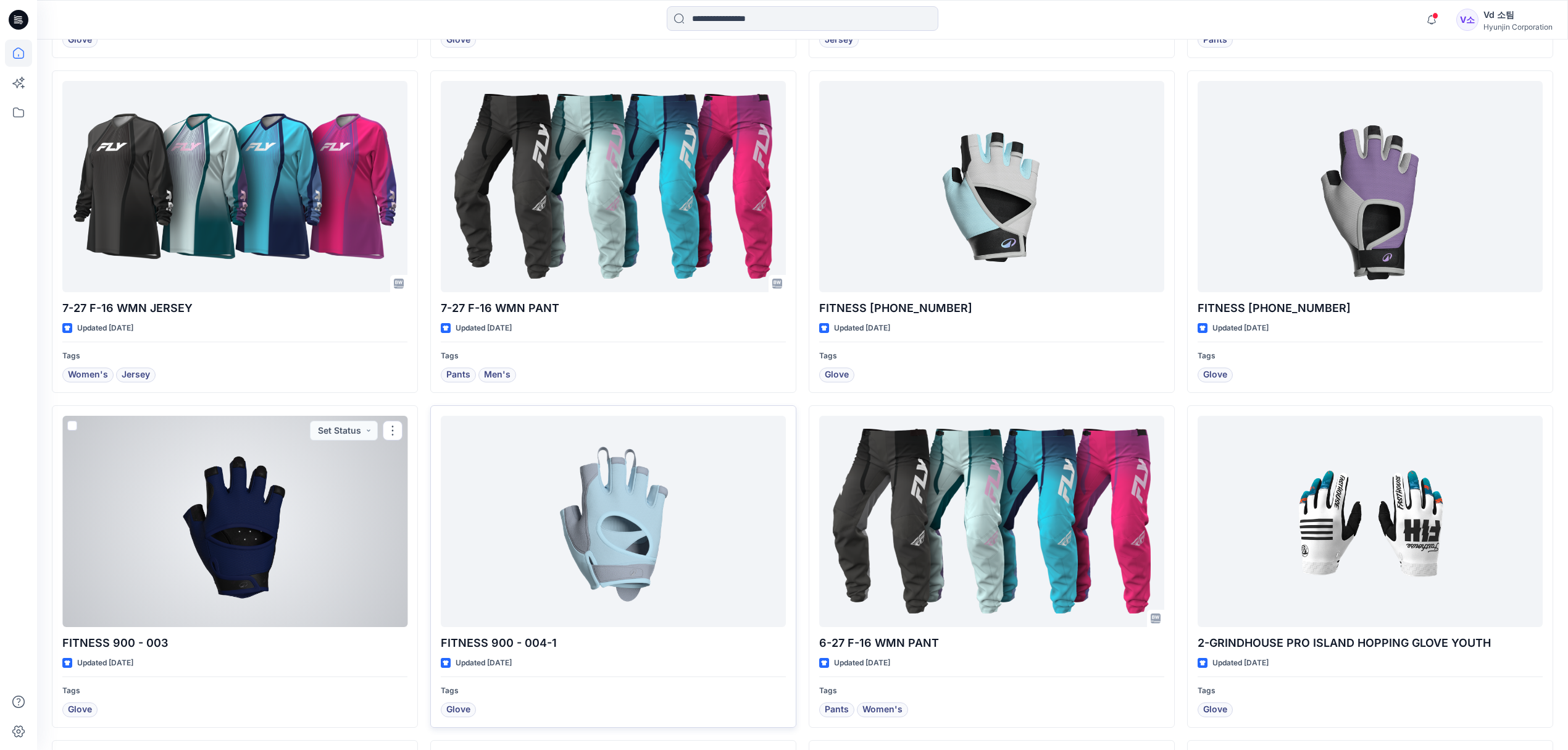
scroll to position [741, 0]
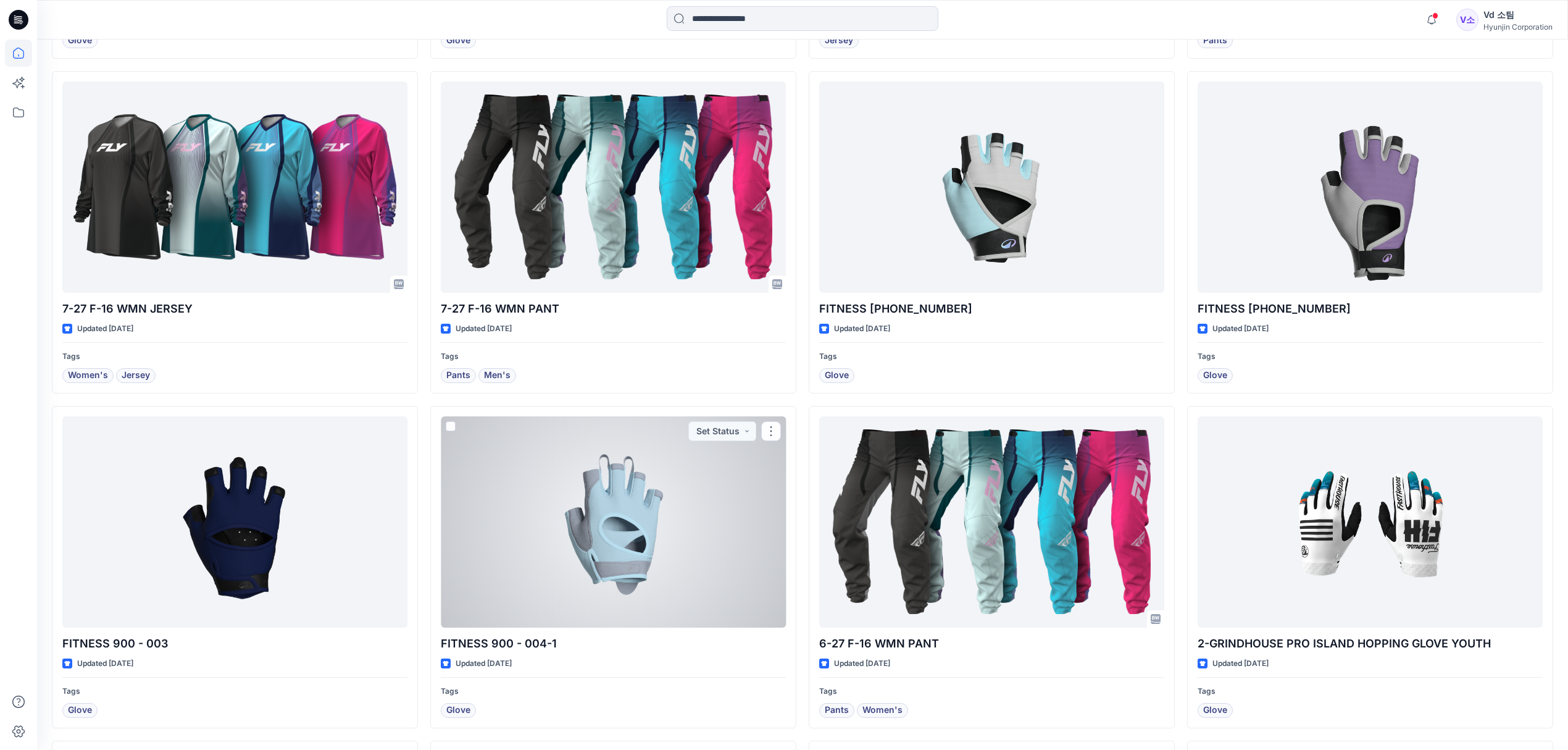
click at [546, 532] on div at bounding box center [613, 521] width 345 height 211
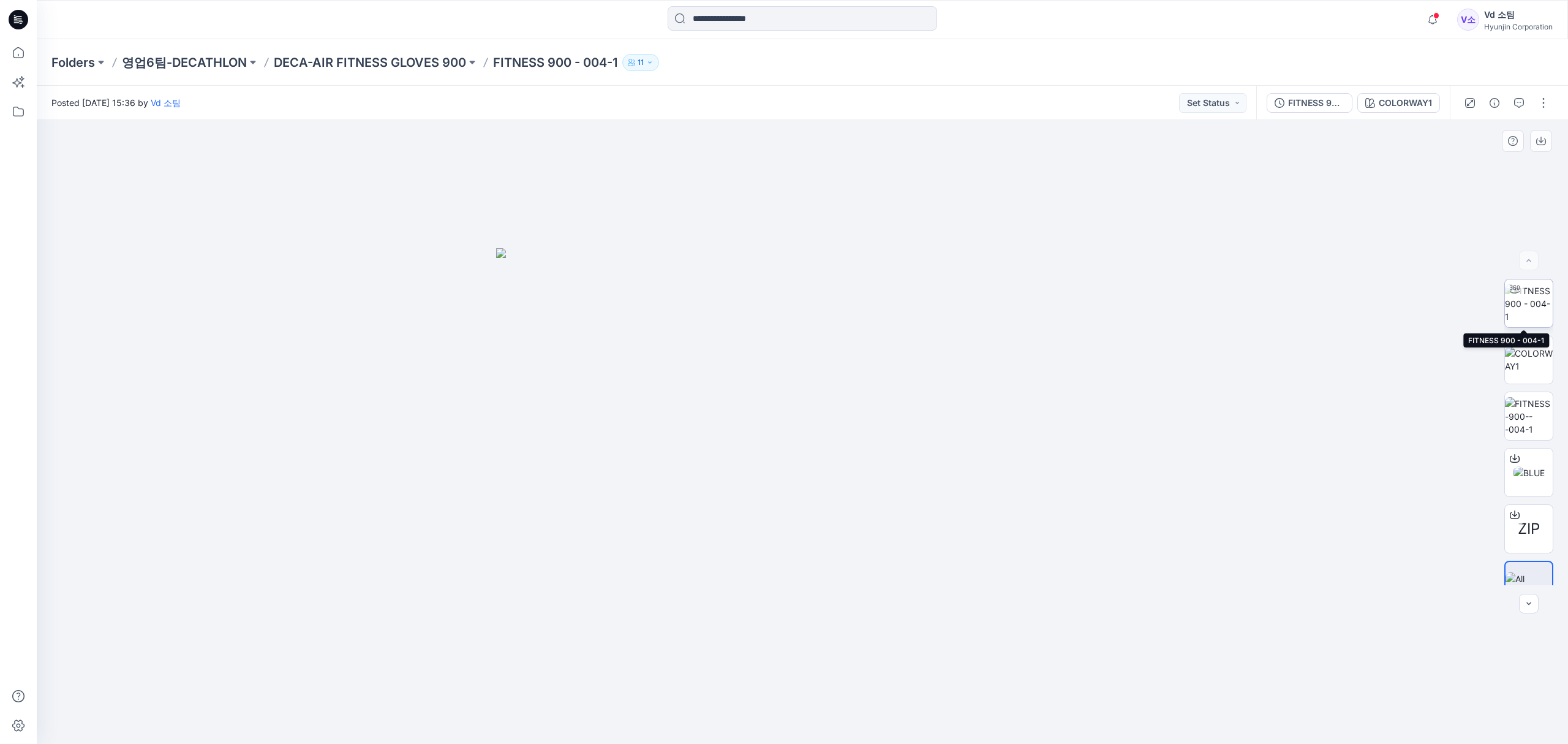
click at [1534, 312] on img at bounding box center [1529, 303] width 48 height 38
drag, startPoint x: 944, startPoint y: 712, endPoint x: 956, endPoint y: 687, distance: 27.7
click at [956, 687] on icon at bounding box center [804, 707] width 371 height 46
click at [13, 46] on icon at bounding box center [18, 52] width 27 height 27
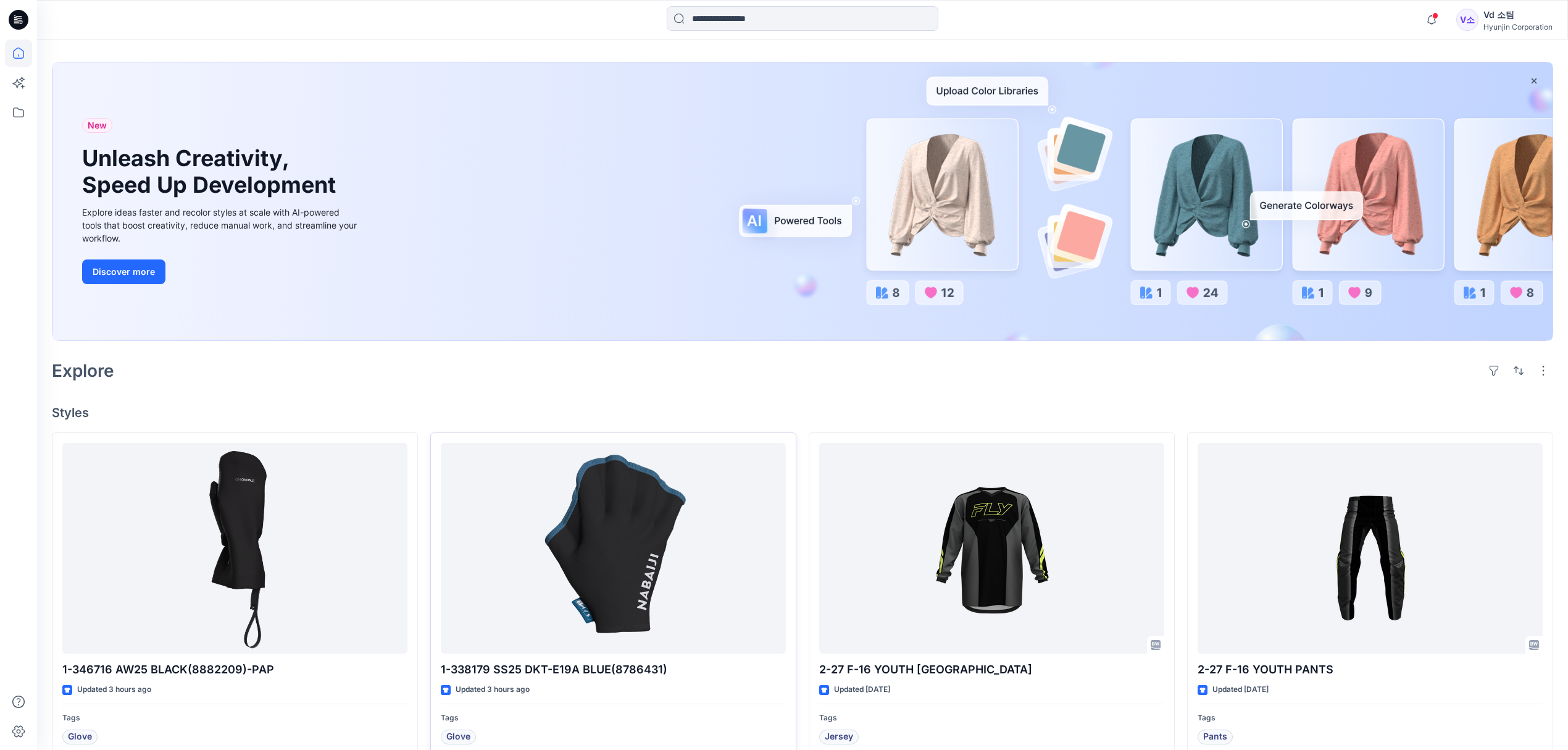
scroll to position [329, 0]
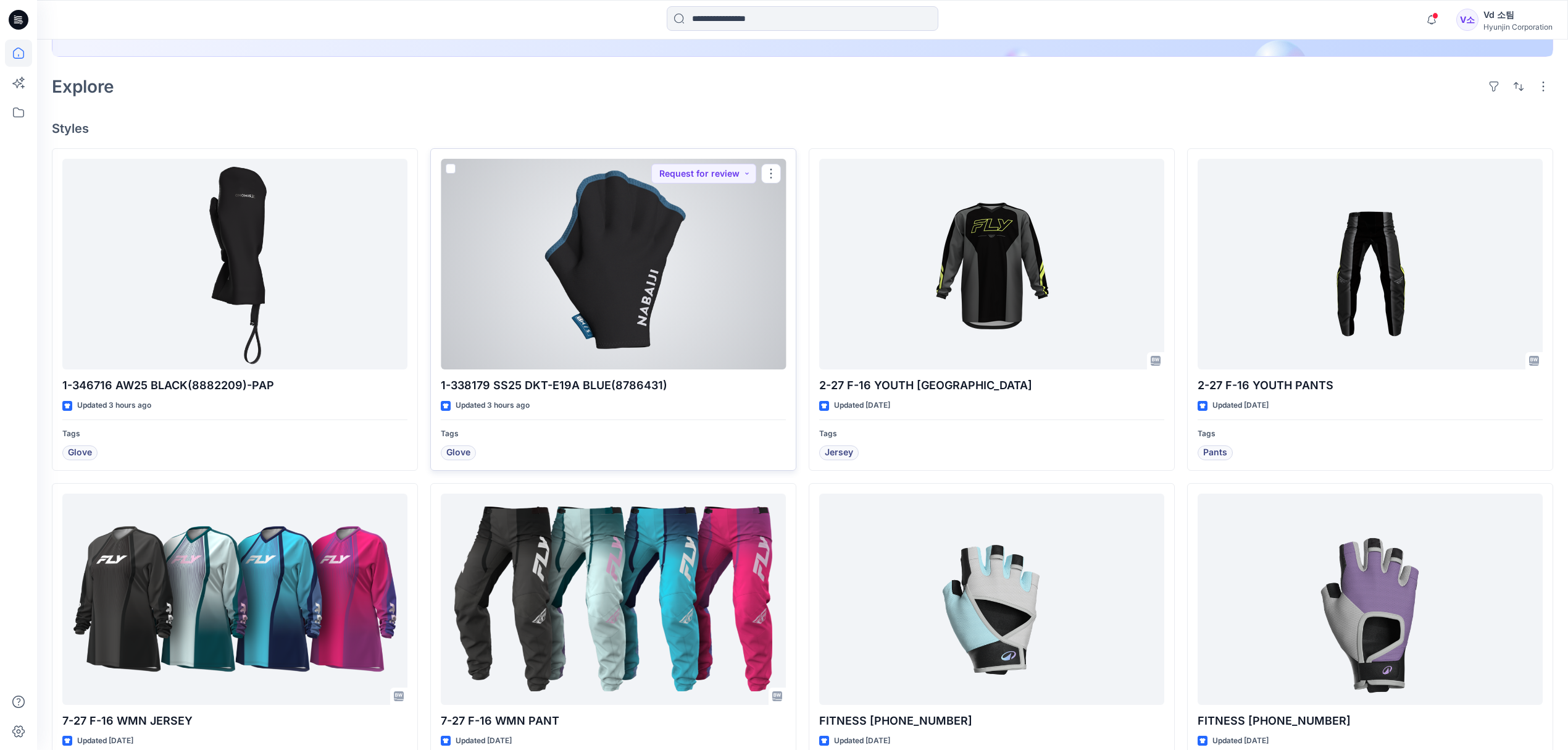
click at [621, 349] on div at bounding box center [613, 264] width 345 height 211
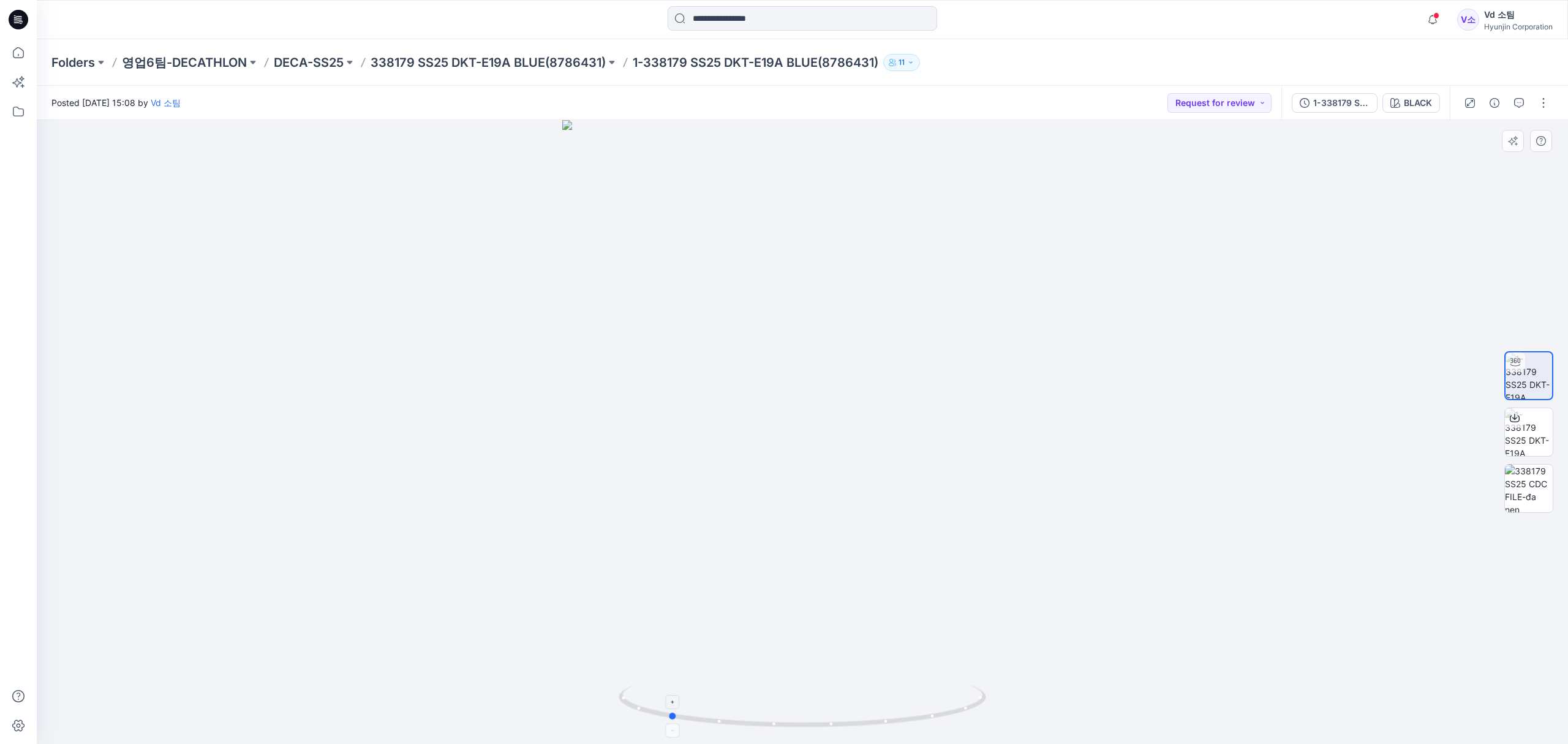
drag, startPoint x: 721, startPoint y: 714, endPoint x: 955, endPoint y: 716, distance: 234.0
click at [955, 716] on icon at bounding box center [804, 707] width 371 height 46
click at [1532, 483] on img at bounding box center [1529, 488] width 48 height 48
click at [539, 59] on p "338179 SS25 DKT-E19A BLUE(8786431)" at bounding box center [488, 62] width 235 height 17
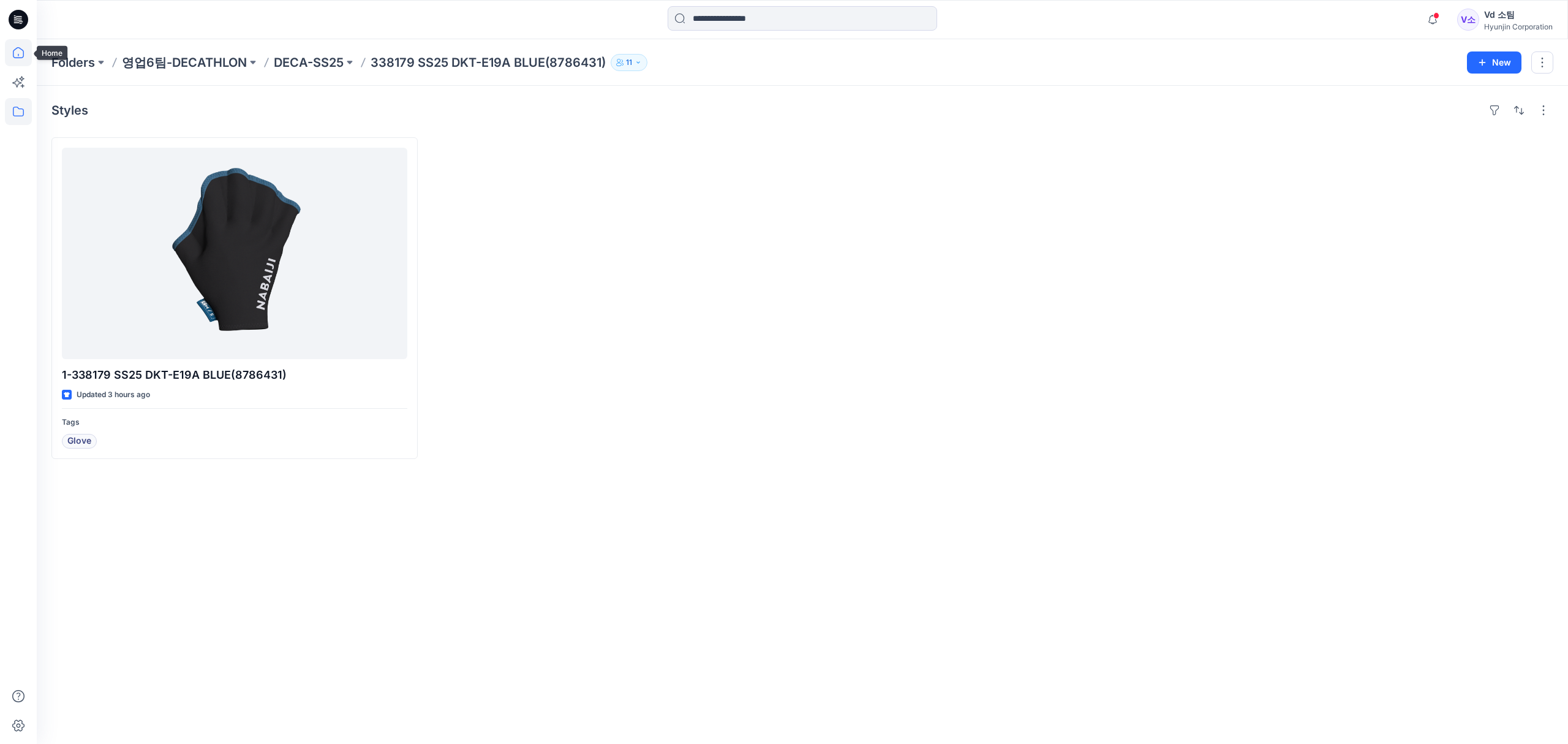
click at [16, 58] on icon at bounding box center [18, 52] width 27 height 27
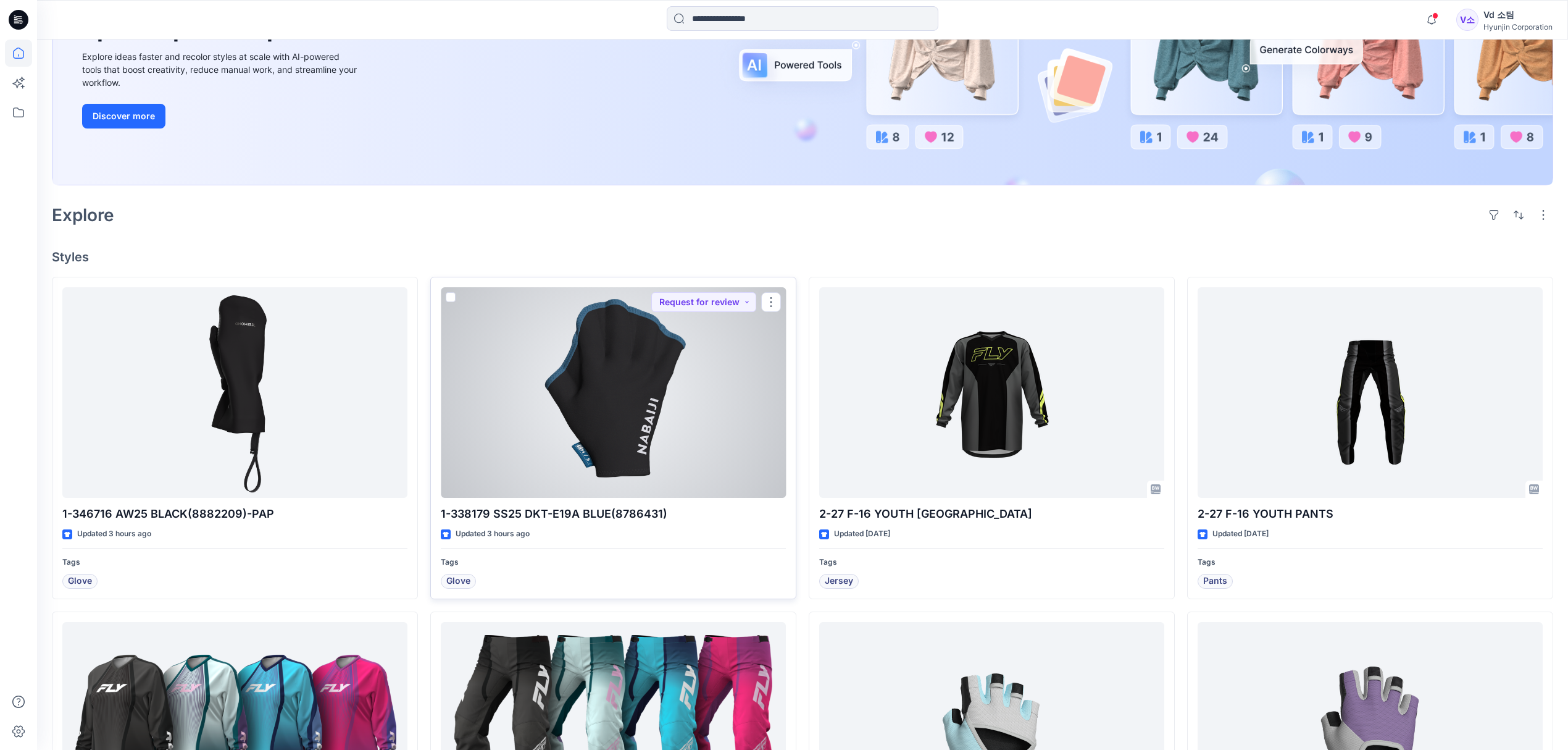
scroll to position [208, 0]
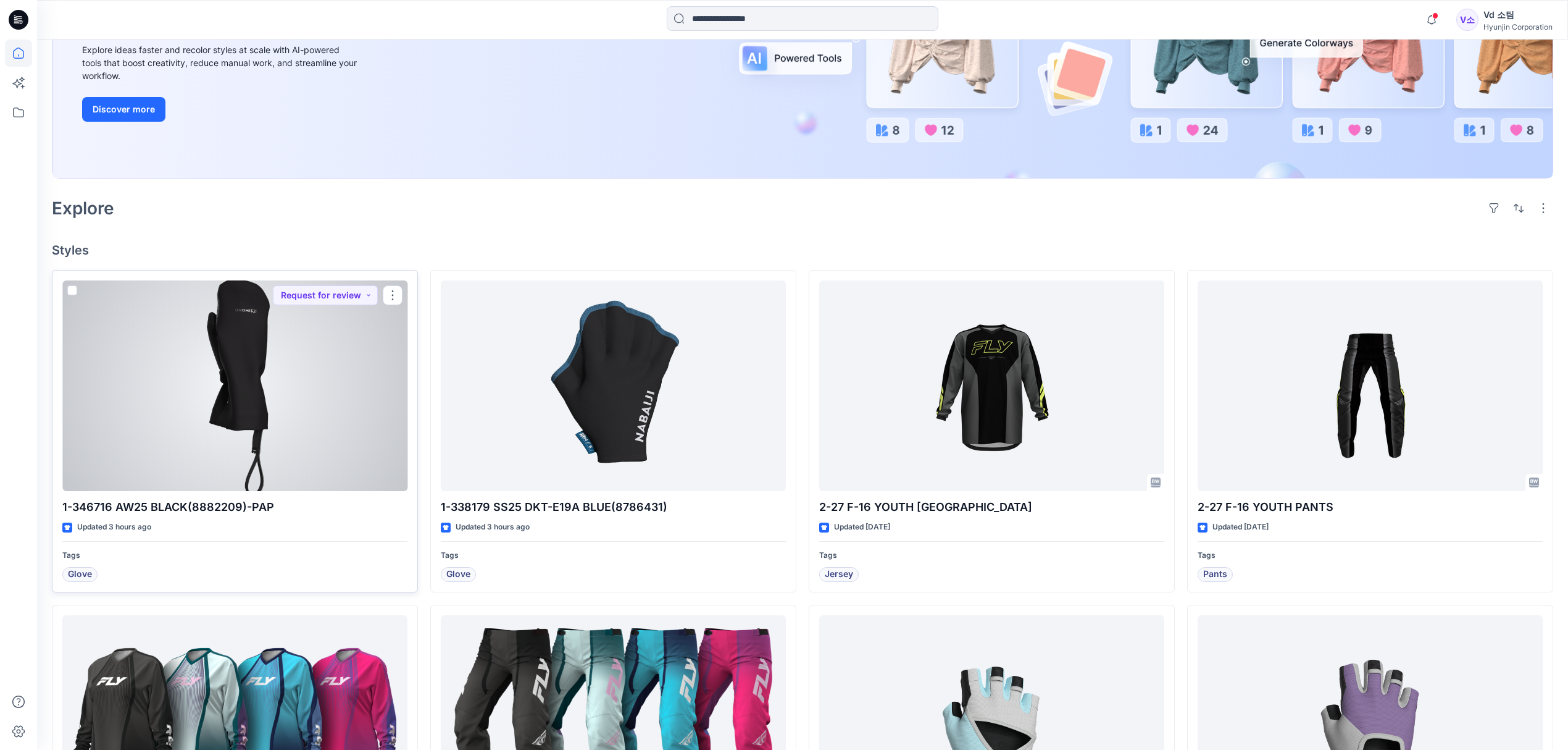
click at [319, 432] on div at bounding box center [235, 385] width 345 height 211
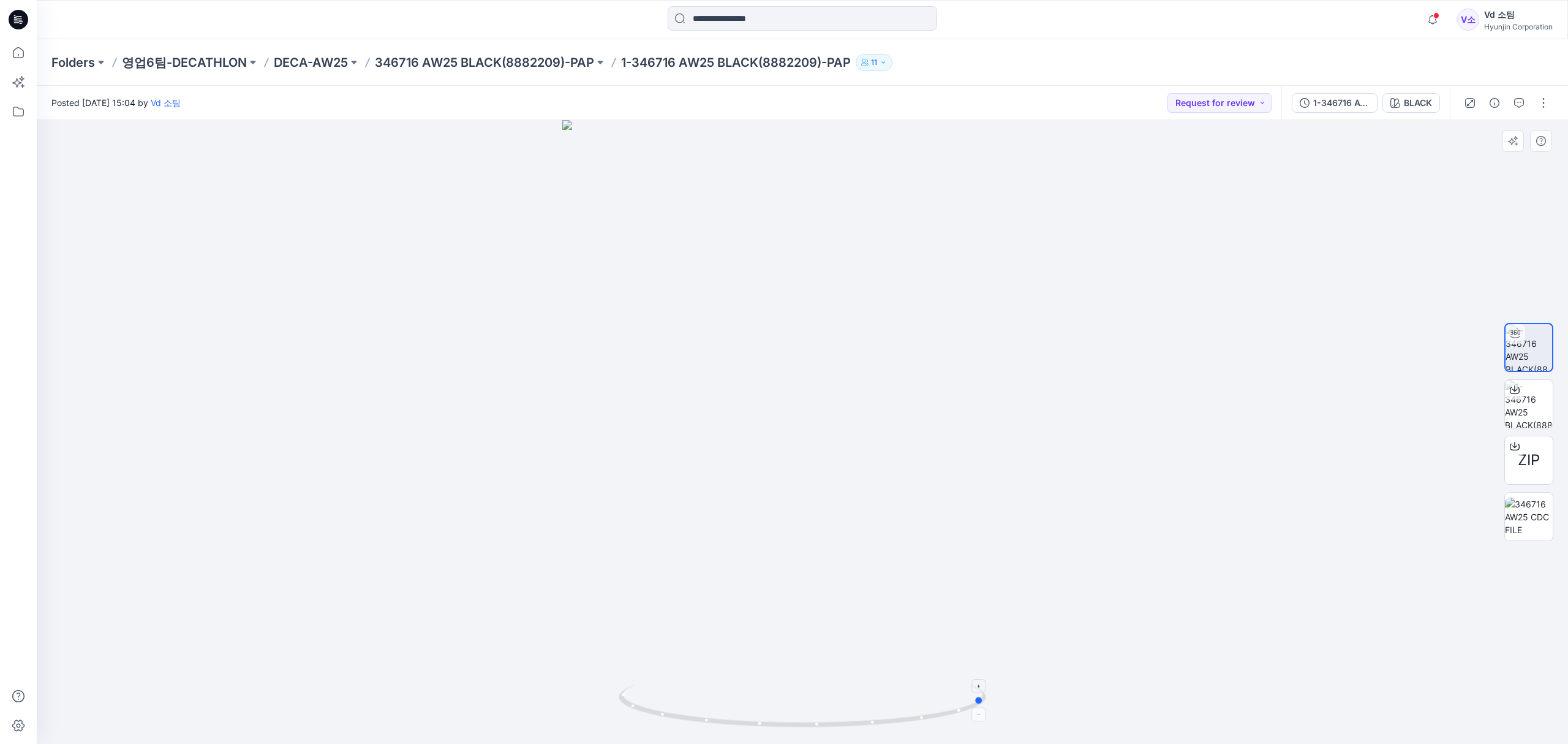
drag, startPoint x: 661, startPoint y: 712, endPoint x: 852, endPoint y: 712, distance: 191.0
click at [852, 712] on icon at bounding box center [804, 707] width 371 height 46
click at [15, 57] on icon at bounding box center [18, 52] width 27 height 27
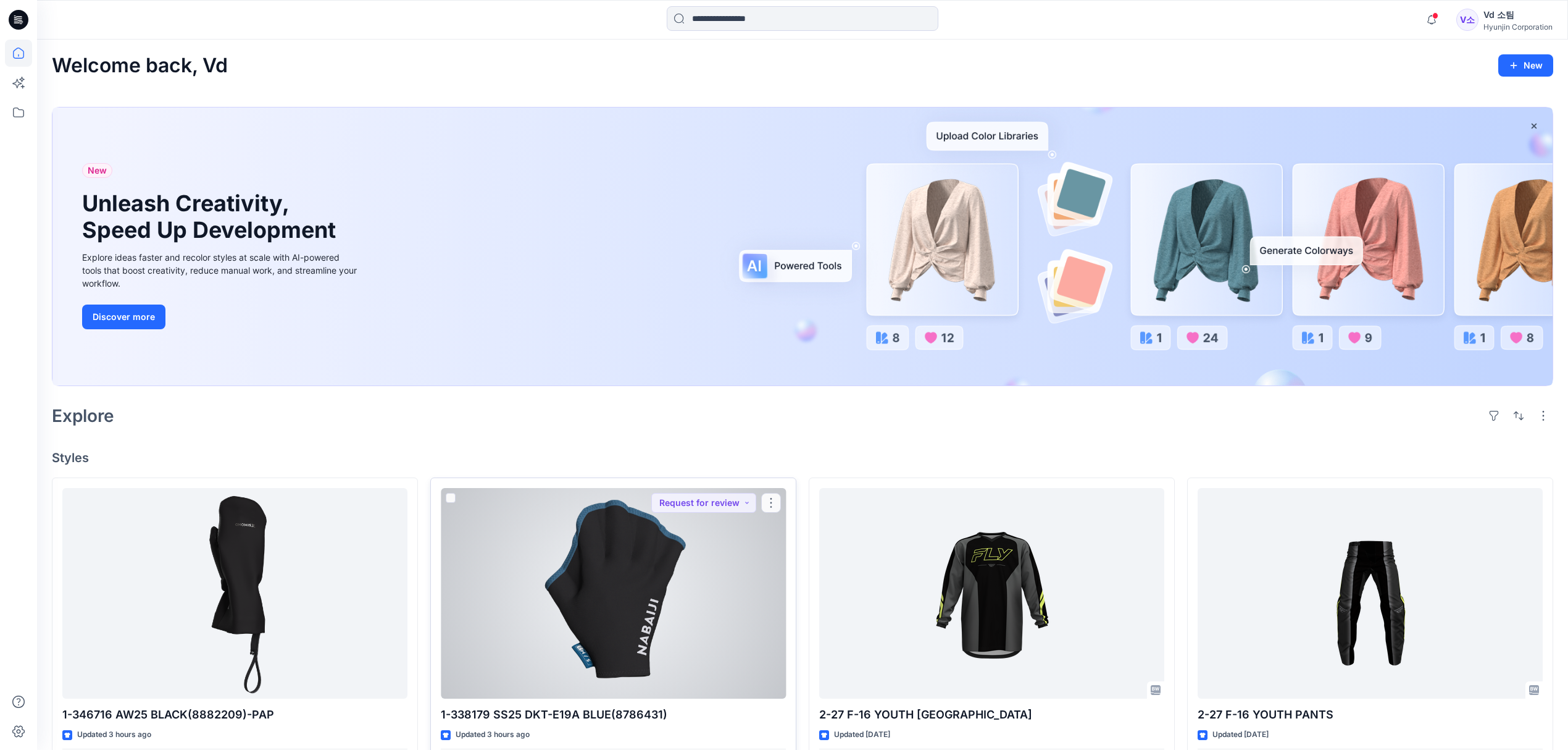
click at [520, 567] on div at bounding box center [613, 593] width 345 height 211
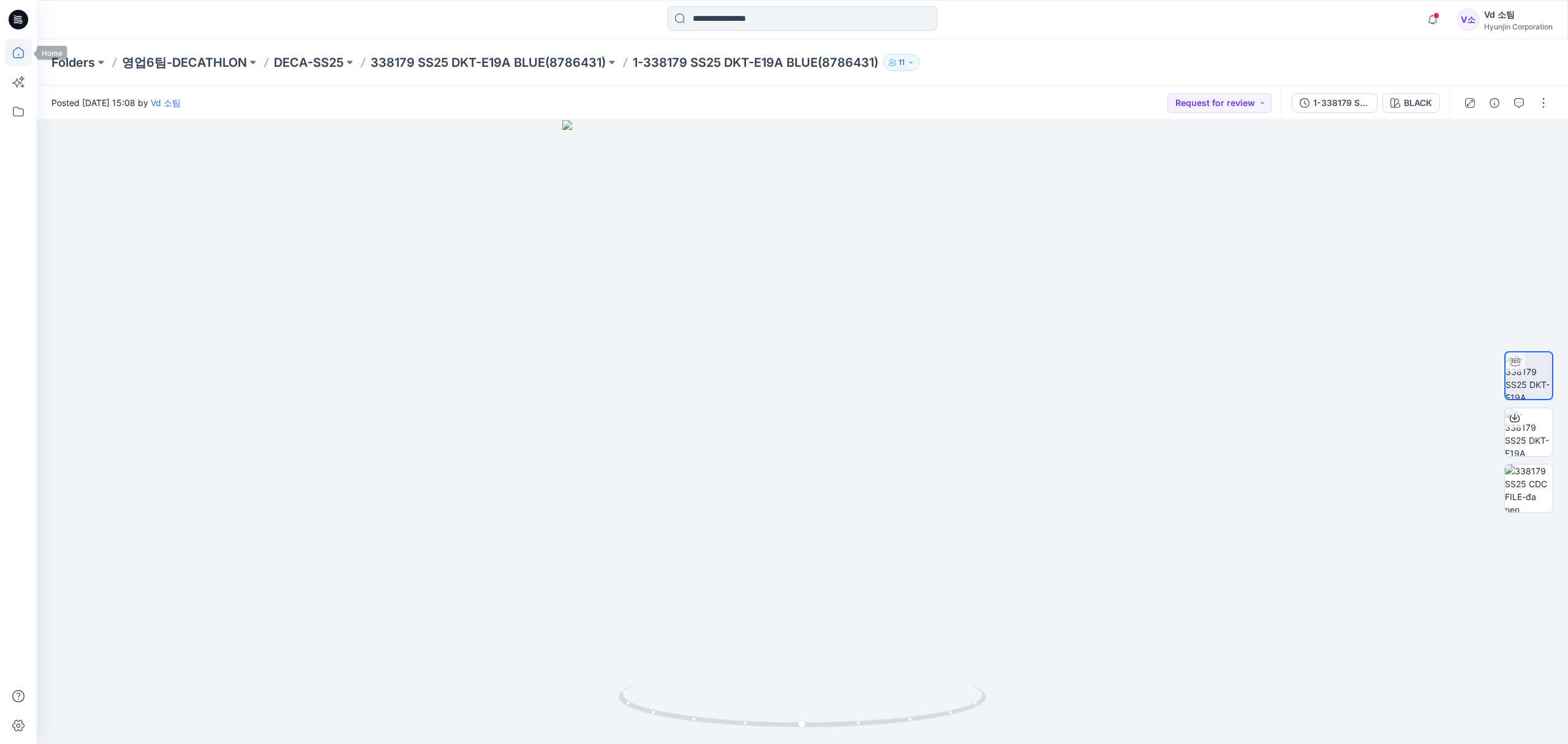
click at [17, 51] on icon at bounding box center [18, 52] width 27 height 27
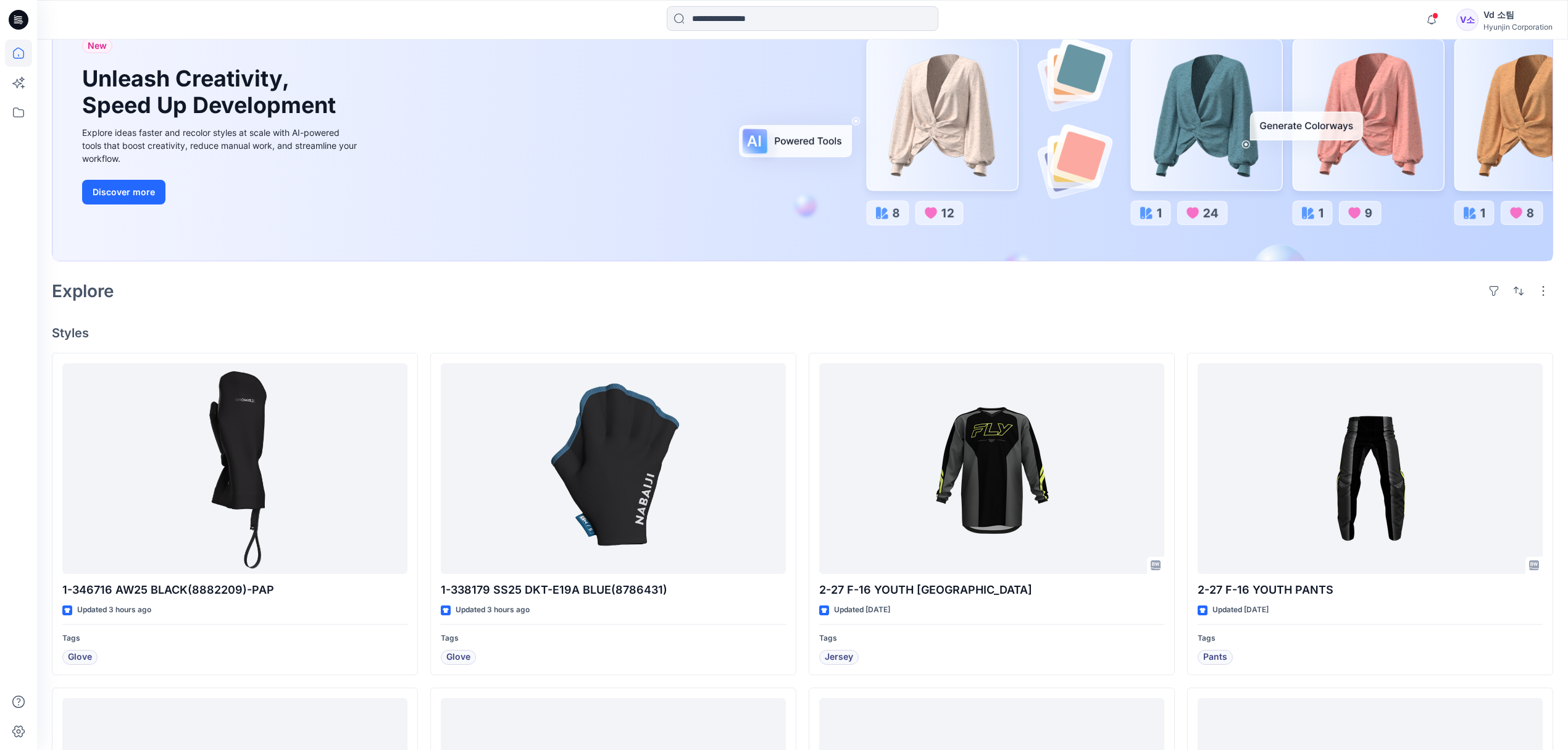
scroll to position [164, 0]
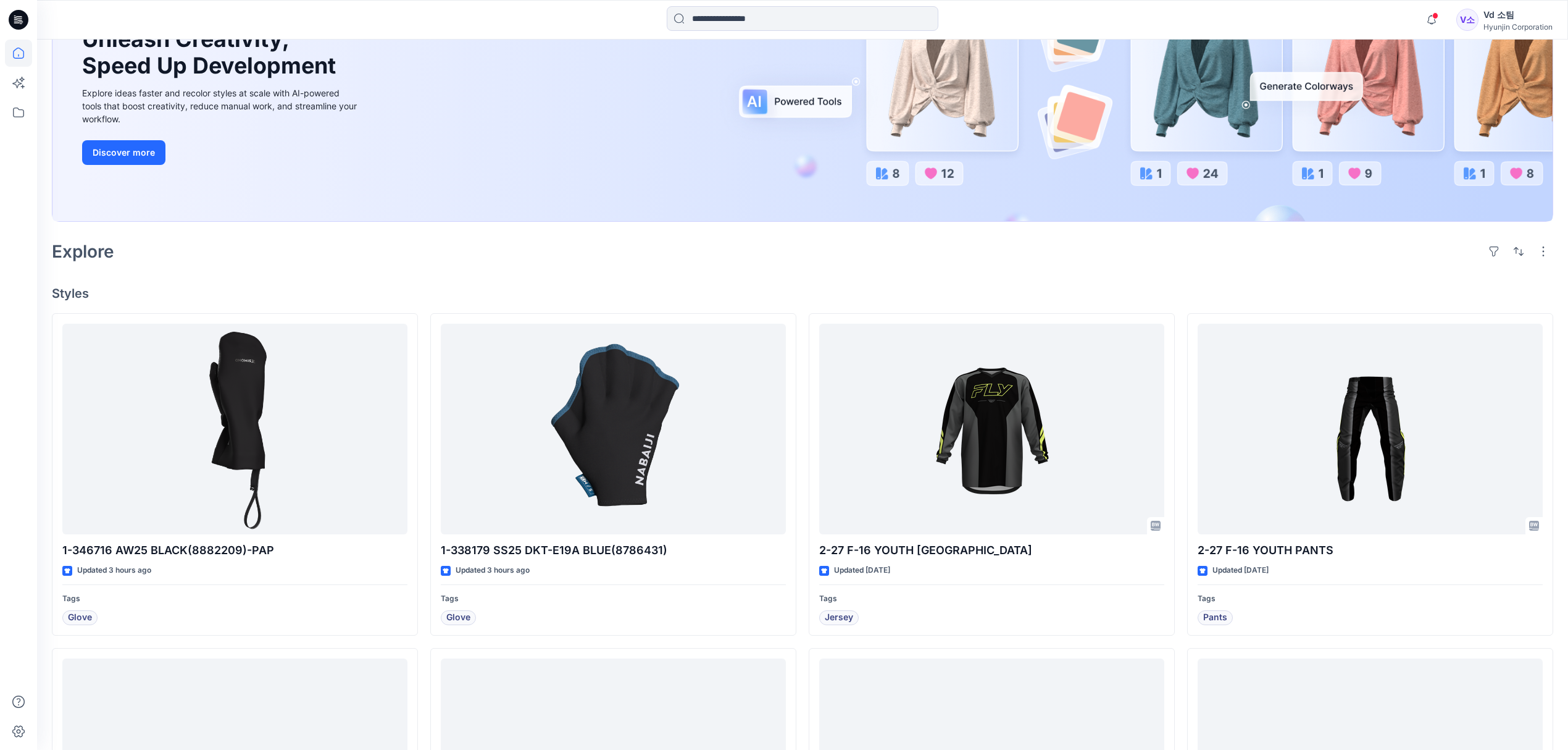
click at [505, 288] on h4 "Styles" at bounding box center [802, 294] width 1502 height 15
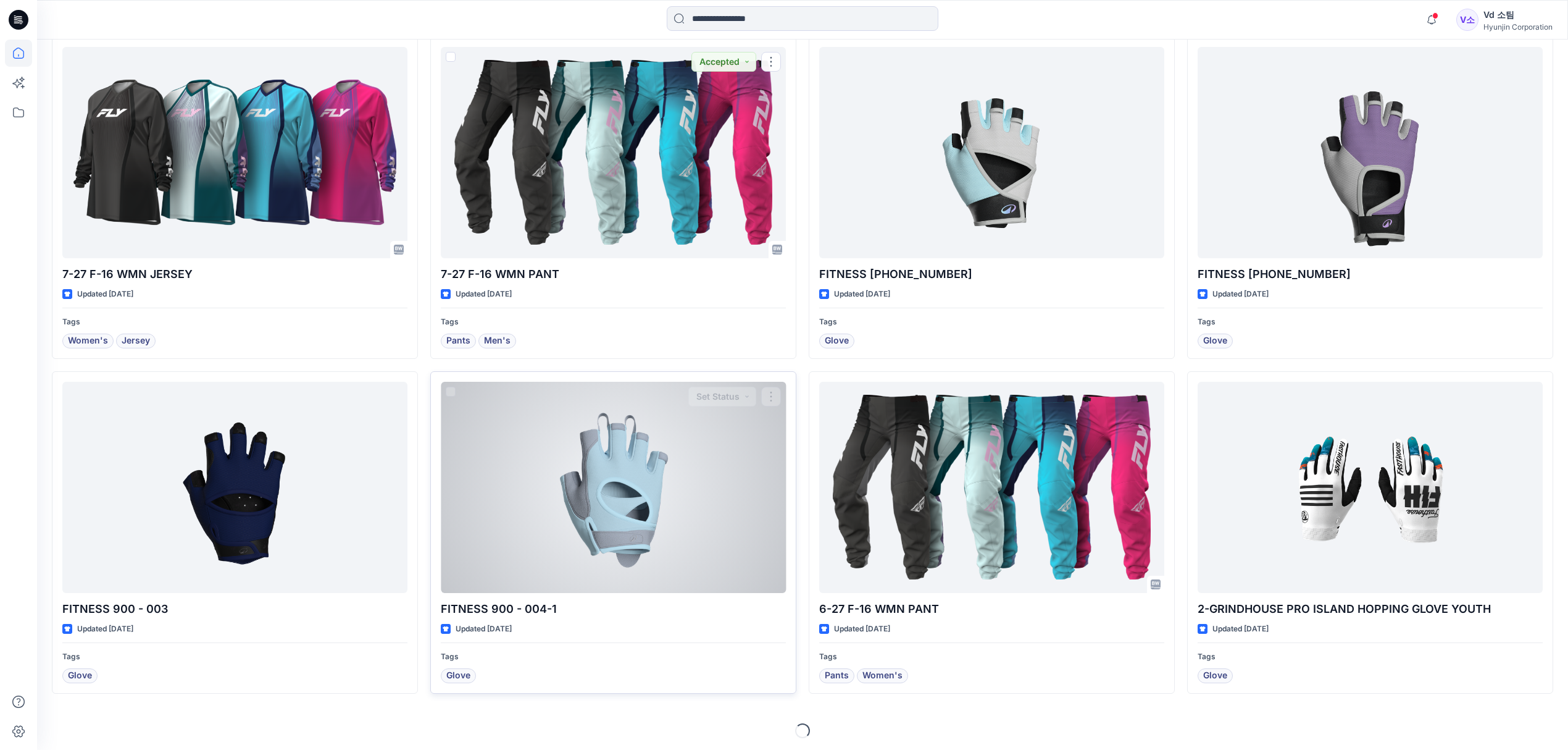
scroll to position [779, 0]
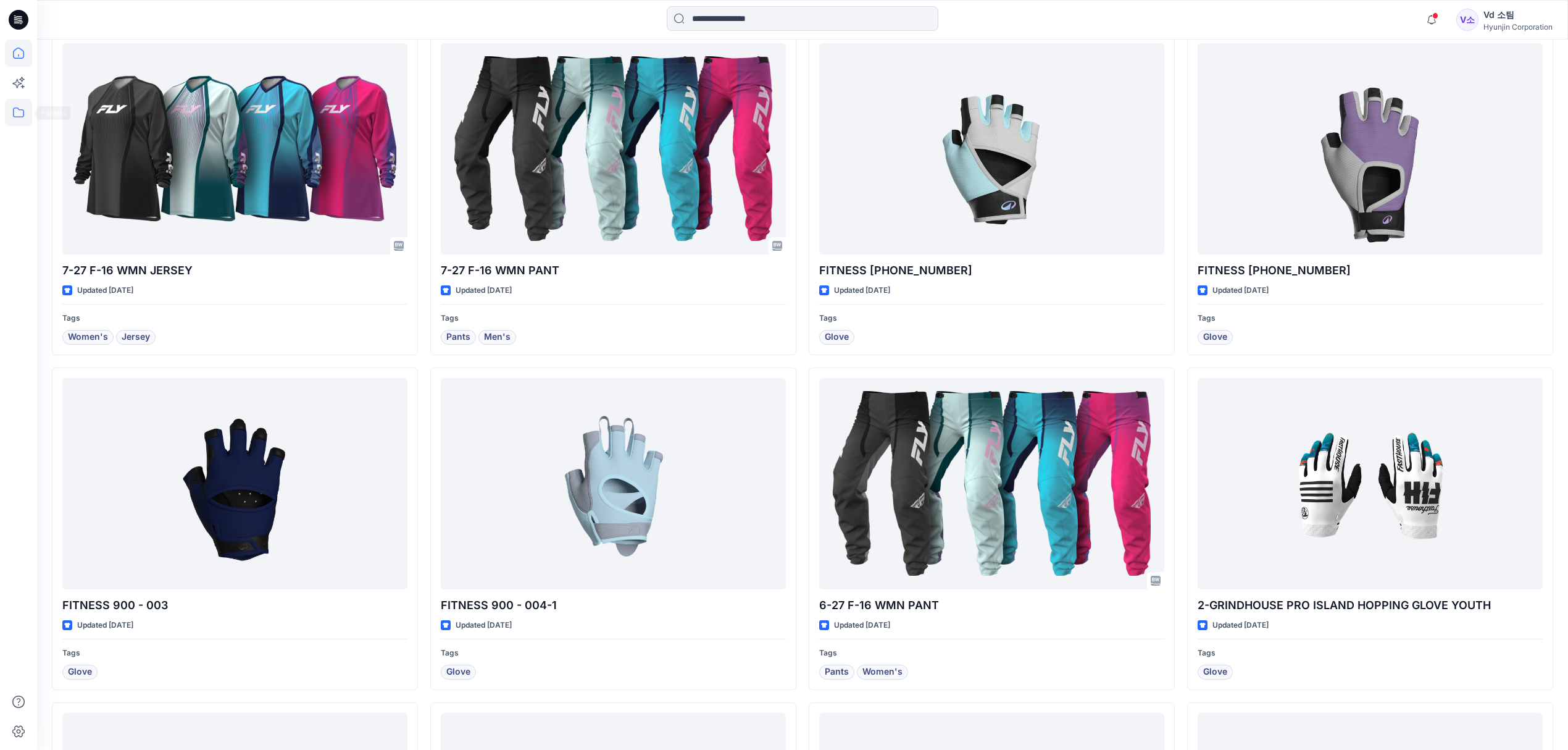
click at [22, 115] on icon at bounding box center [18, 113] width 27 height 27
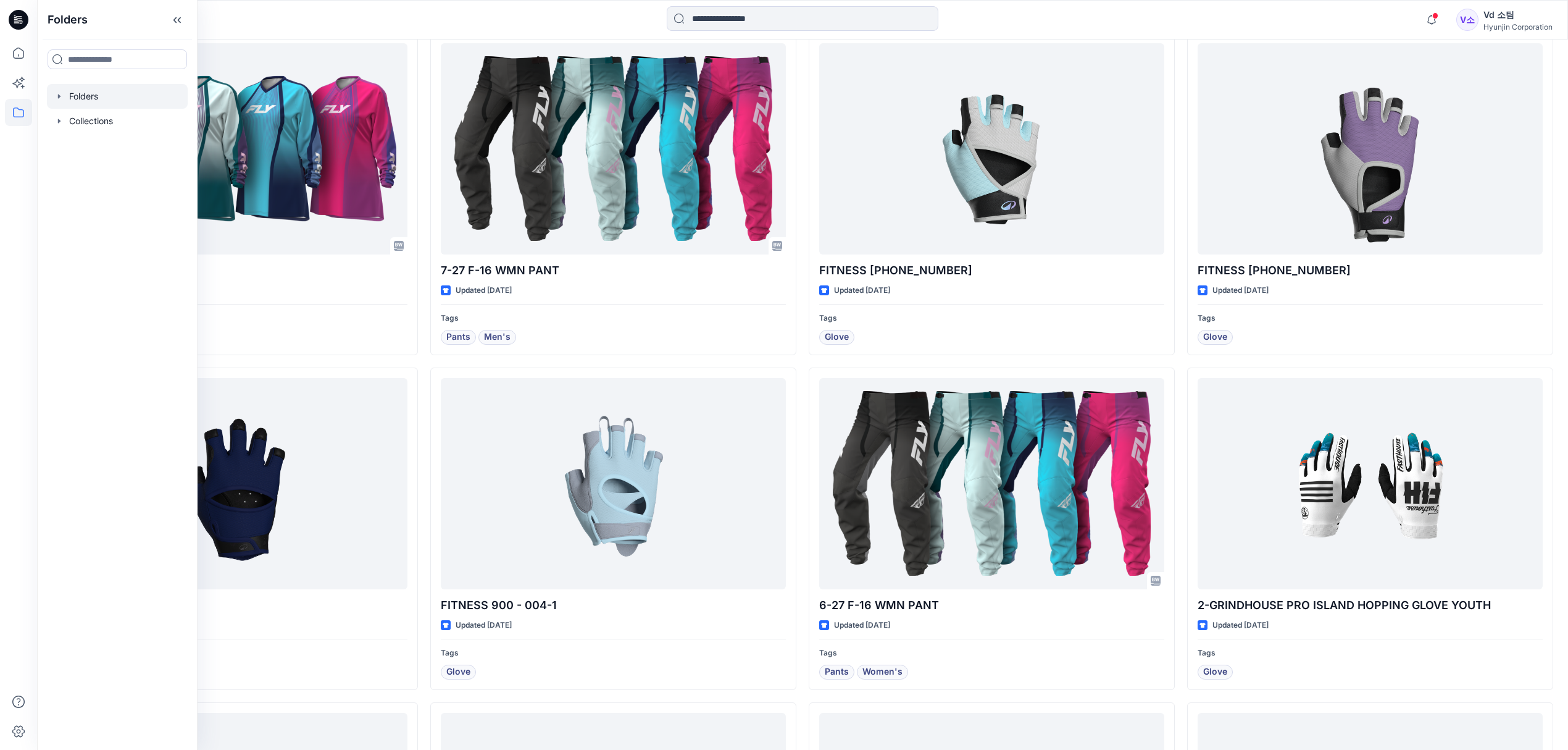
click at [108, 87] on div at bounding box center [117, 96] width 141 height 24
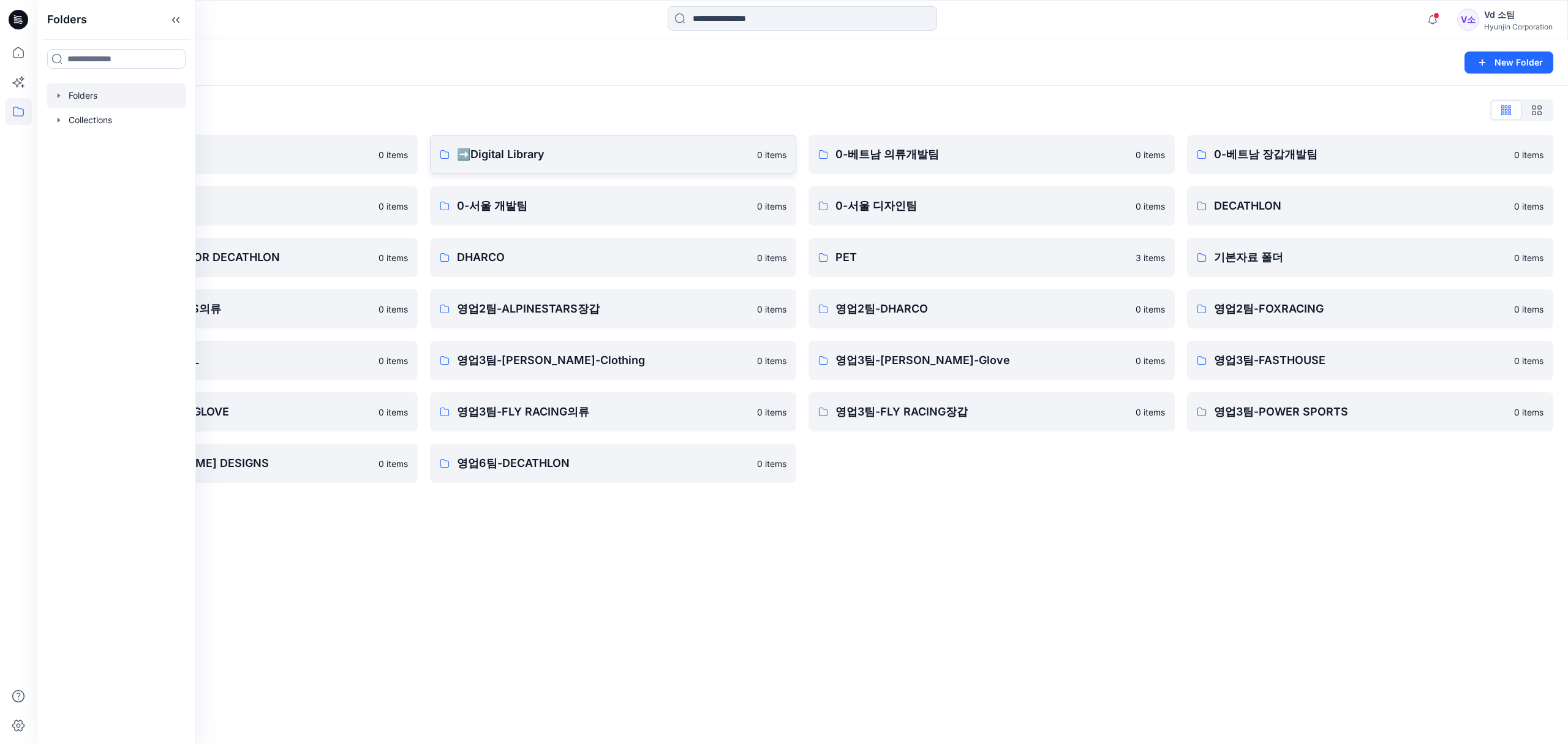
click at [498, 160] on p "➡️Digital Library" at bounding box center [603, 154] width 293 height 17
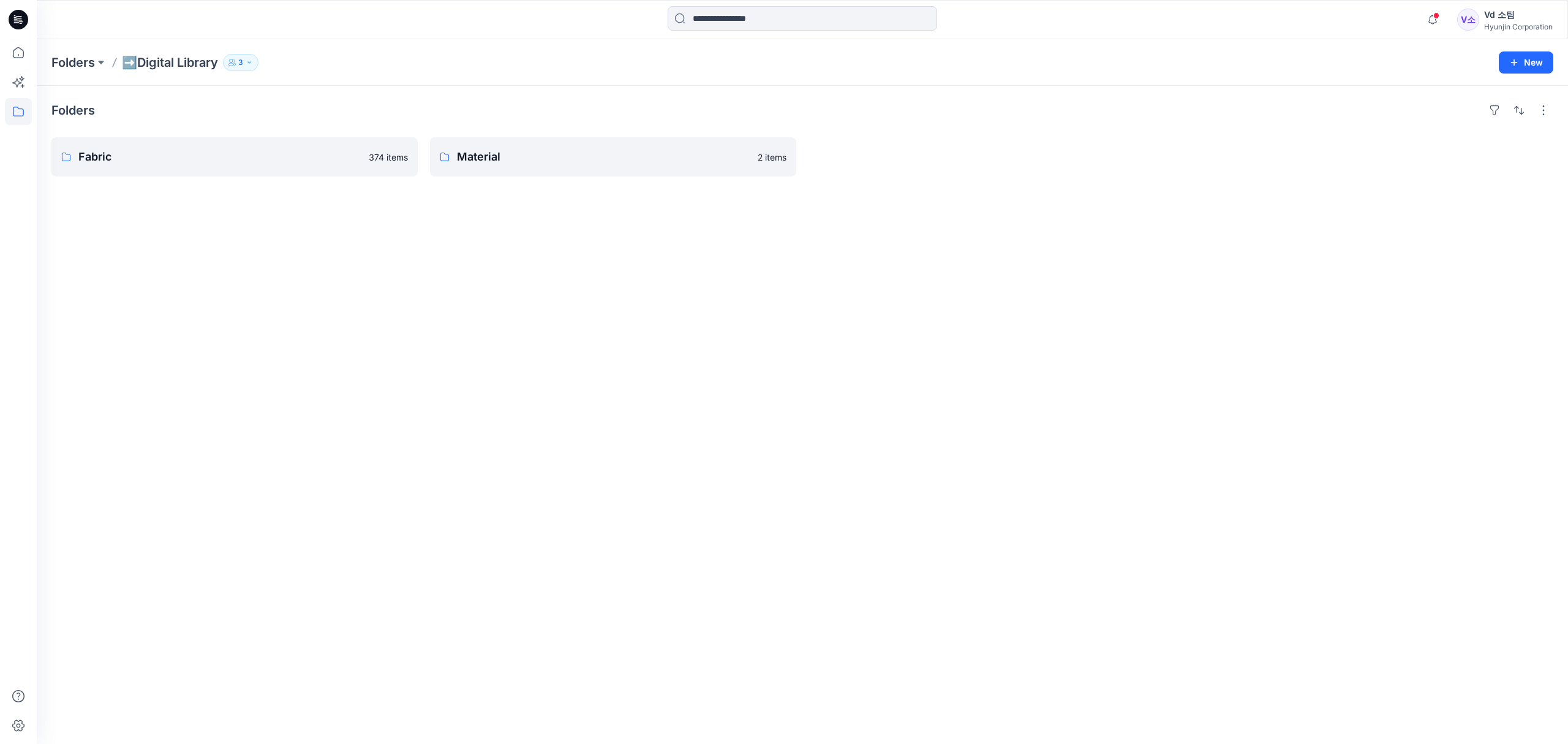
click at [534, 182] on div "Folders Fabric 374 items Material 2 items" at bounding box center [802, 414] width 1532 height 658
click at [539, 172] on link "Material" at bounding box center [613, 157] width 367 height 39
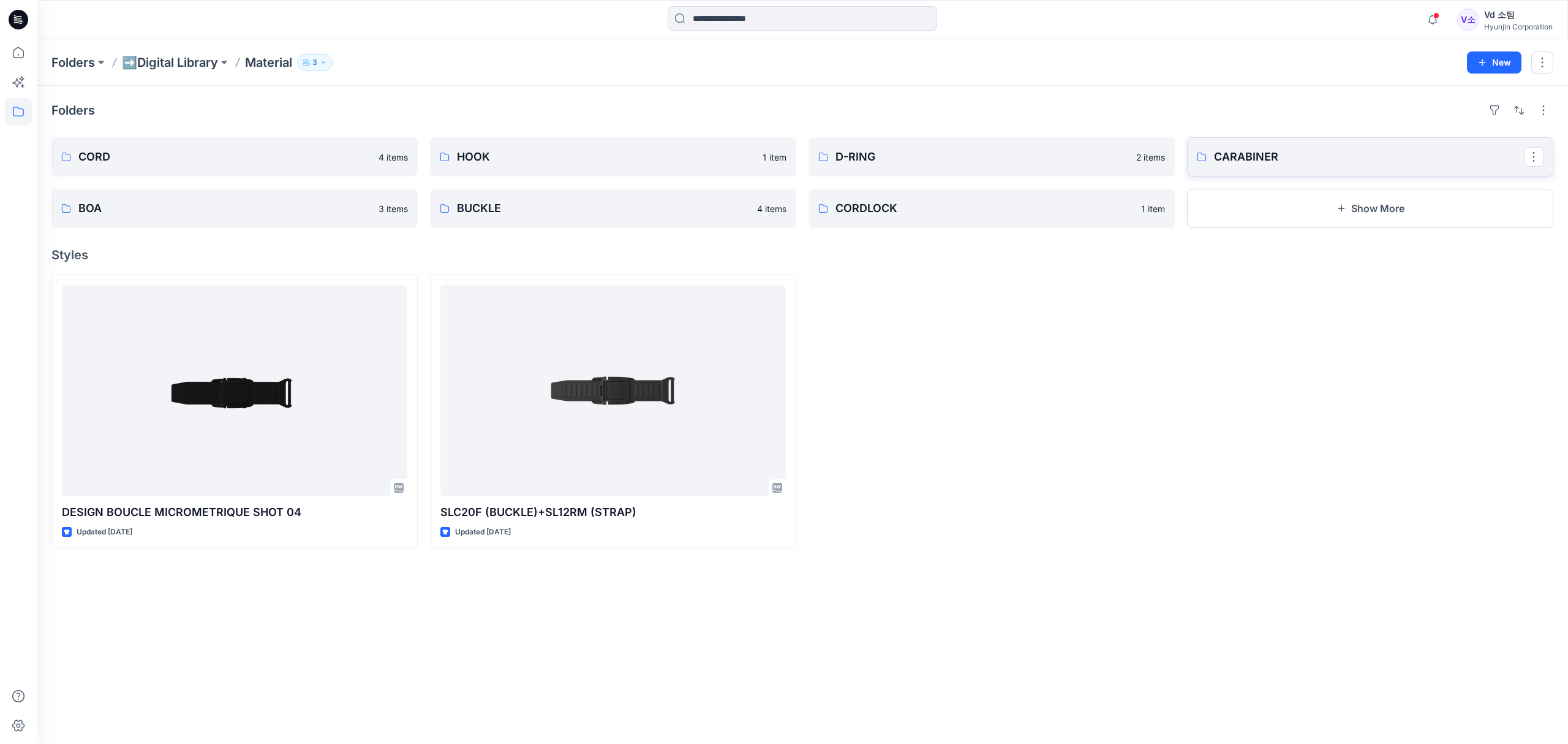
click at [1329, 155] on p "CARABINER" at bounding box center [1369, 156] width 310 height 17
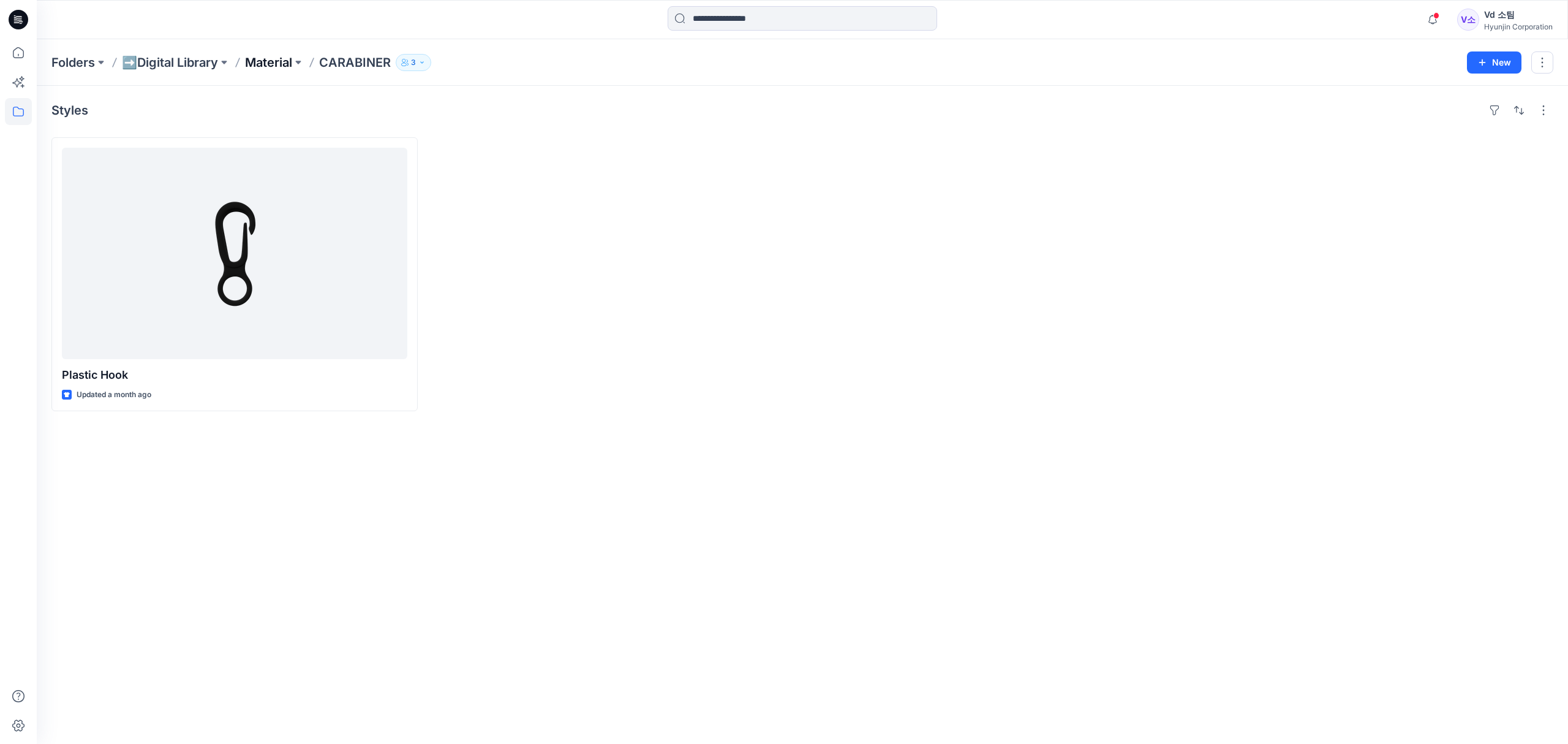
click at [281, 63] on p "Material" at bounding box center [268, 62] width 47 height 17
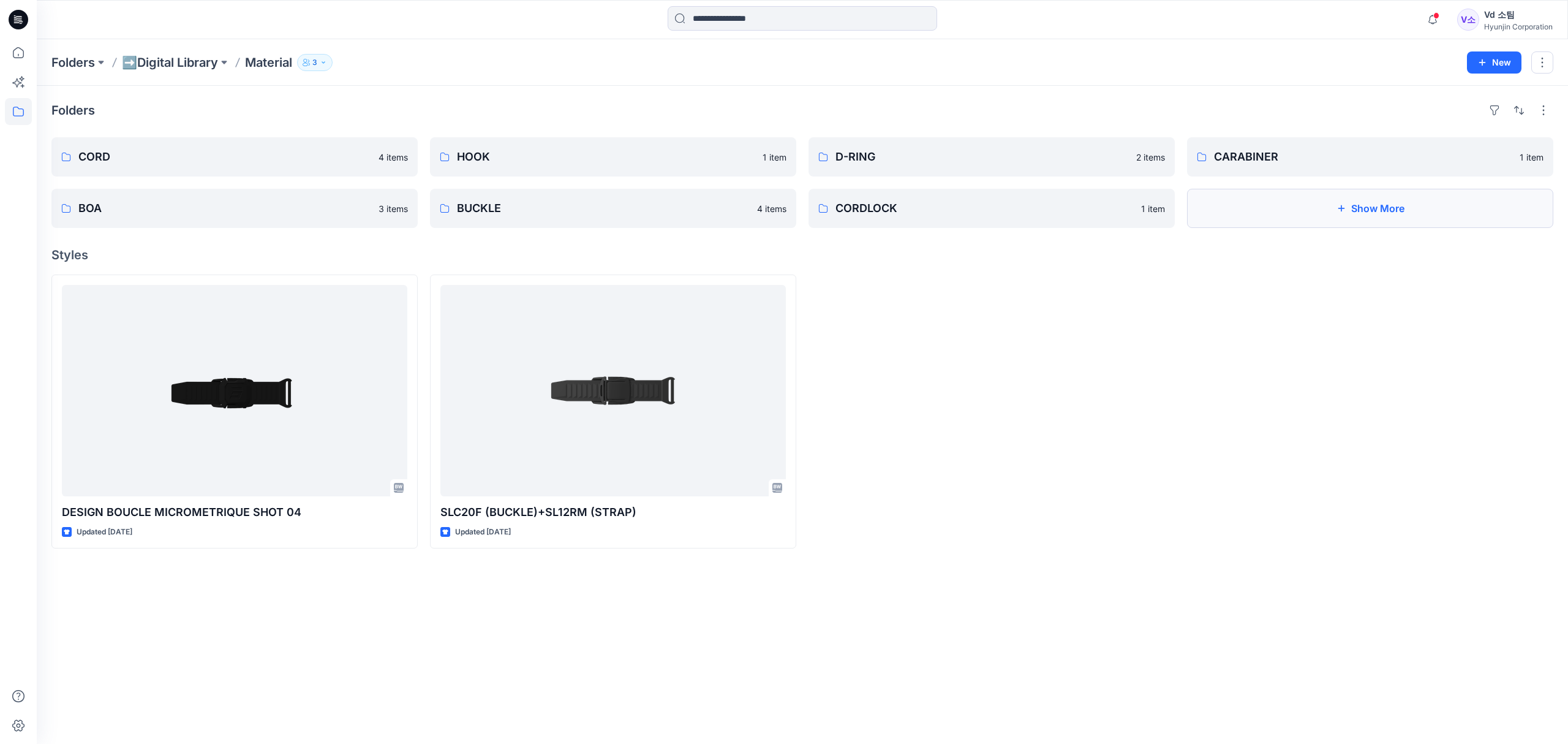
click at [1252, 213] on button "Show More" at bounding box center [1370, 208] width 367 height 39
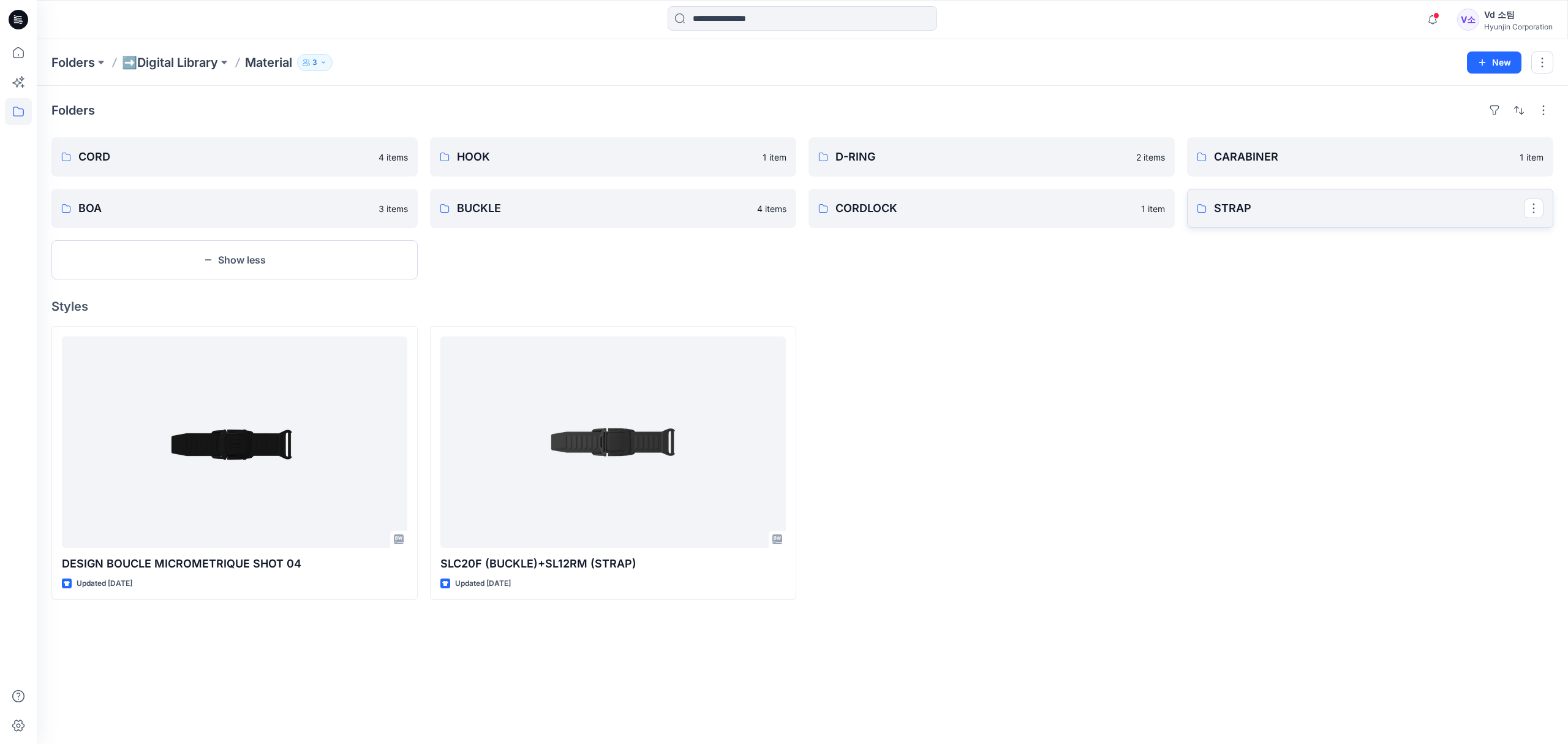
click at [1229, 212] on p "STRAP" at bounding box center [1369, 208] width 310 height 17
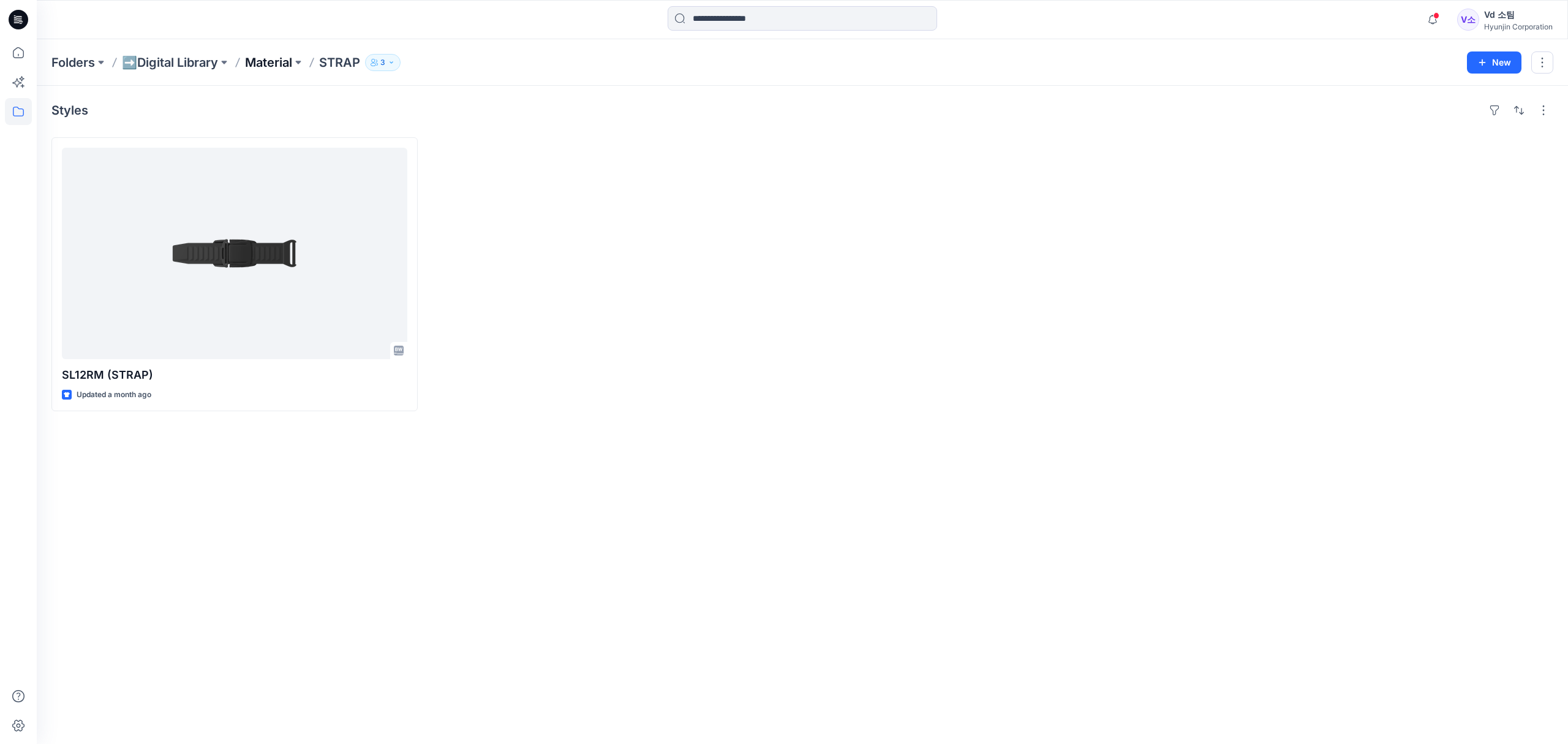
click at [282, 66] on p "Material" at bounding box center [268, 62] width 47 height 17
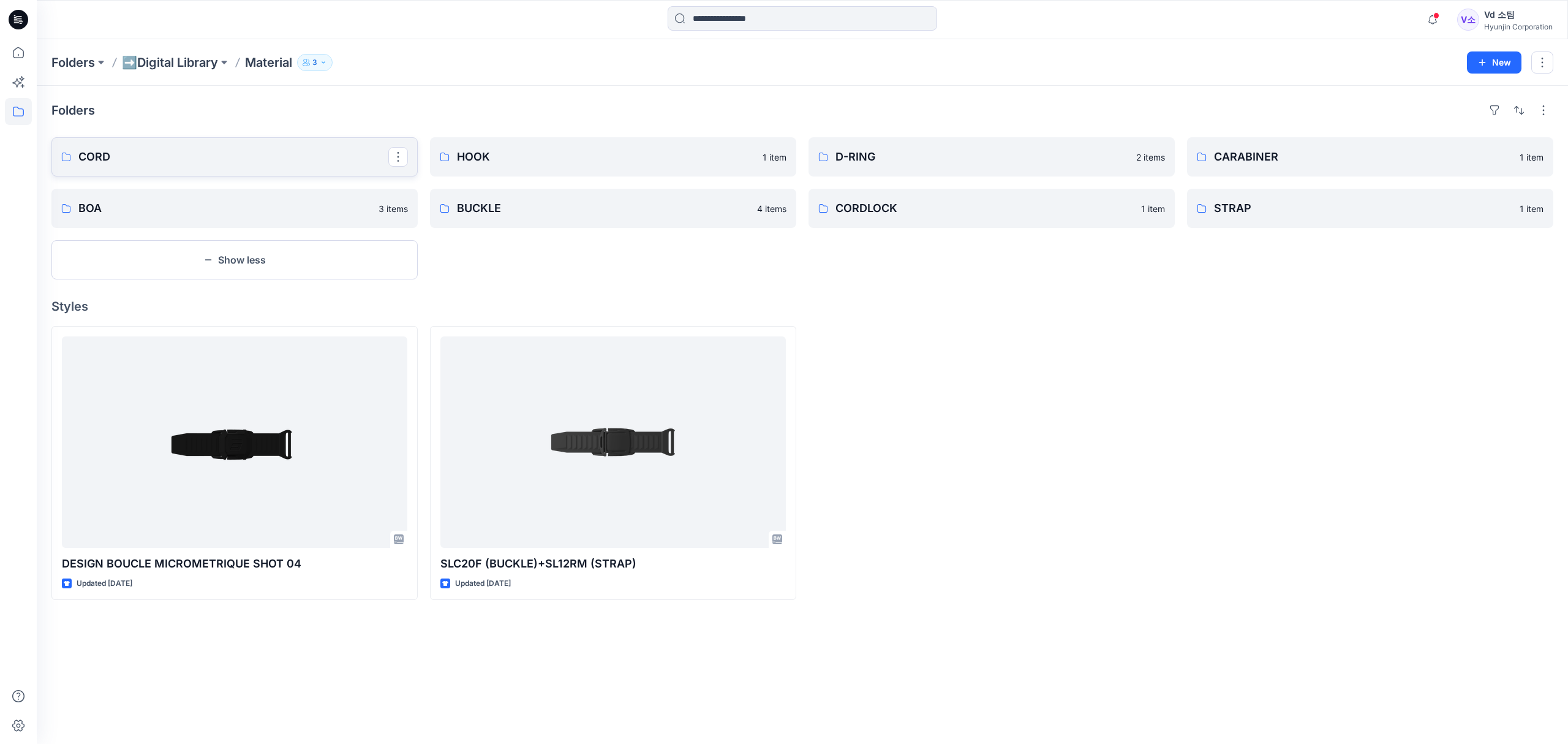
click at [295, 165] on p "CORD" at bounding box center [233, 156] width 310 height 17
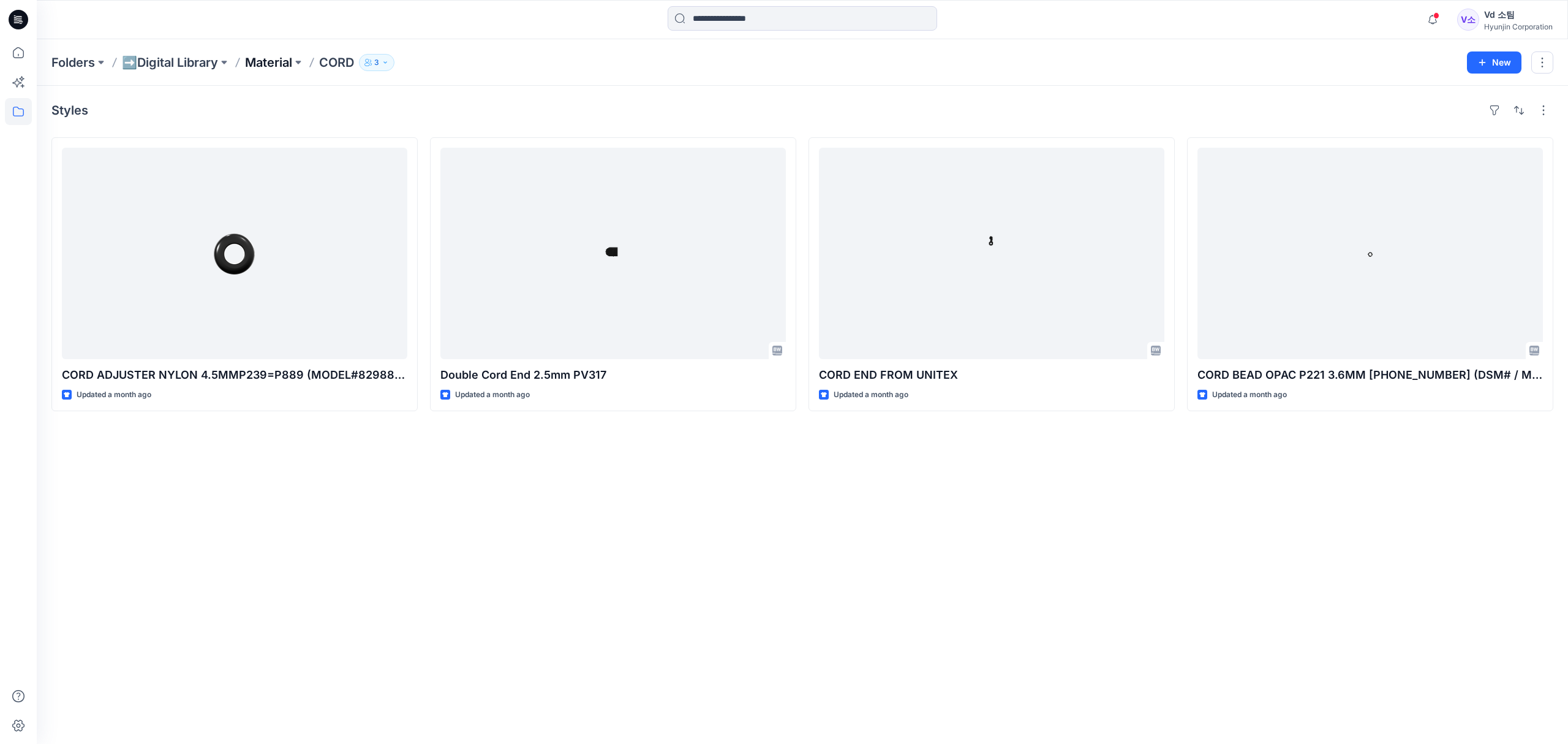
click at [268, 70] on p "Material" at bounding box center [268, 62] width 47 height 17
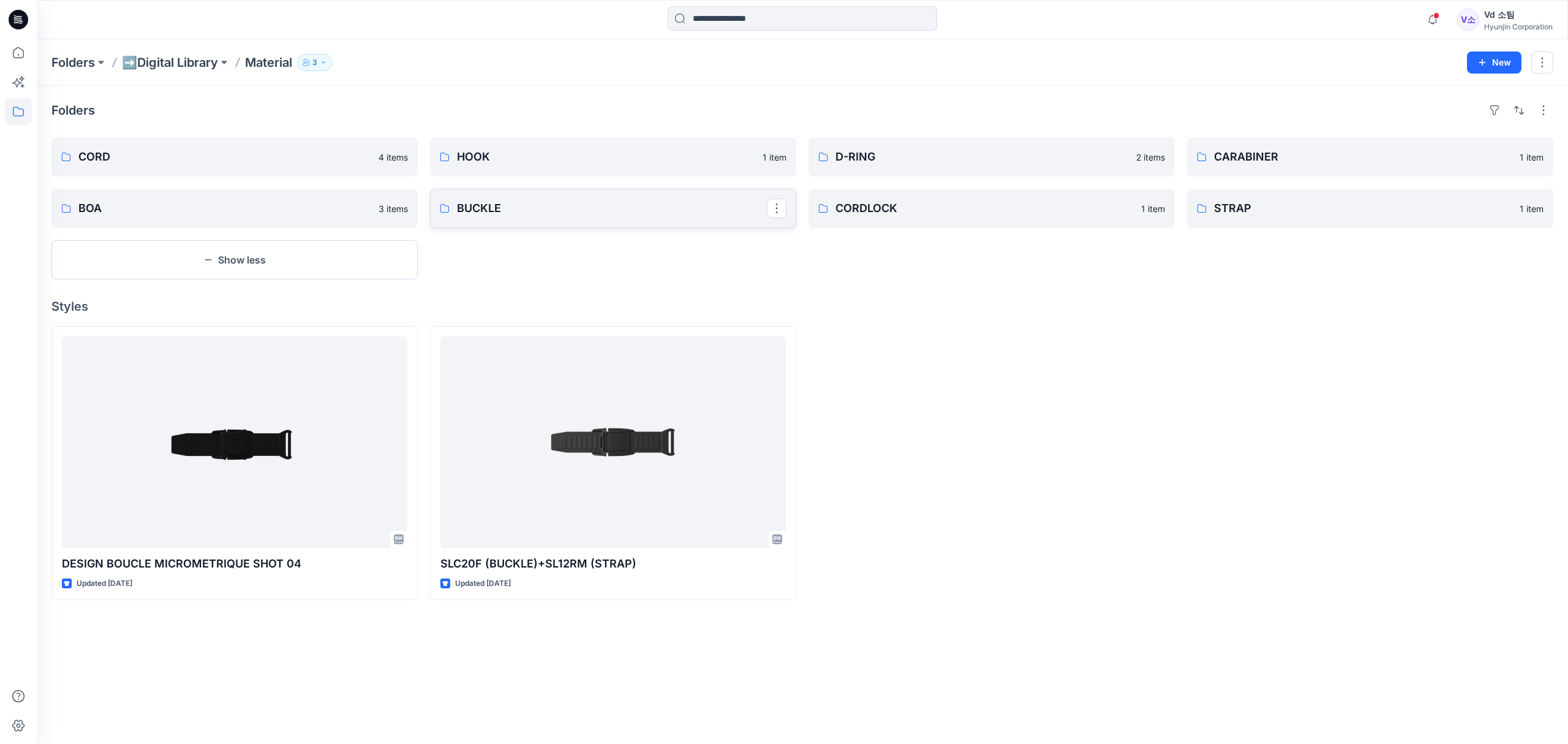
click at [513, 211] on p "BUCKLE" at bounding box center [611, 208] width 310 height 17
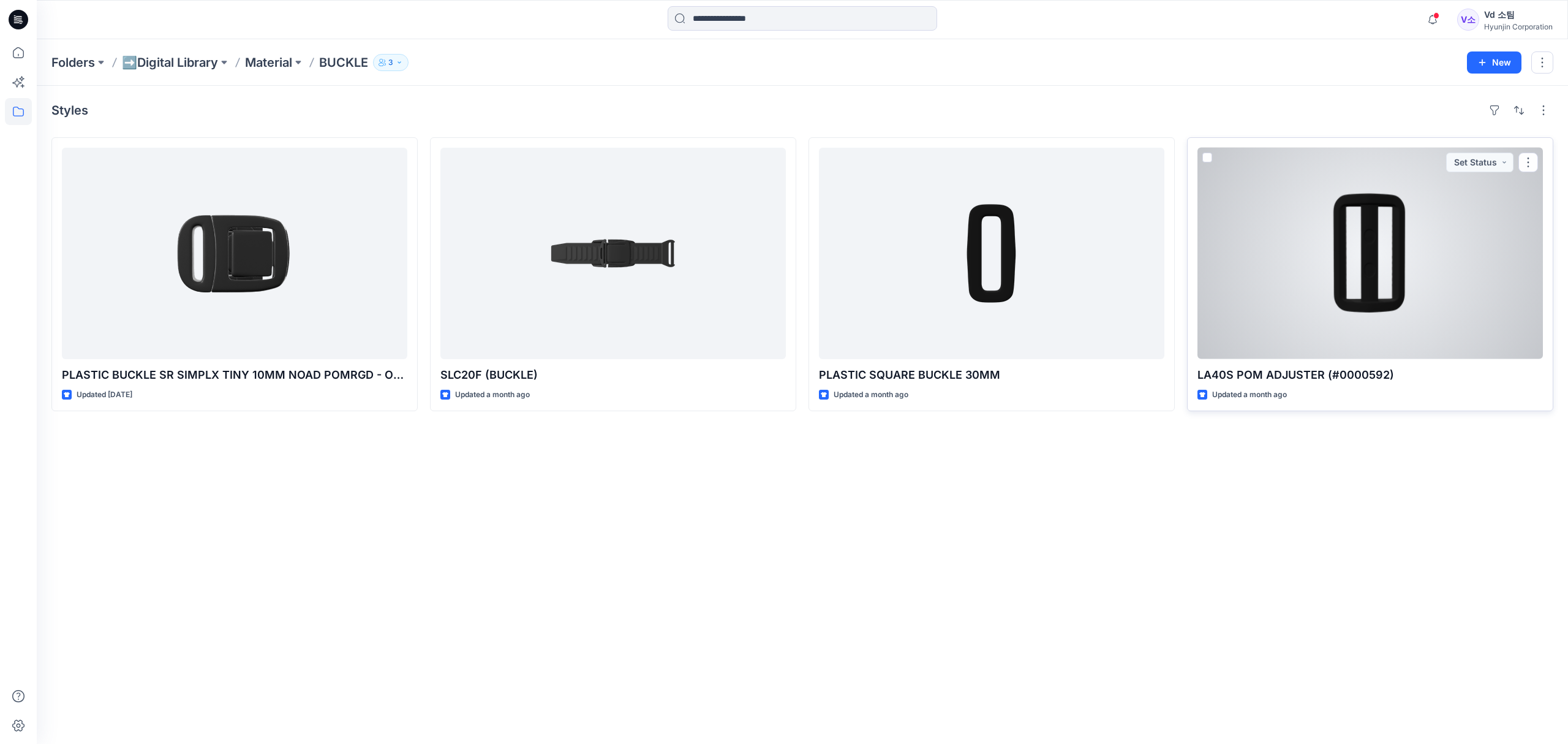
click at [1292, 315] on div at bounding box center [1370, 253] width 346 height 211
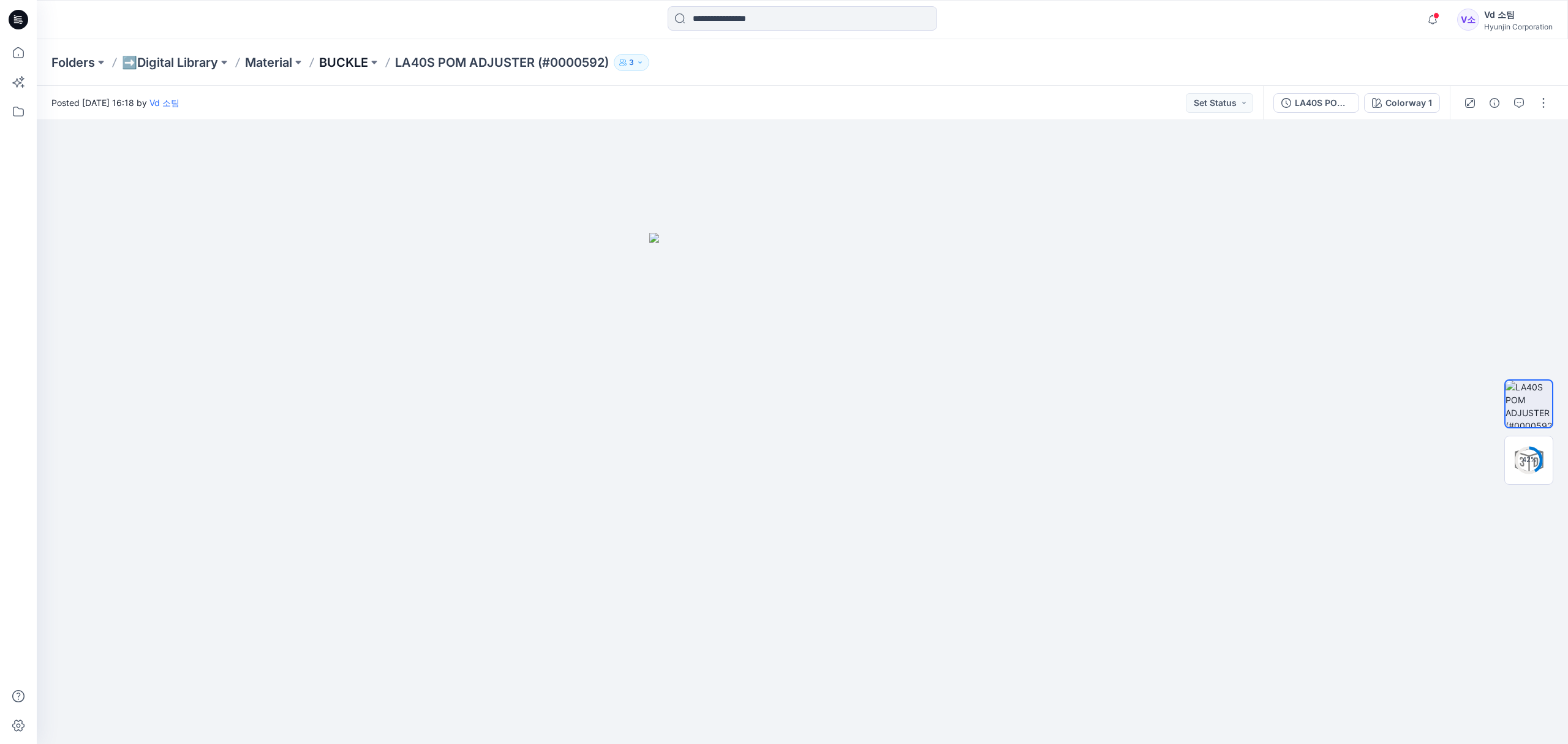
click at [359, 67] on p "BUCKLE" at bounding box center [343, 62] width 49 height 17
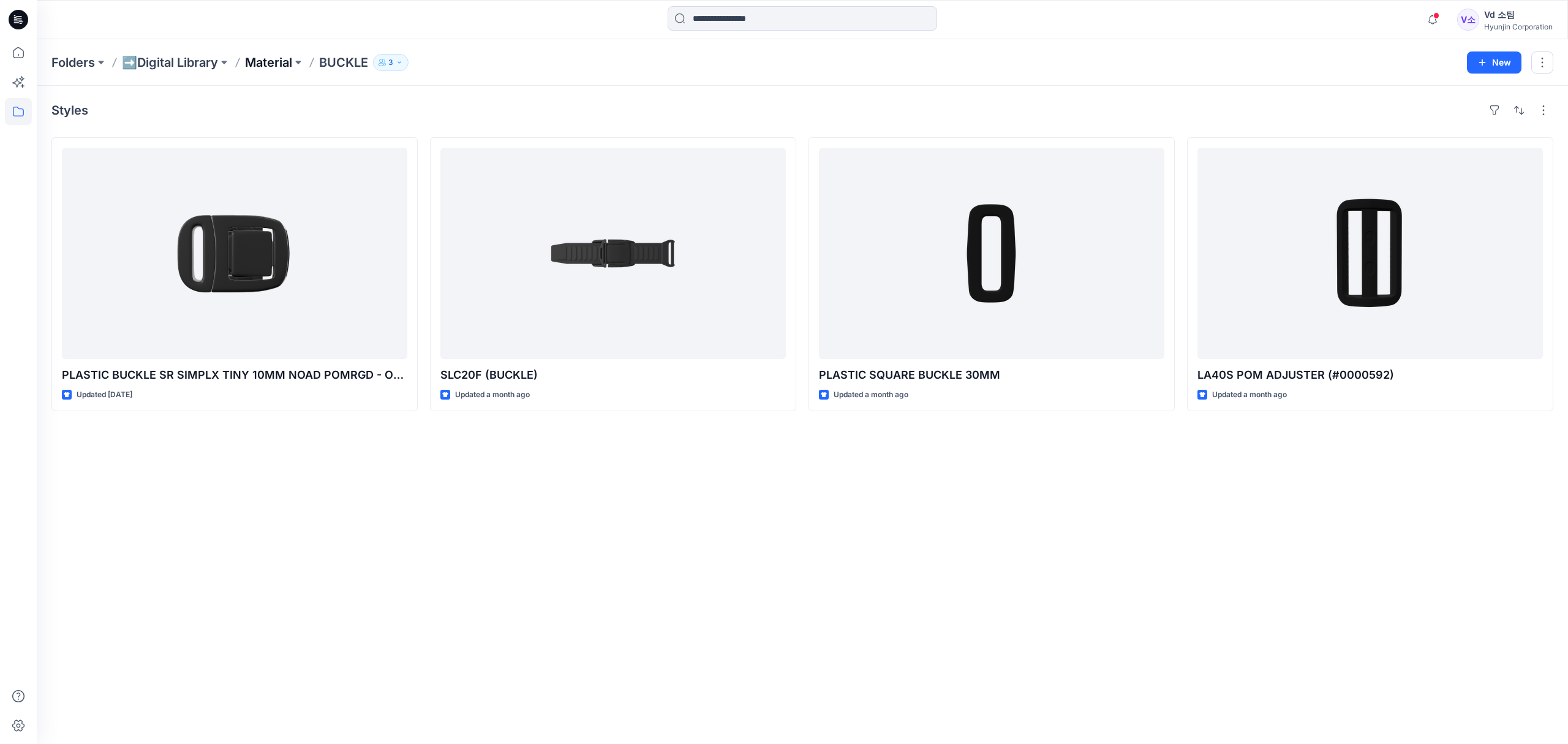
click at [283, 63] on p "Material" at bounding box center [268, 62] width 47 height 17
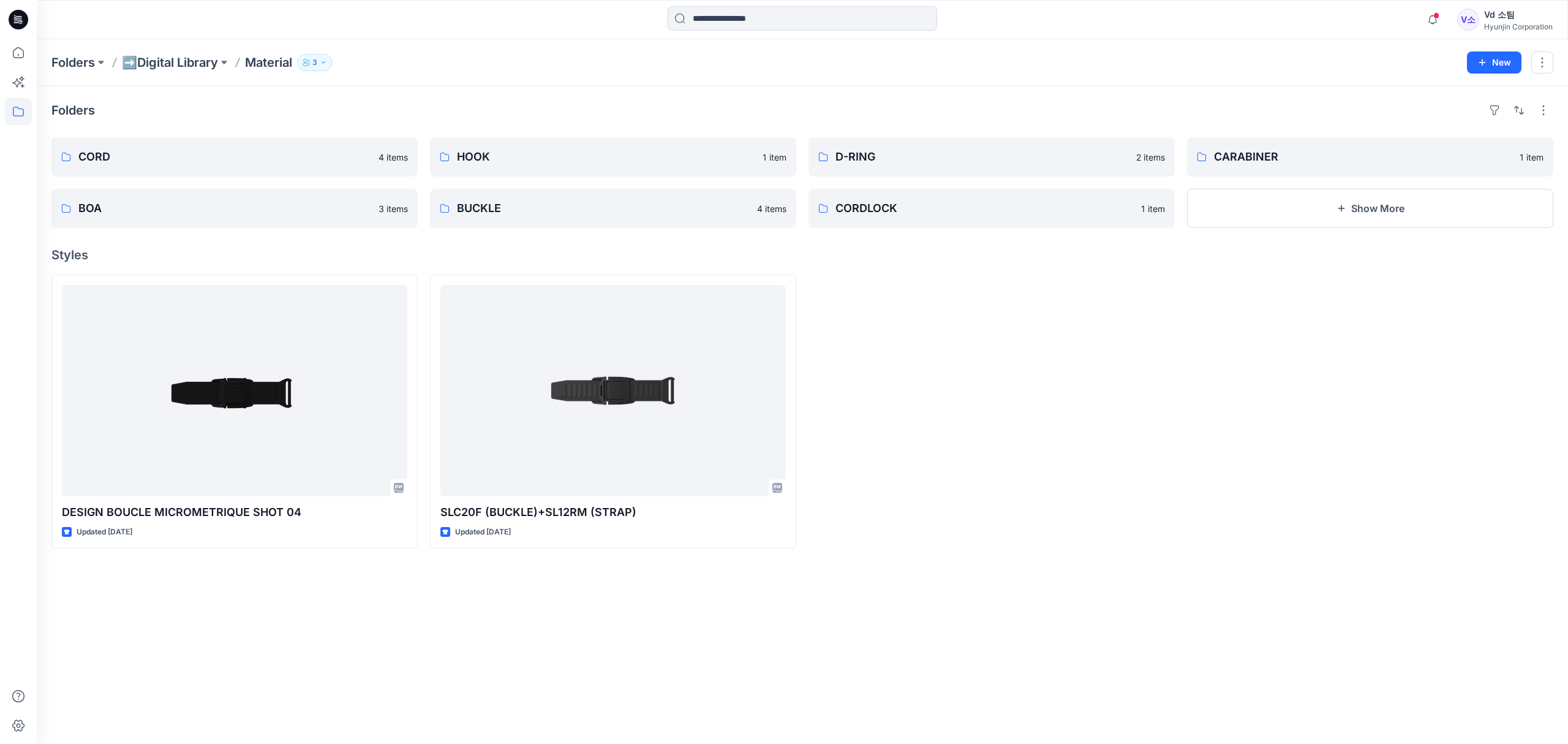
click at [1000, 371] on div at bounding box center [992, 411] width 367 height 274
click at [1155, 288] on div at bounding box center [992, 411] width 367 height 274
